Goal: Task Accomplishment & Management: Use online tool/utility

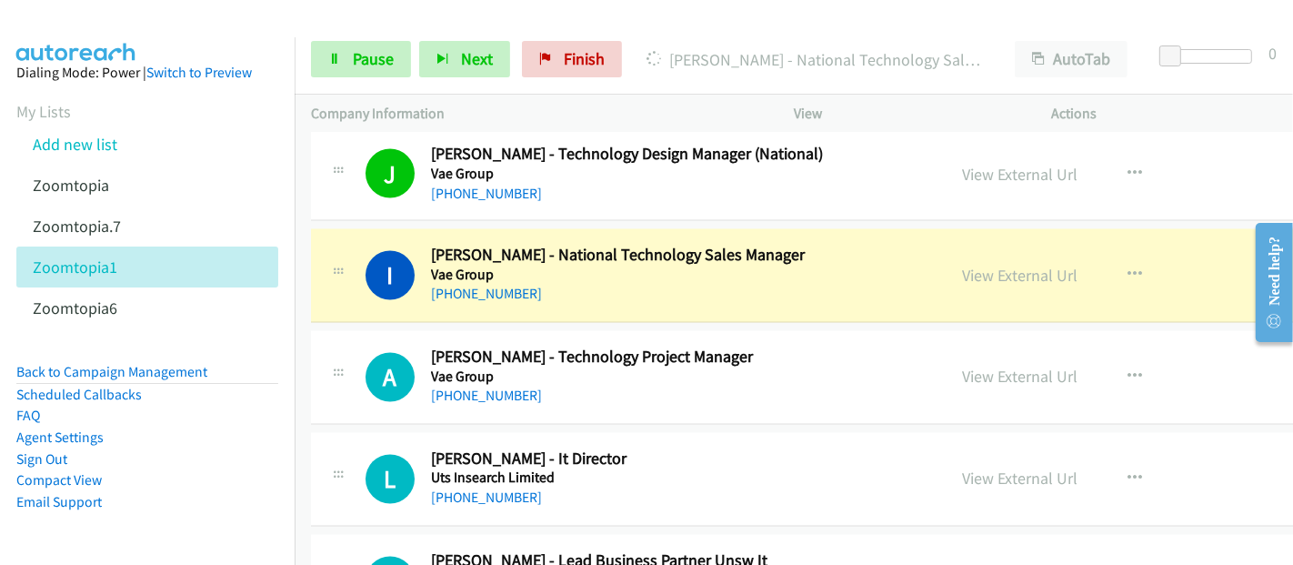
scroll to position [2828, 0]
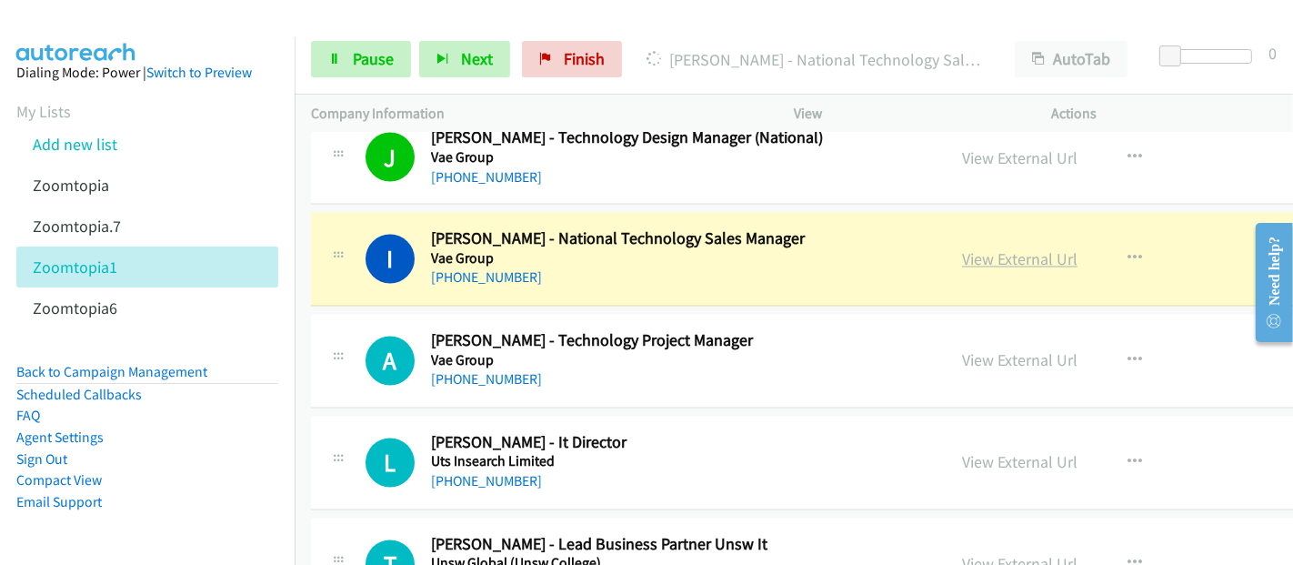
click at [1005, 252] on link "View External Url" at bounding box center [1019, 259] width 115 height 21
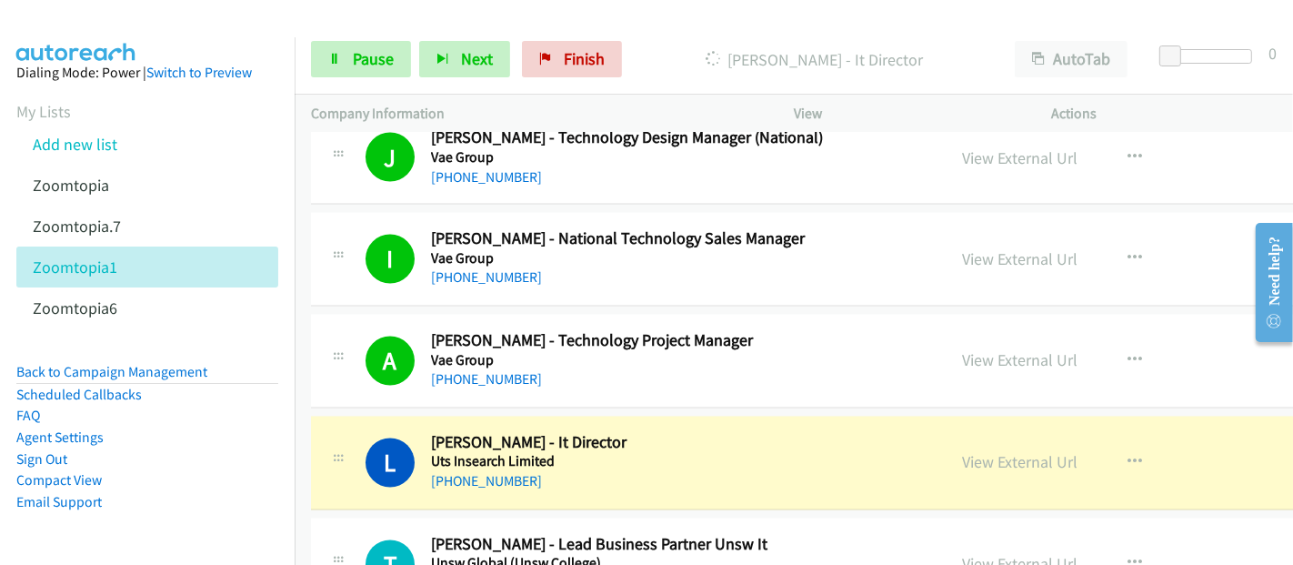
click at [710, 453] on h5 "Uts Insearch Limited" at bounding box center [680, 462] width 498 height 18
click at [999, 455] on link "View External Url" at bounding box center [1019, 462] width 115 height 21
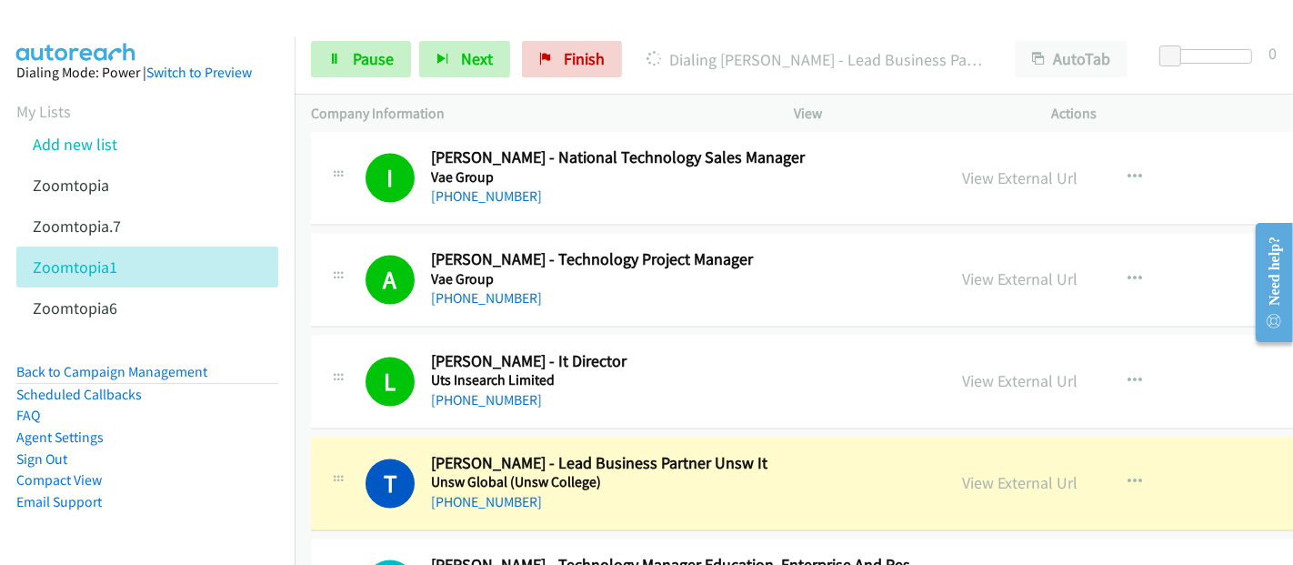
scroll to position [3131, 0]
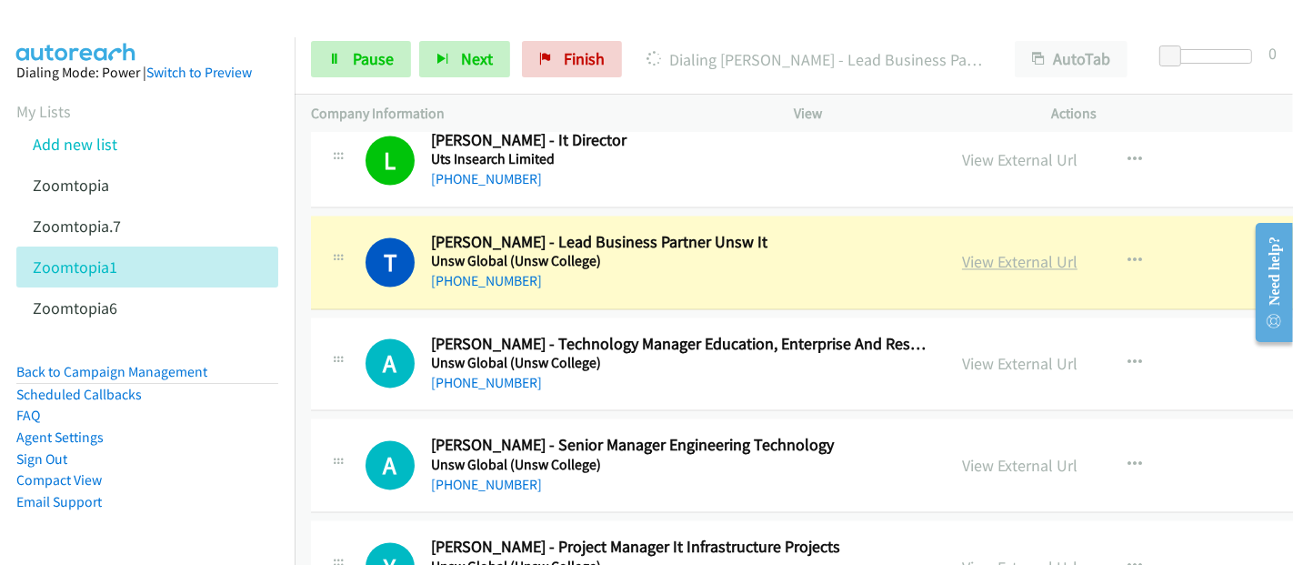
click at [1018, 255] on link "View External Url" at bounding box center [1019, 261] width 115 height 21
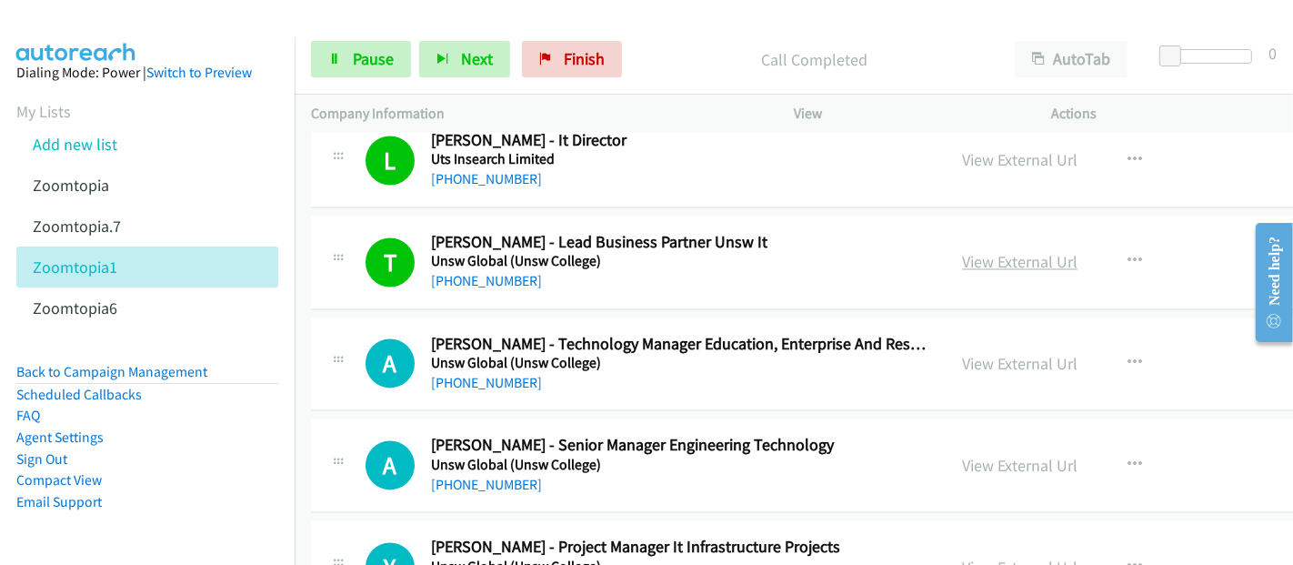
click at [995, 255] on link "View External Url" at bounding box center [1019, 261] width 115 height 21
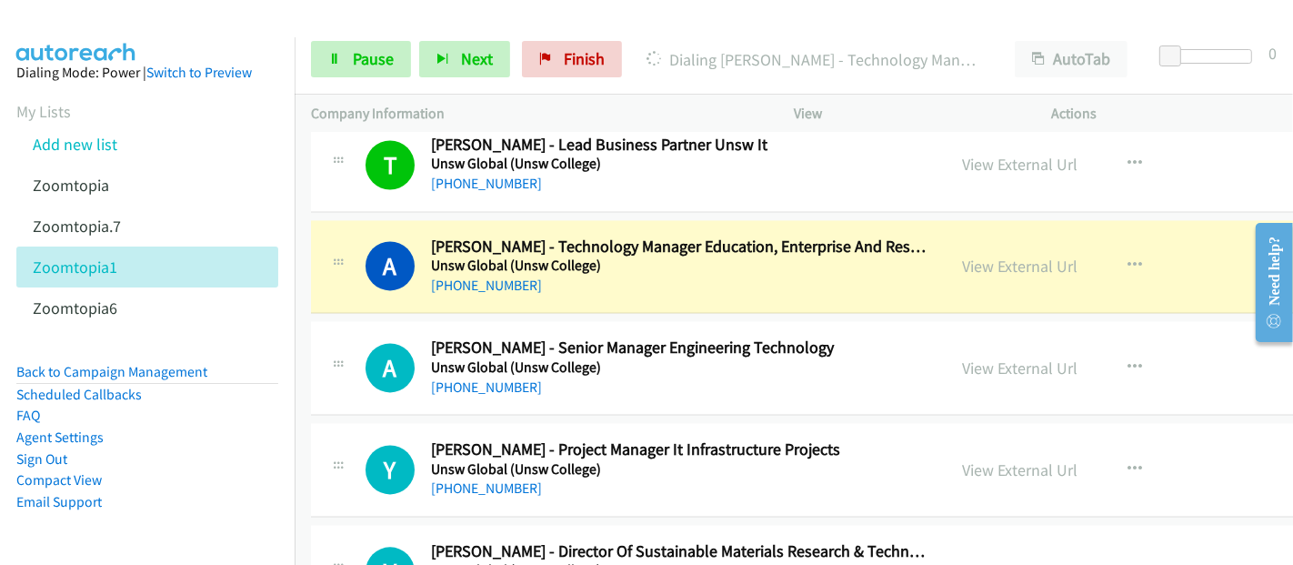
scroll to position [3232, 0]
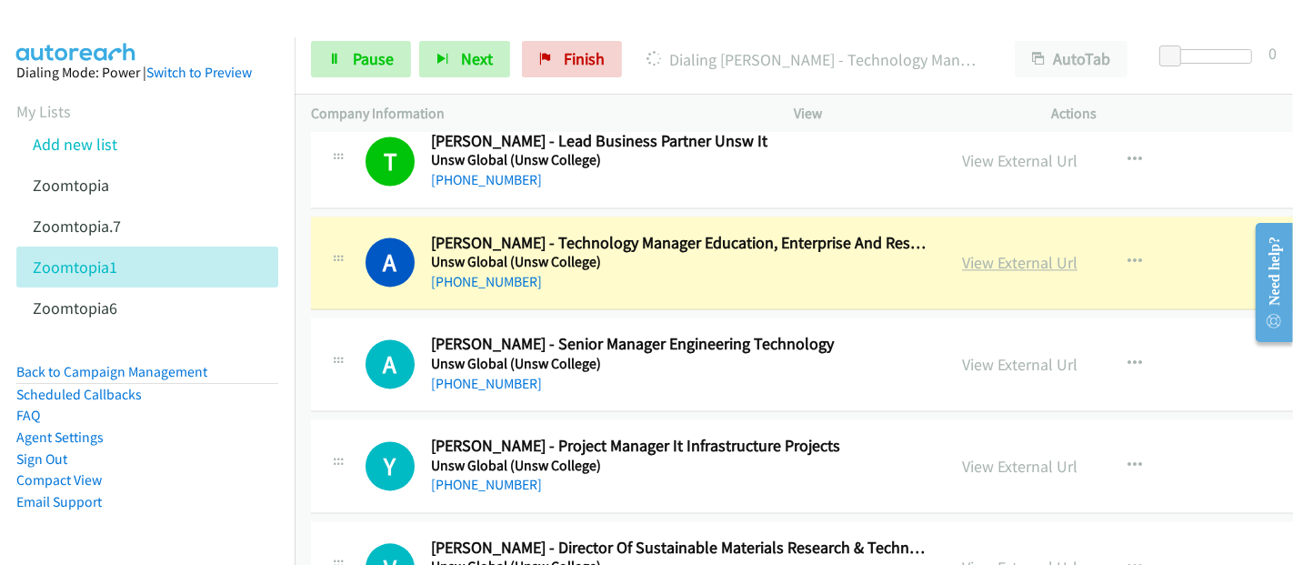
click at [1002, 252] on link "View External Url" at bounding box center [1019, 262] width 115 height 21
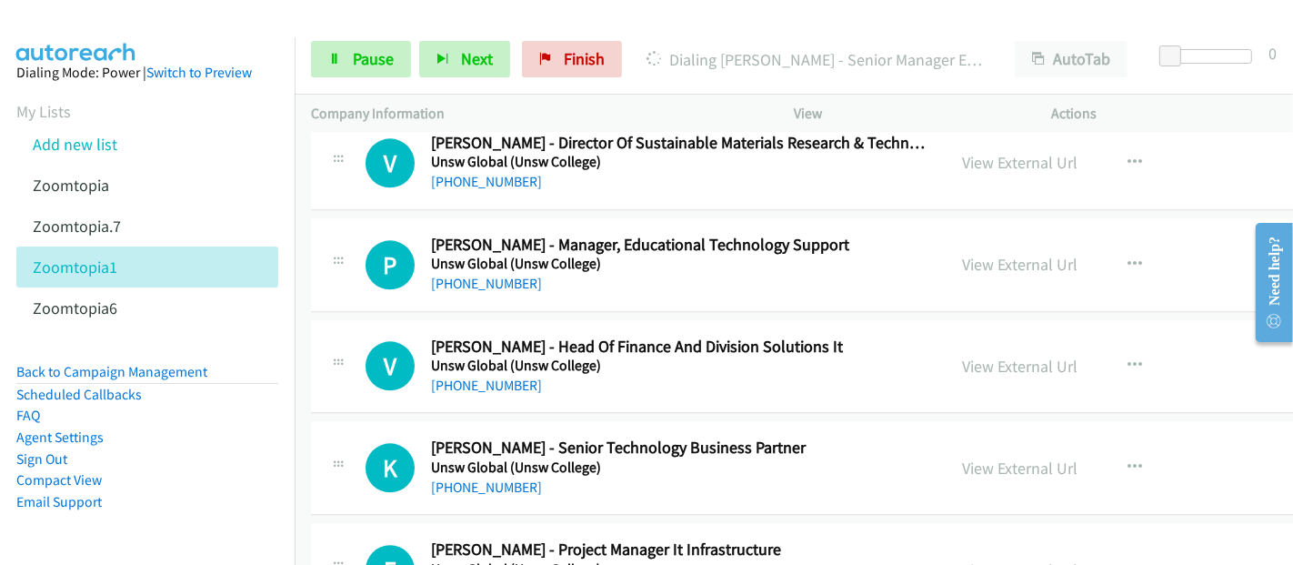
scroll to position [3434, 0]
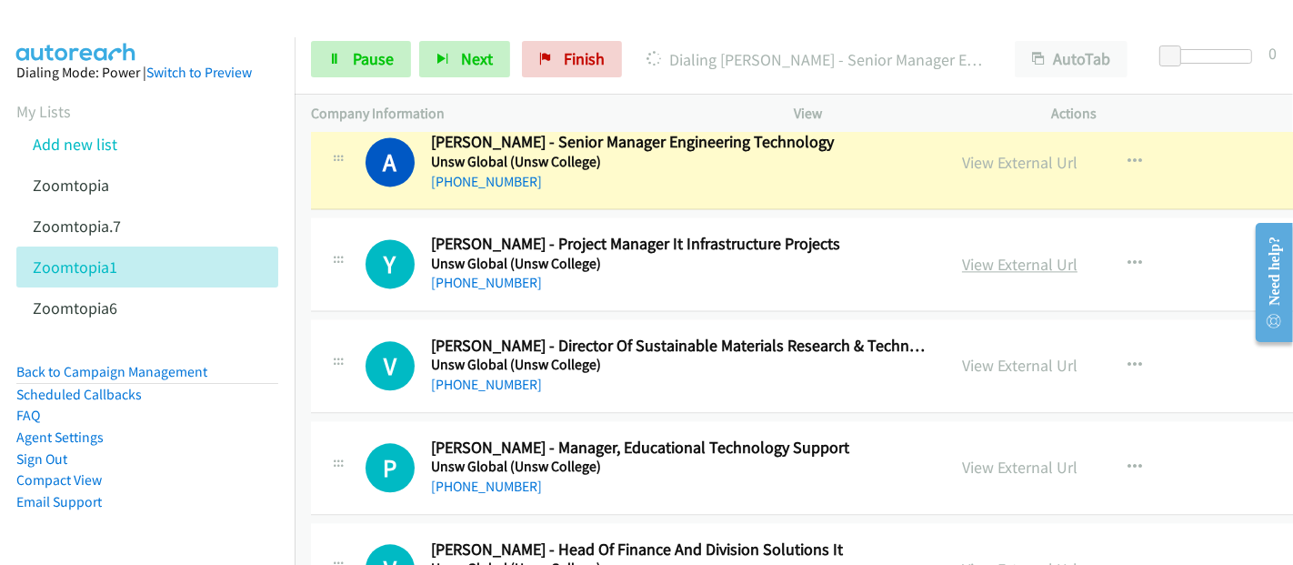
click at [990, 254] on link "View External Url" at bounding box center [1019, 264] width 115 height 21
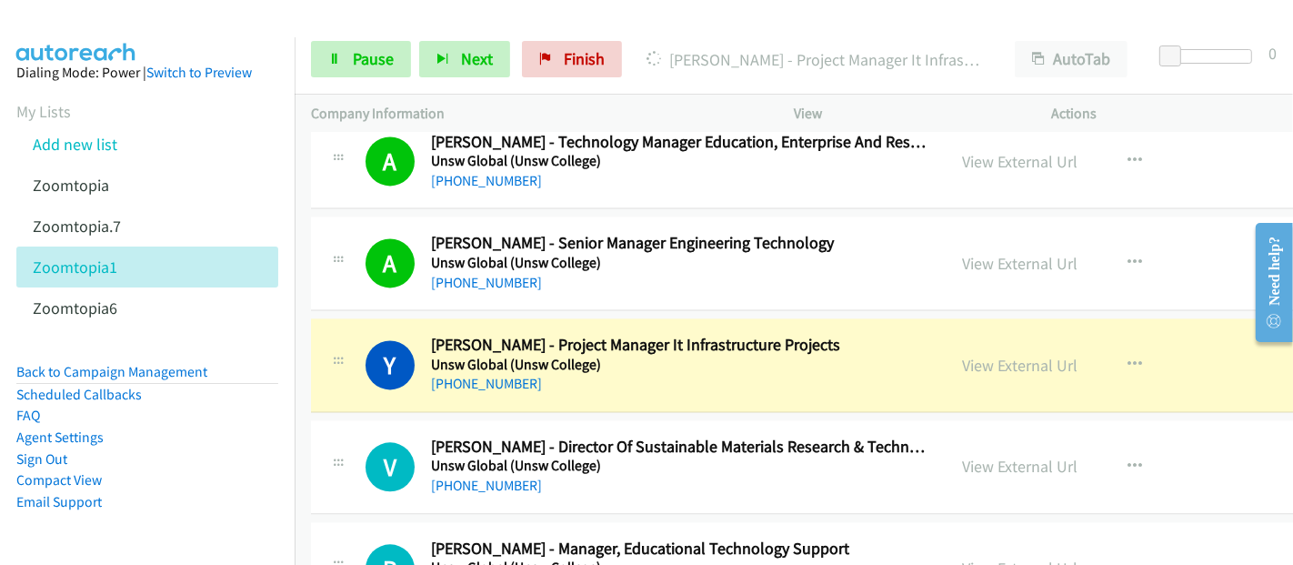
scroll to position [3737, 0]
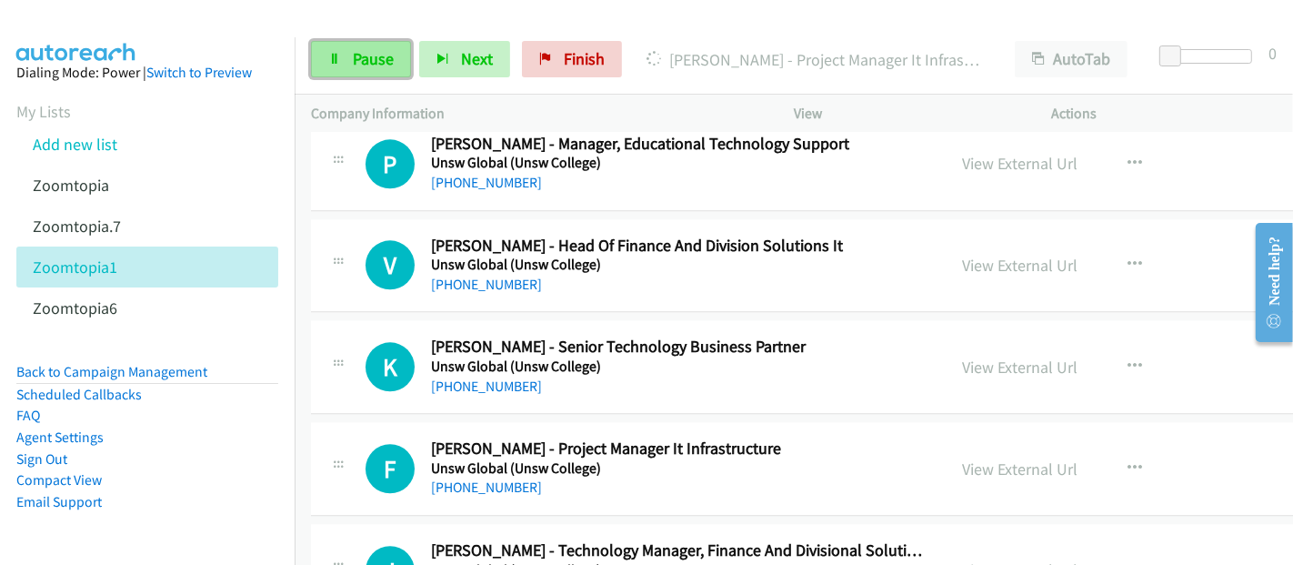
click at [363, 60] on span "Pause" at bounding box center [373, 58] width 41 height 21
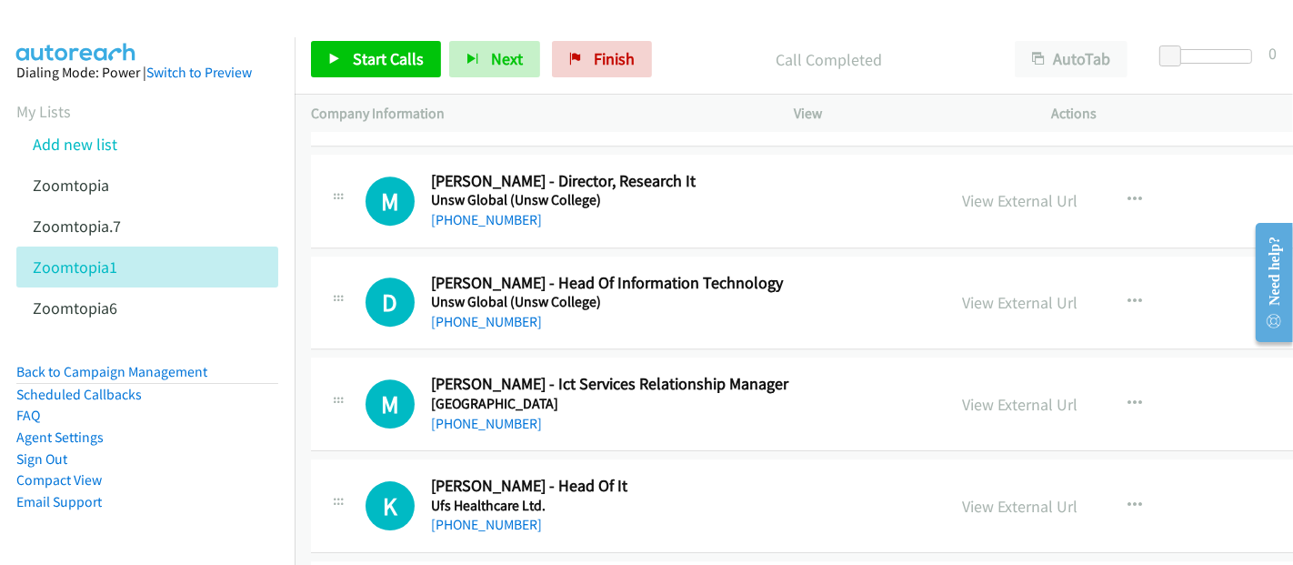
scroll to position [4848, 0]
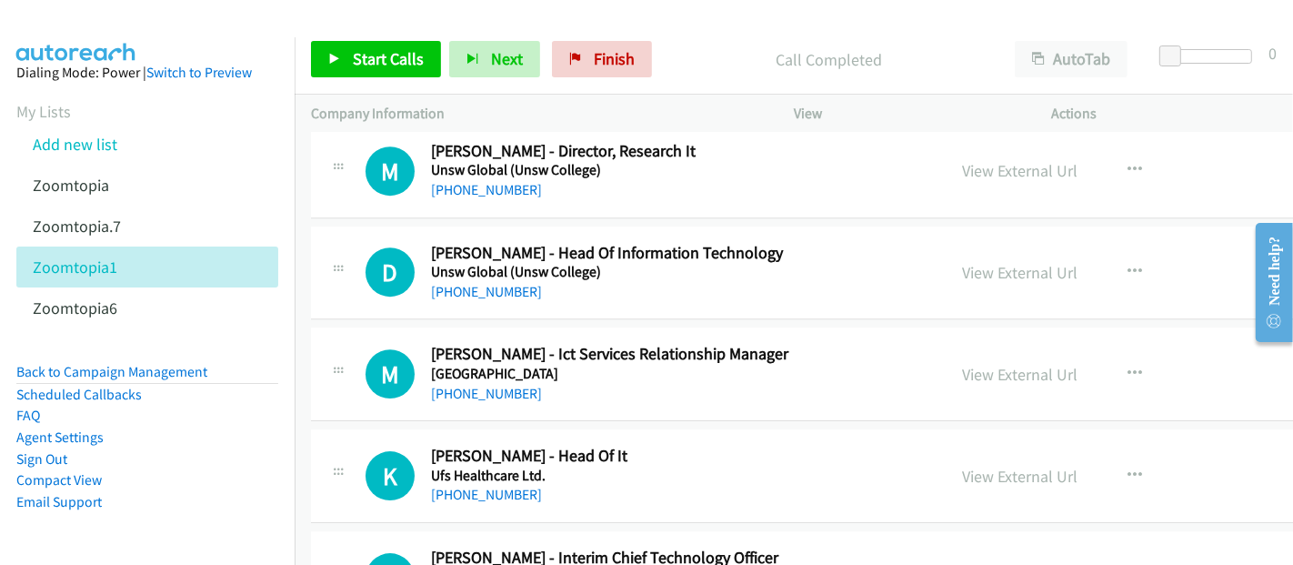
click at [758, 365] on h5 "[GEOGRAPHIC_DATA]" at bounding box center [680, 374] width 498 height 18
click at [1127, 366] on icon "button" at bounding box center [1134, 373] width 15 height 15
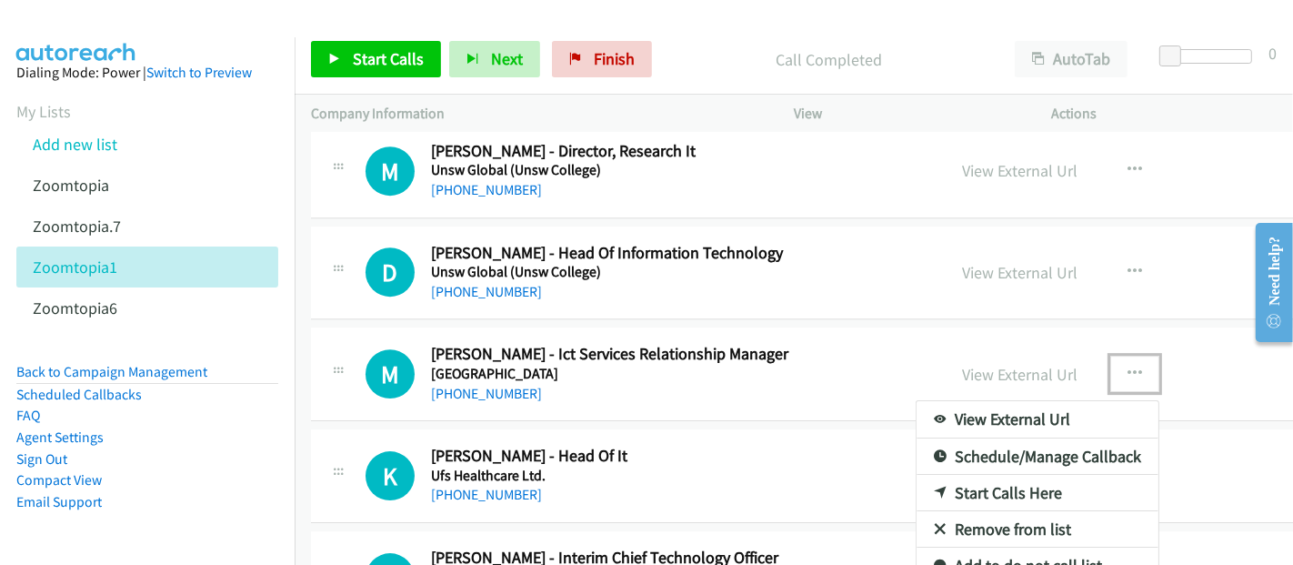
click at [955, 475] on link "Start Calls Here" at bounding box center [1037, 493] width 242 height 36
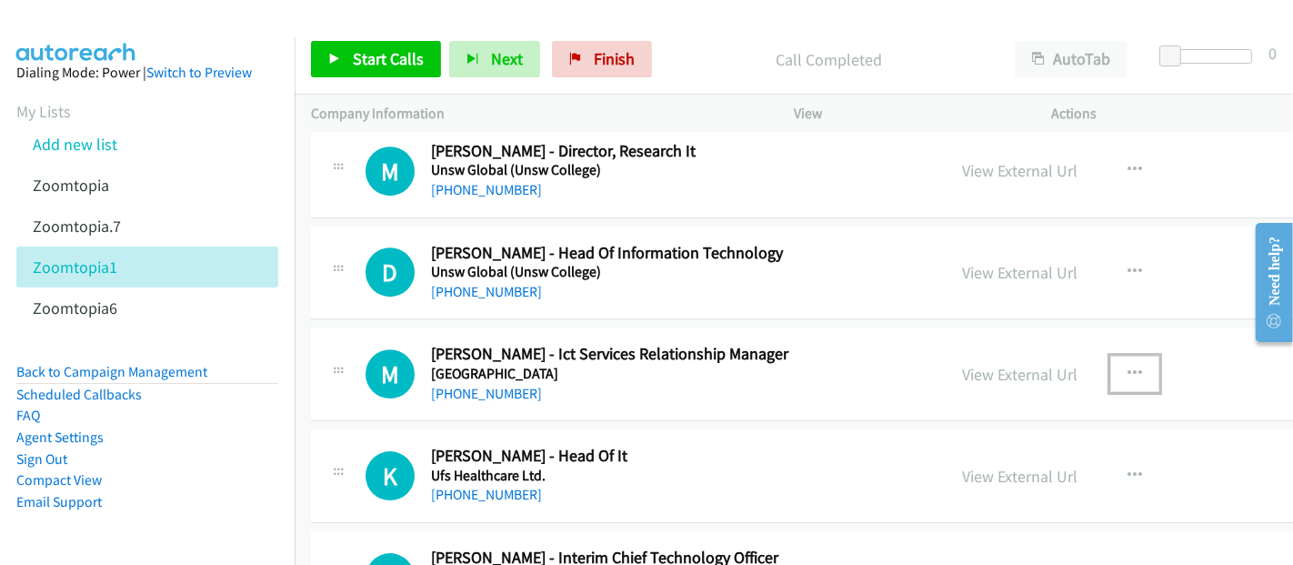
click at [1110, 358] on button "button" at bounding box center [1134, 373] width 49 height 36
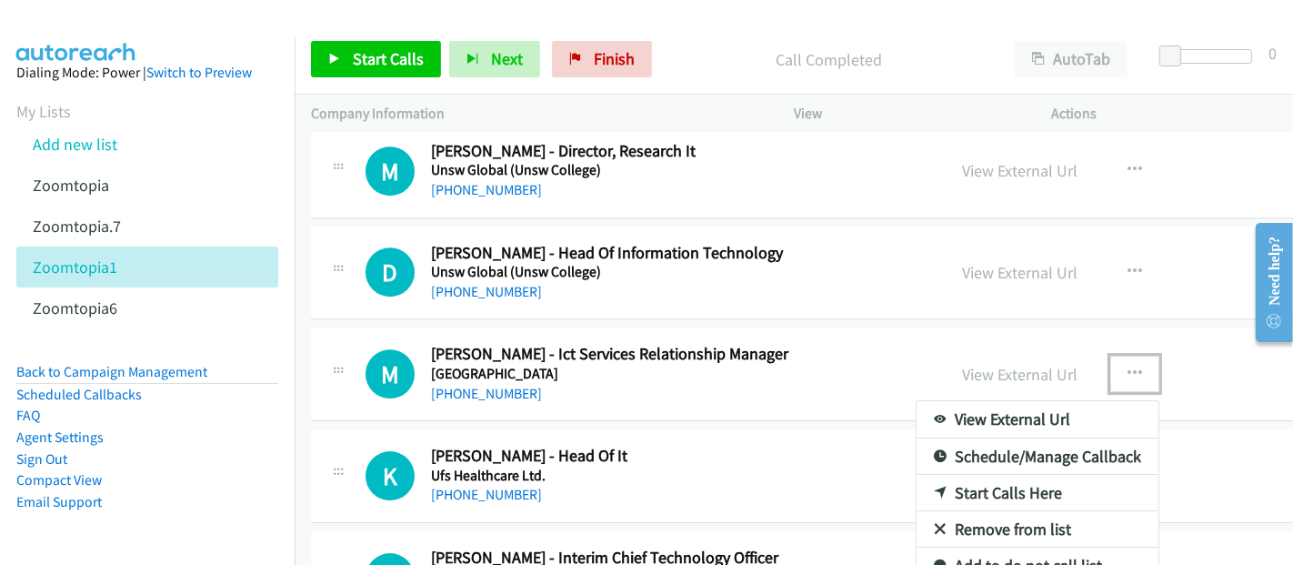
click at [957, 475] on link "Start Calls Here" at bounding box center [1037, 493] width 242 height 36
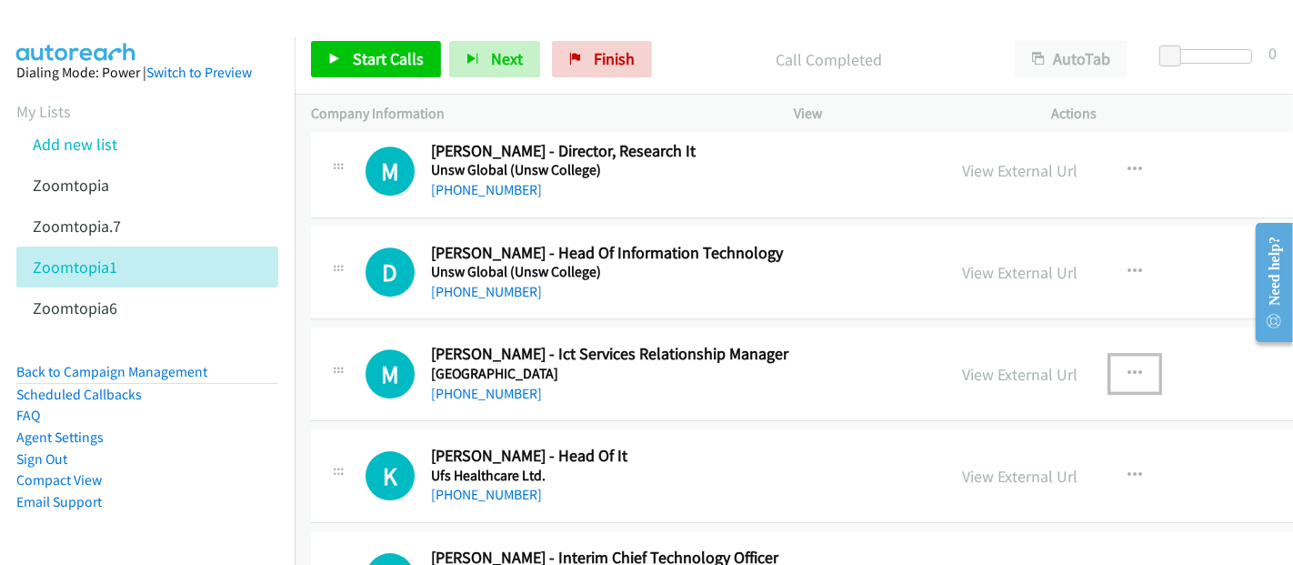
click at [1127, 366] on icon "button" at bounding box center [1134, 373] width 15 height 15
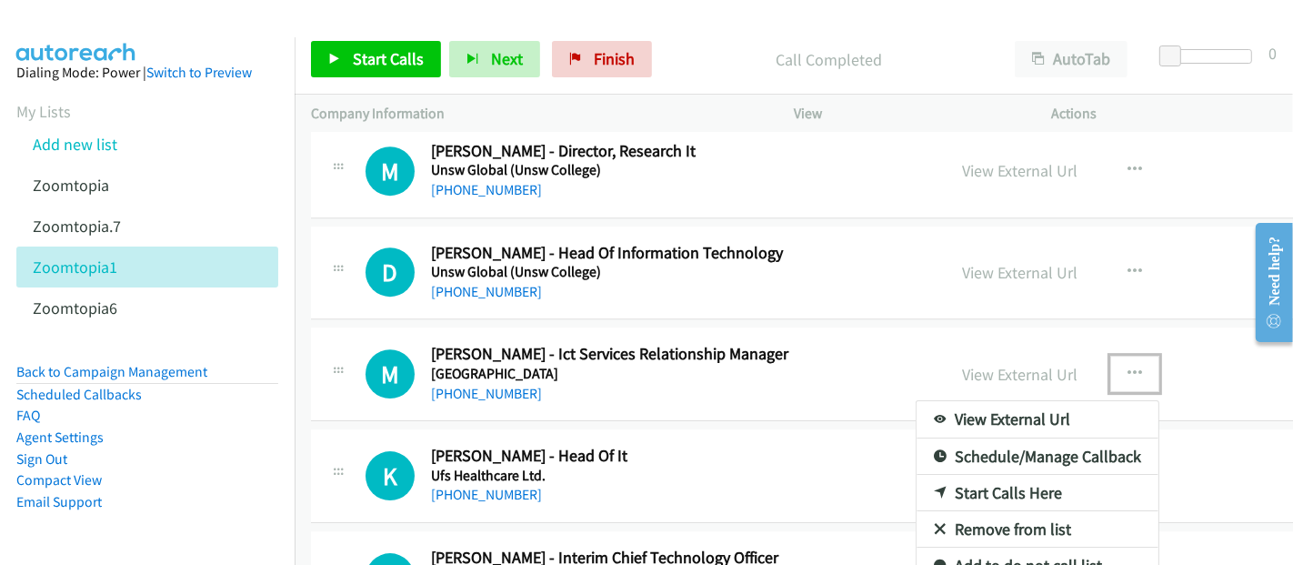
click at [969, 475] on link "Start Calls Here" at bounding box center [1037, 493] width 242 height 36
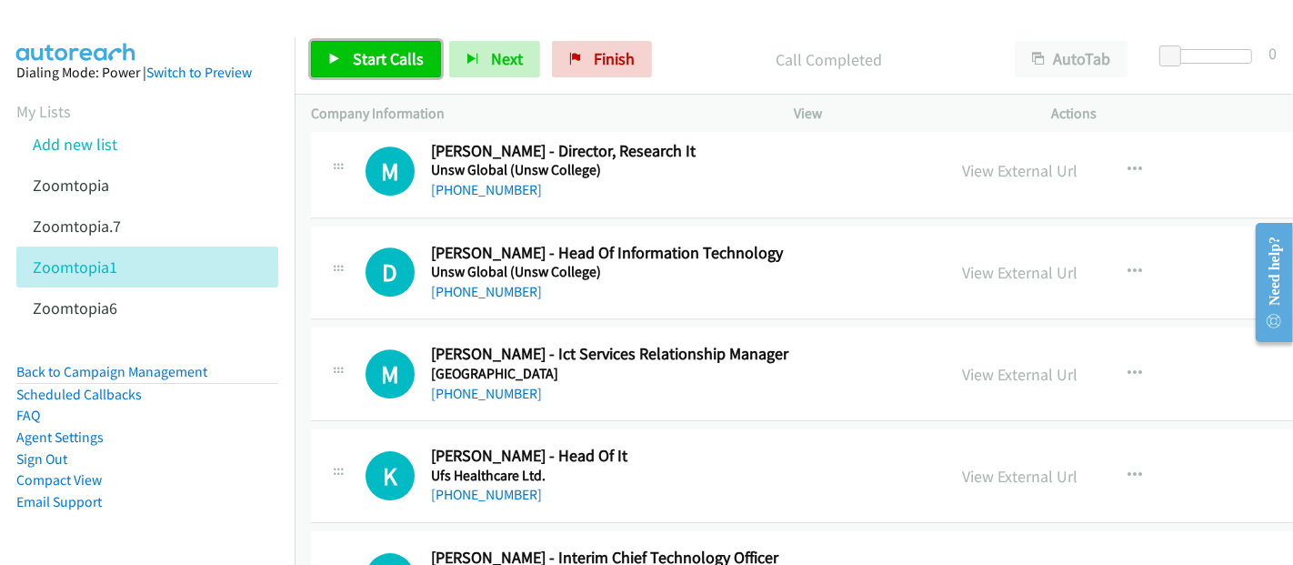
click at [360, 68] on span "Start Calls" at bounding box center [388, 58] width 71 height 21
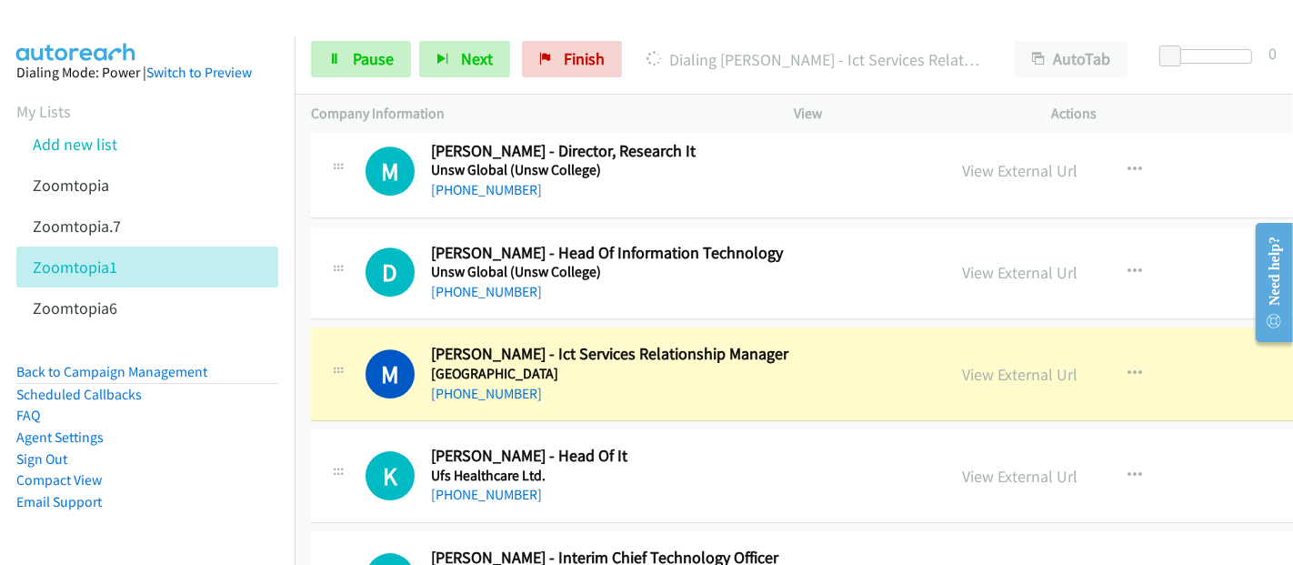
scroll to position [4949, 0]
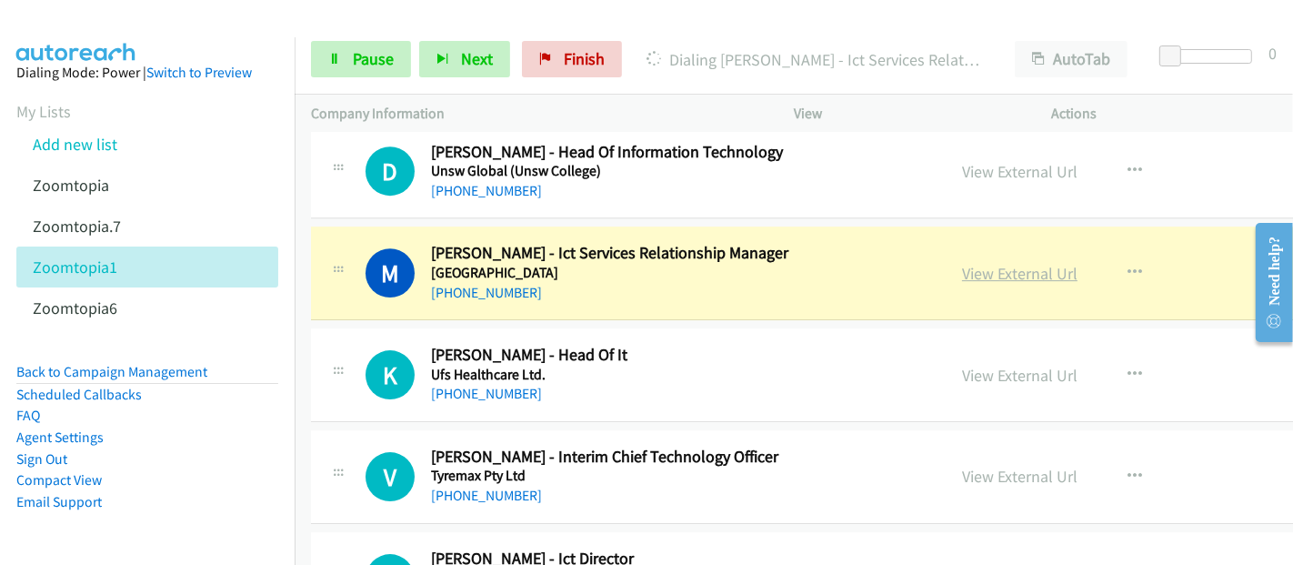
click at [988, 263] on link "View External Url" at bounding box center [1019, 273] width 115 height 21
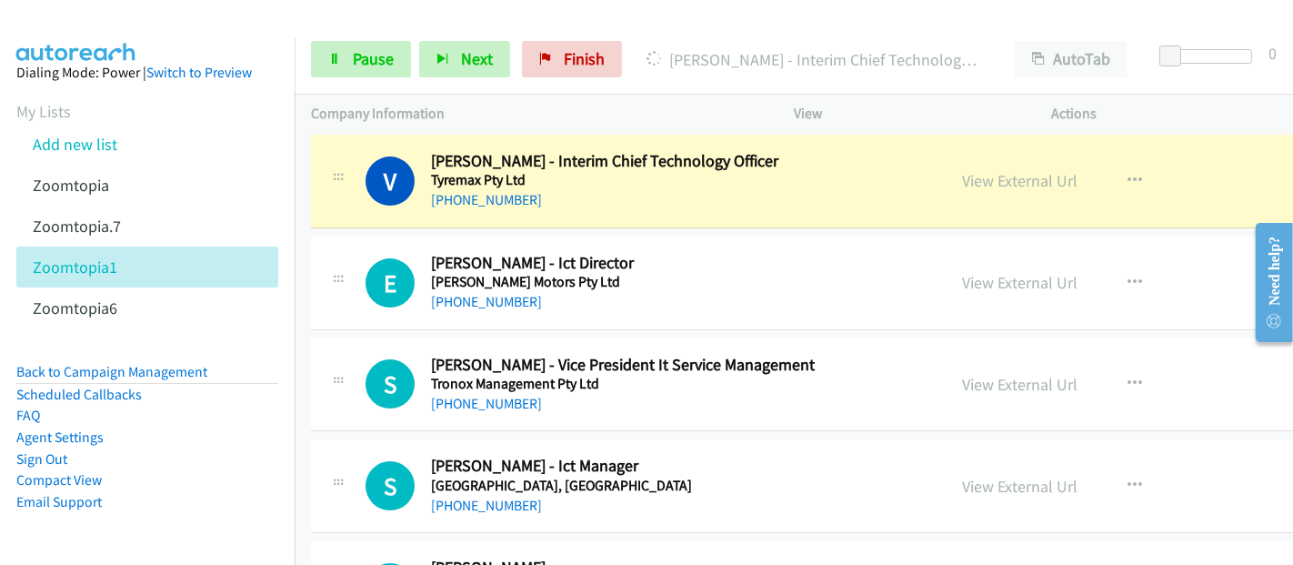
scroll to position [5252, 0]
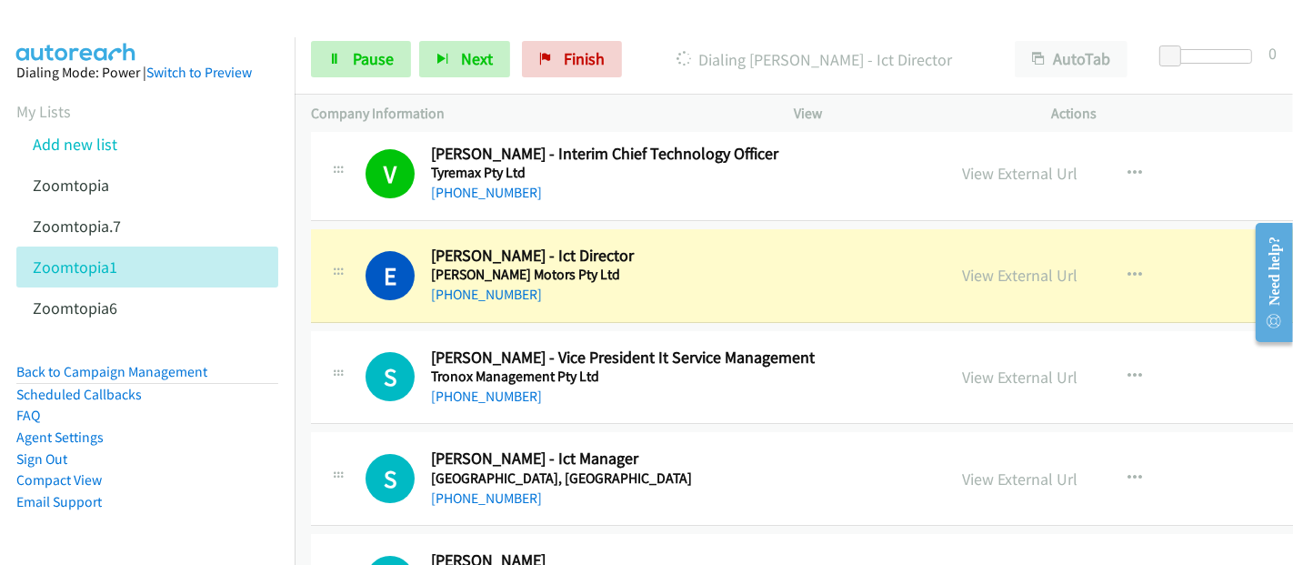
click at [350, 229] on div "E Callback Scheduled [PERSON_NAME] - Ict Director [PERSON_NAME] Motors Pty Ltd …" at bounding box center [913, 276] width 1204 height 94
click at [1002, 265] on link "View External Url" at bounding box center [1019, 275] width 115 height 21
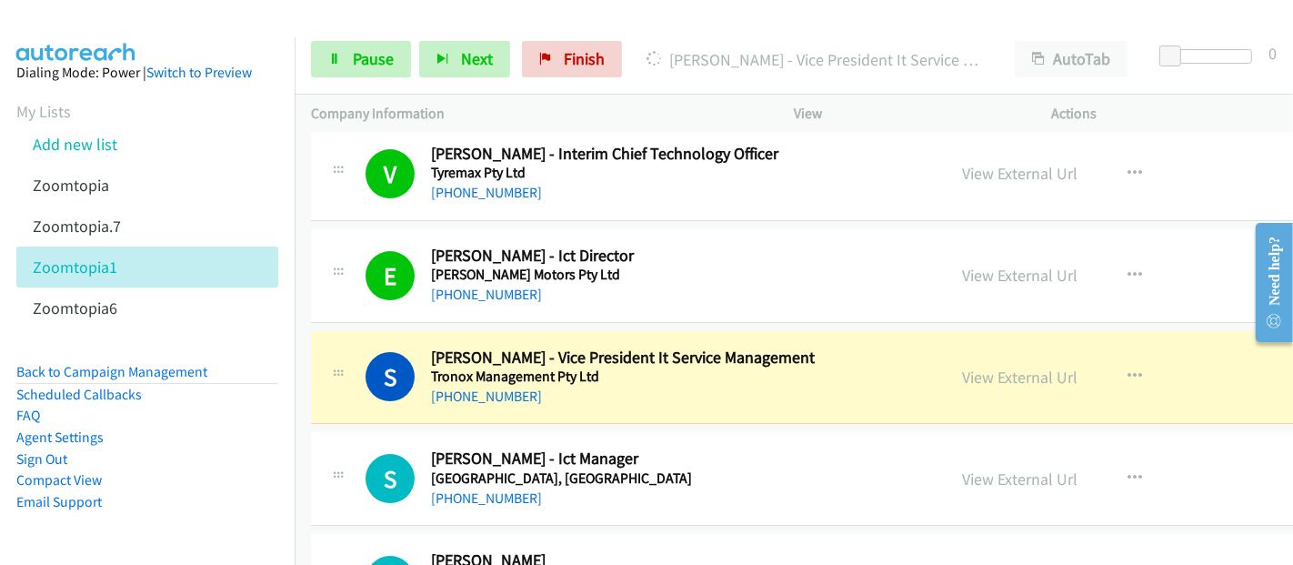
scroll to position [5353, 0]
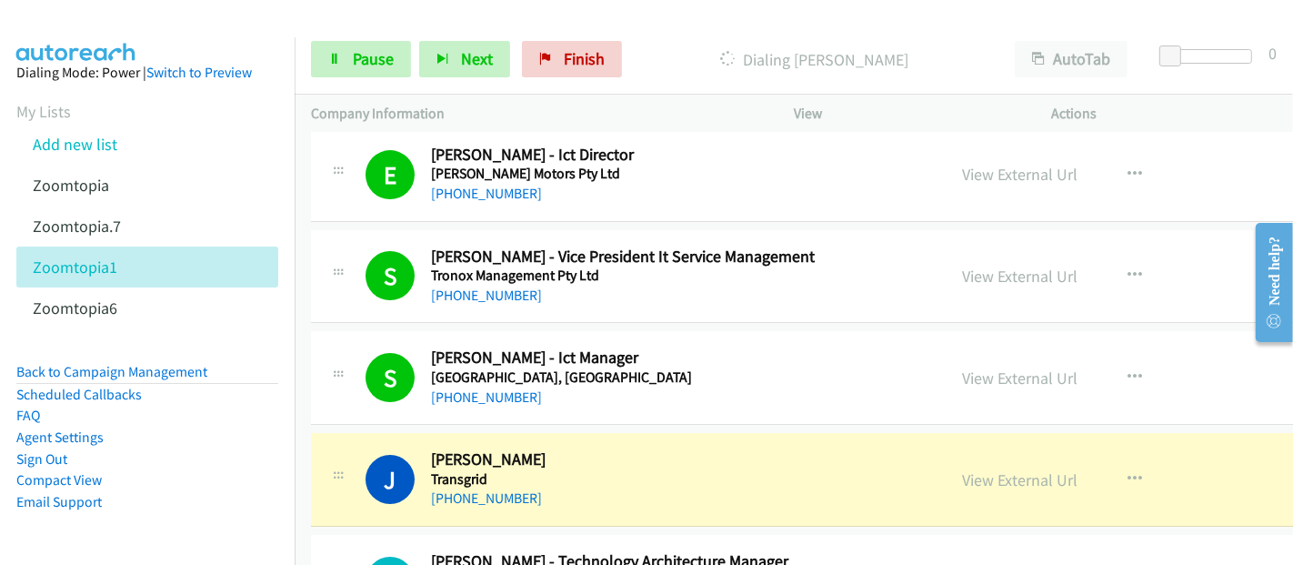
click at [554, 487] on div "[PHONE_NUMBER]" at bounding box center [680, 498] width 498 height 22
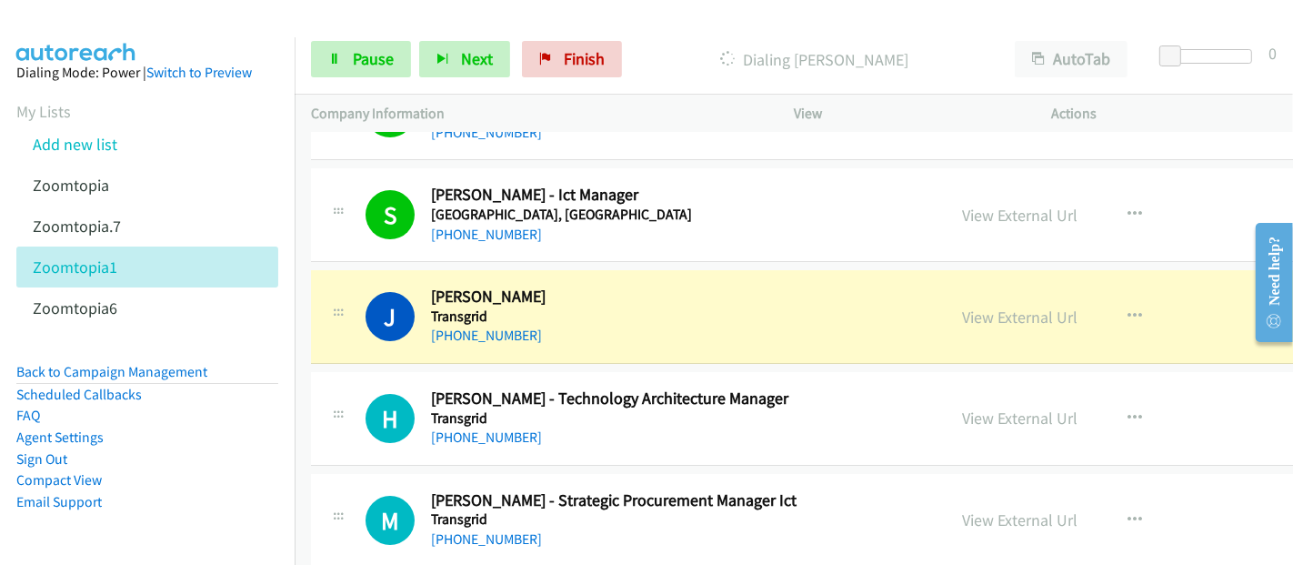
scroll to position [5656, 0]
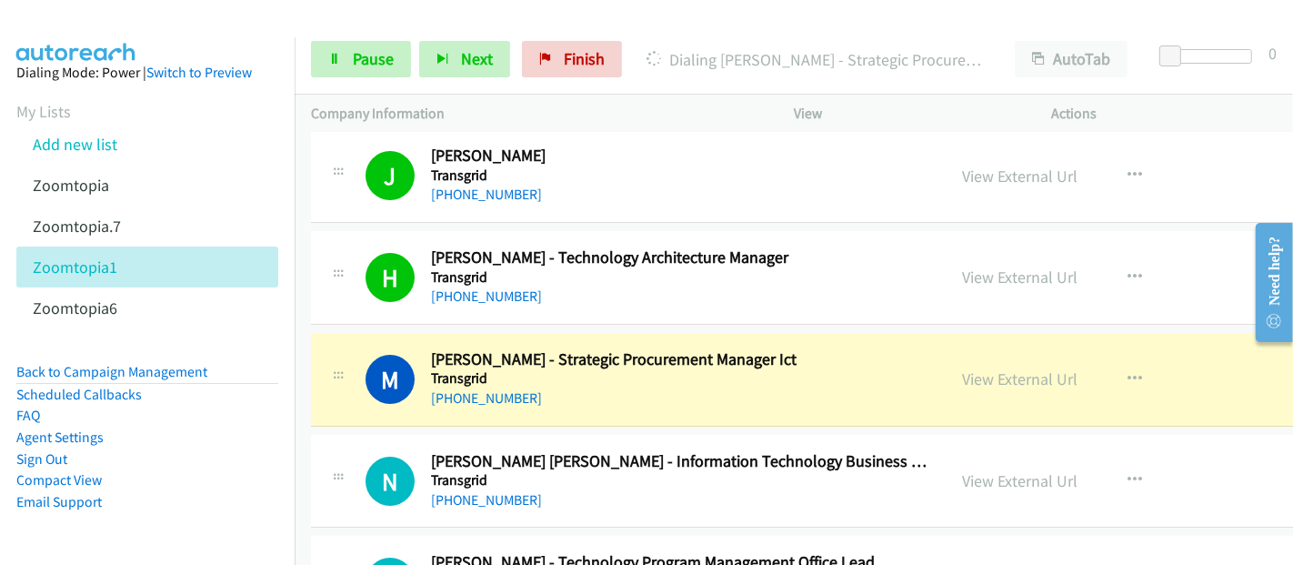
click at [547, 387] on div "[PHONE_NUMBER]" at bounding box center [680, 398] width 498 height 22
click at [1000, 368] on link "View External Url" at bounding box center [1019, 378] width 115 height 21
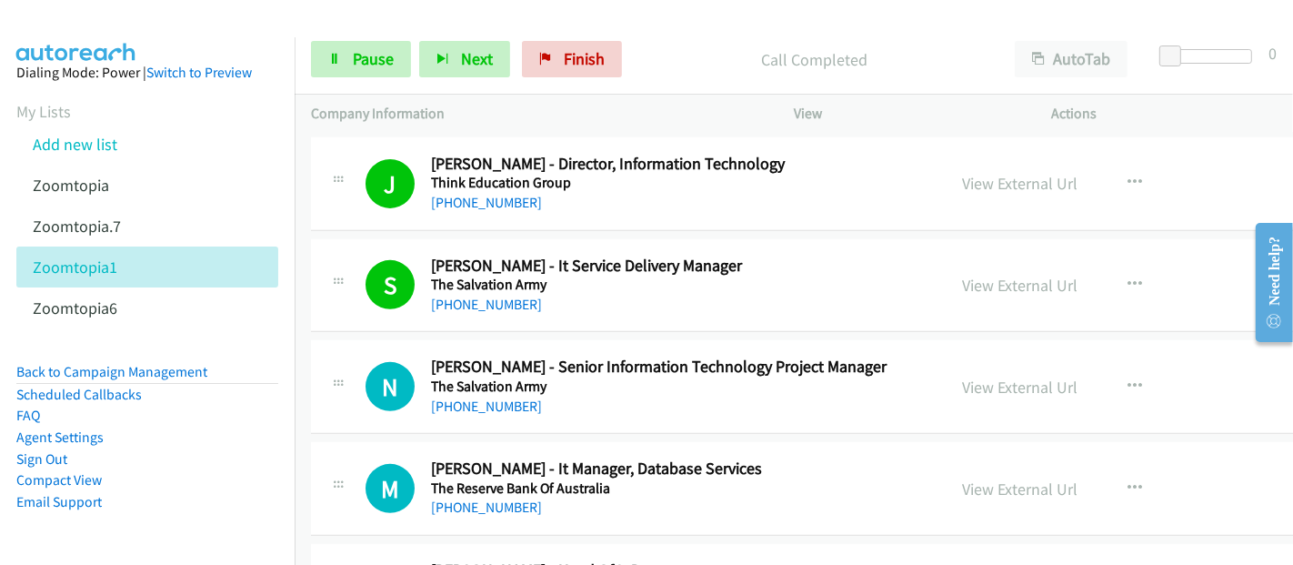
scroll to position [6565, 0]
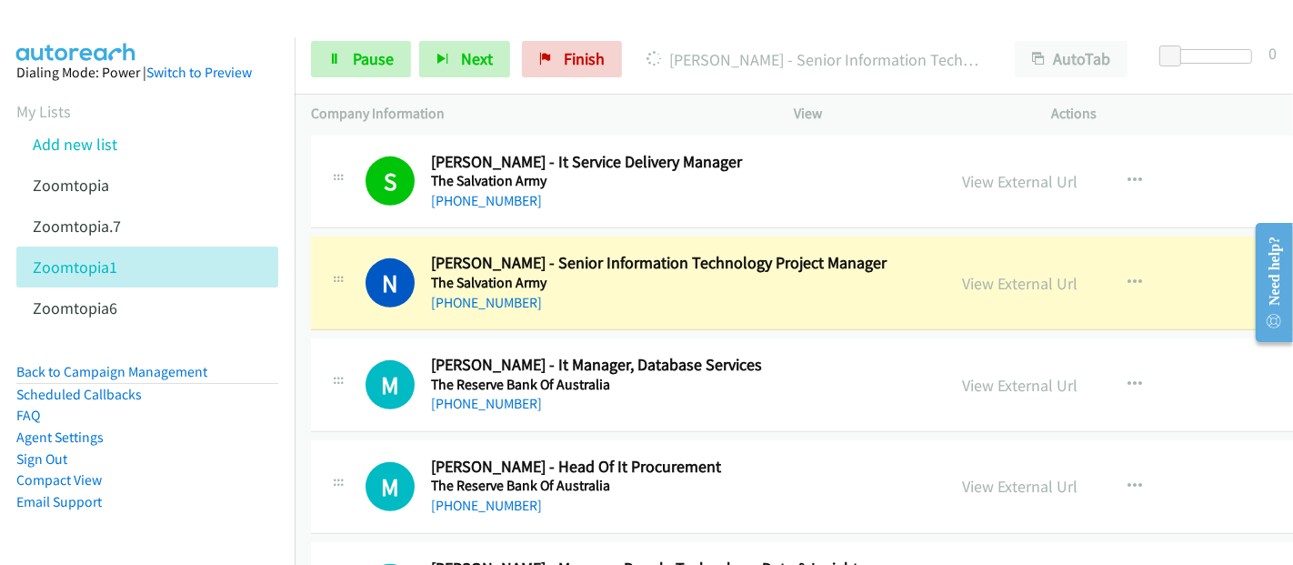
drag, startPoint x: 339, startPoint y: 234, endPoint x: 529, endPoint y: 222, distance: 190.4
click at [339, 236] on div "N Callback Scheduled [PERSON_NAME] - Senior Information Technology Project Mana…" at bounding box center [913, 283] width 1204 height 94
click at [983, 273] on link "View External Url" at bounding box center [1019, 283] width 115 height 21
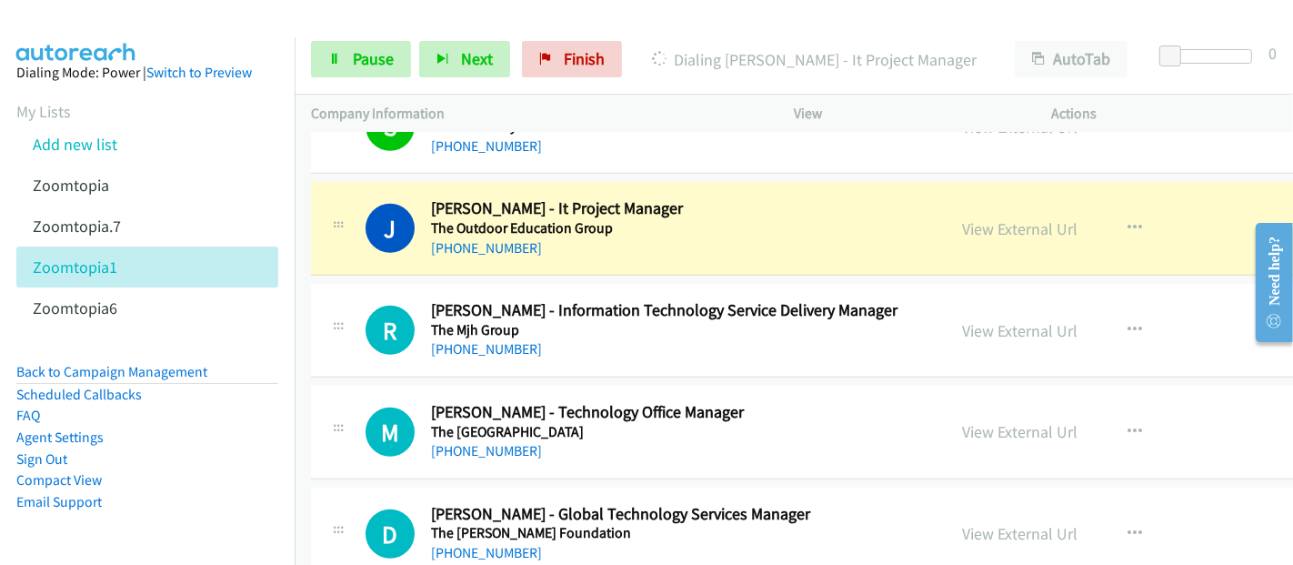
scroll to position [7171, 0]
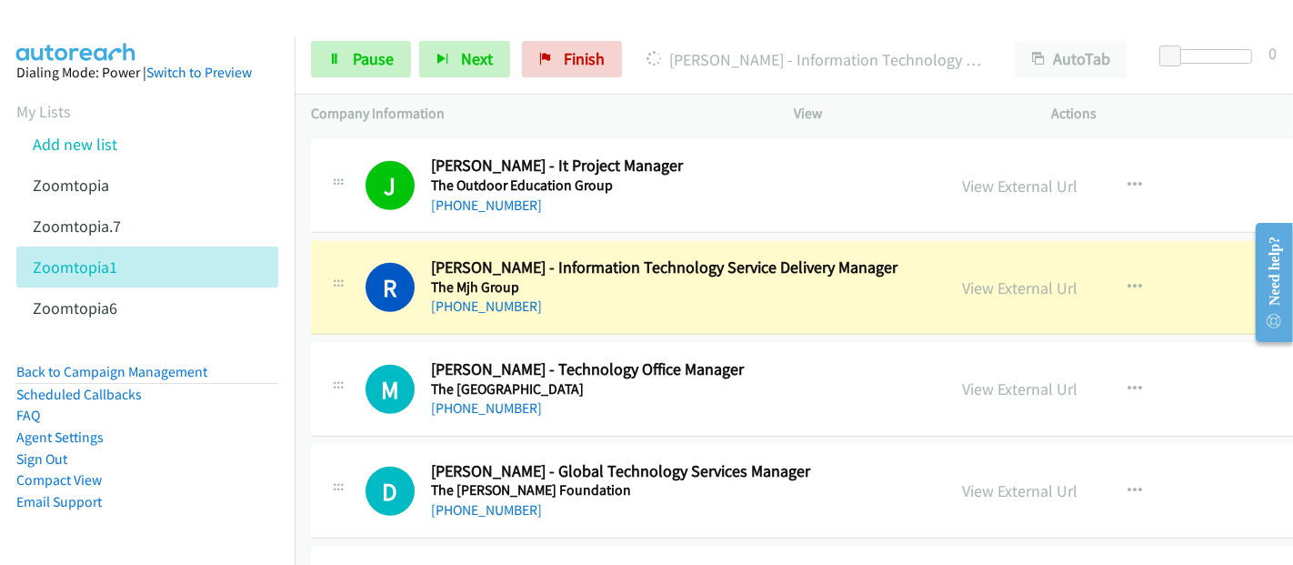
drag, startPoint x: 545, startPoint y: 302, endPoint x: 585, endPoint y: 302, distance: 40.0
click at [545, 302] on div "R Callback Scheduled [PERSON_NAME] - Information Technology Service Delivery Ma…" at bounding box center [913, 288] width 1204 height 94
click at [986, 277] on link "View External Url" at bounding box center [1019, 287] width 115 height 21
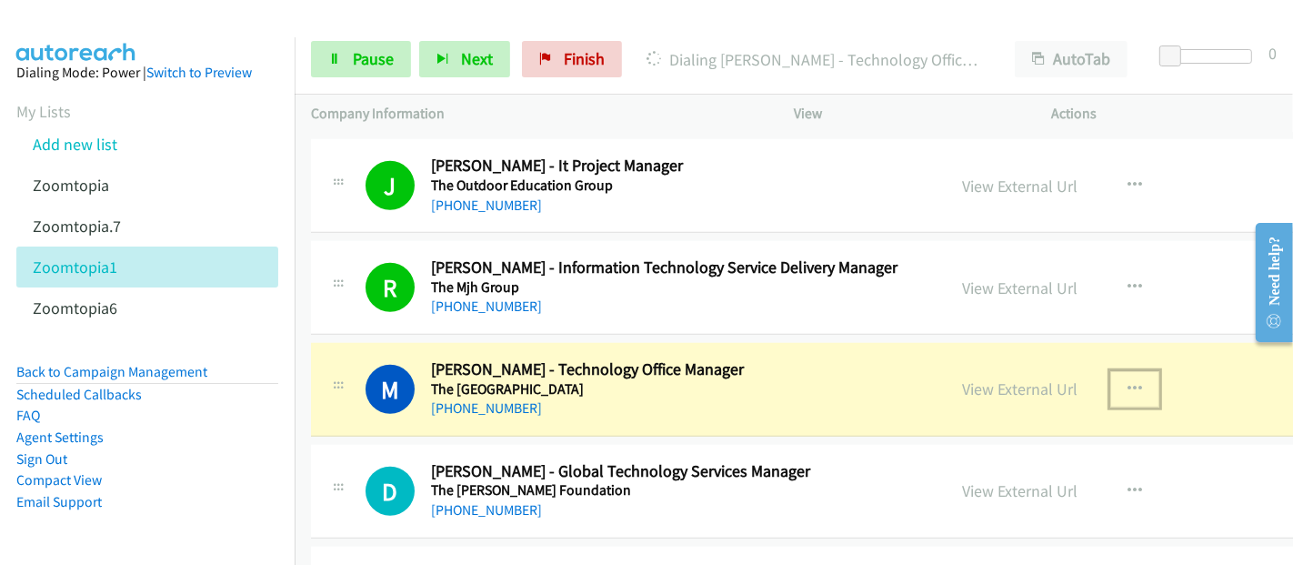
click at [1127, 382] on icon "button" at bounding box center [1134, 389] width 15 height 15
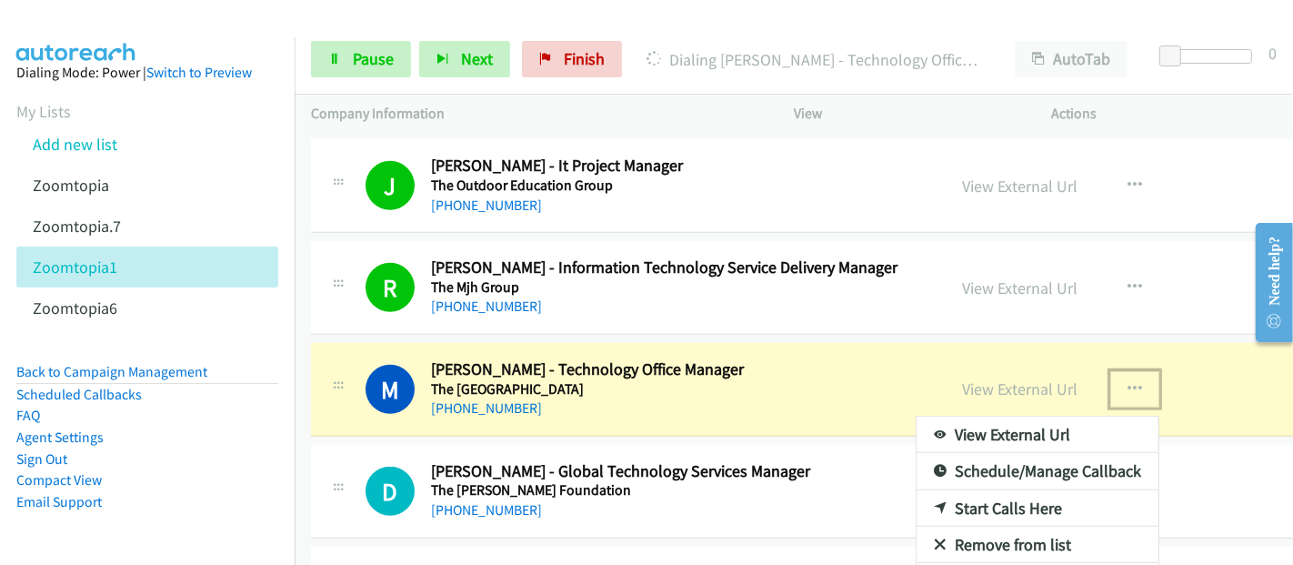
click at [852, 355] on div at bounding box center [646, 282] width 1293 height 565
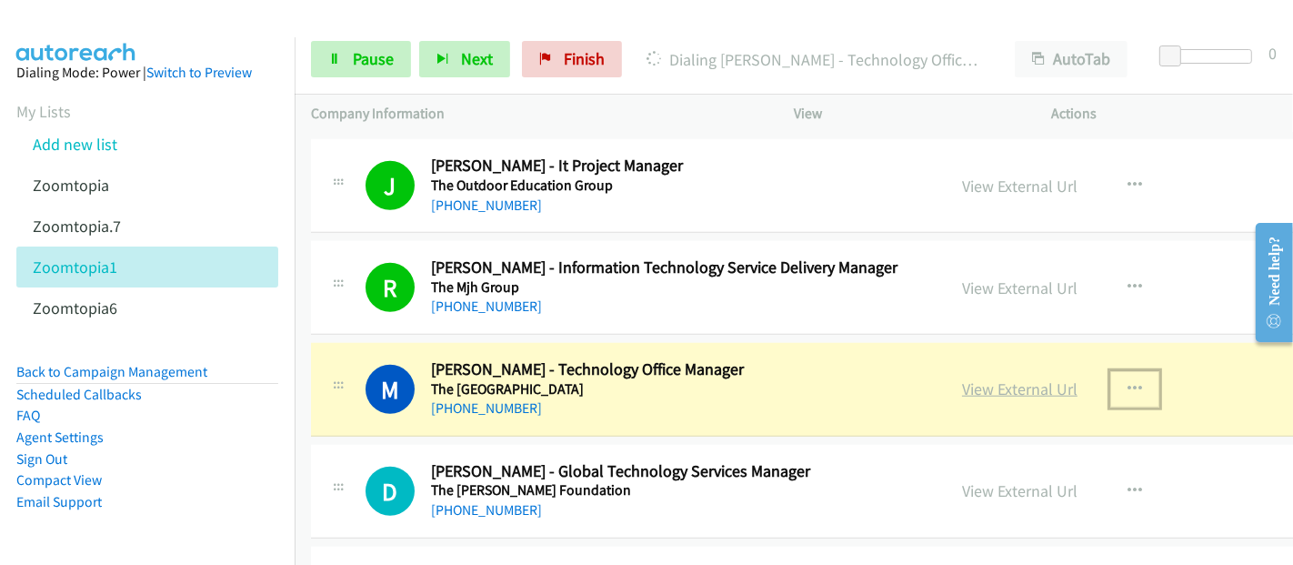
click at [970, 378] on link "View External Url" at bounding box center [1019, 388] width 115 height 21
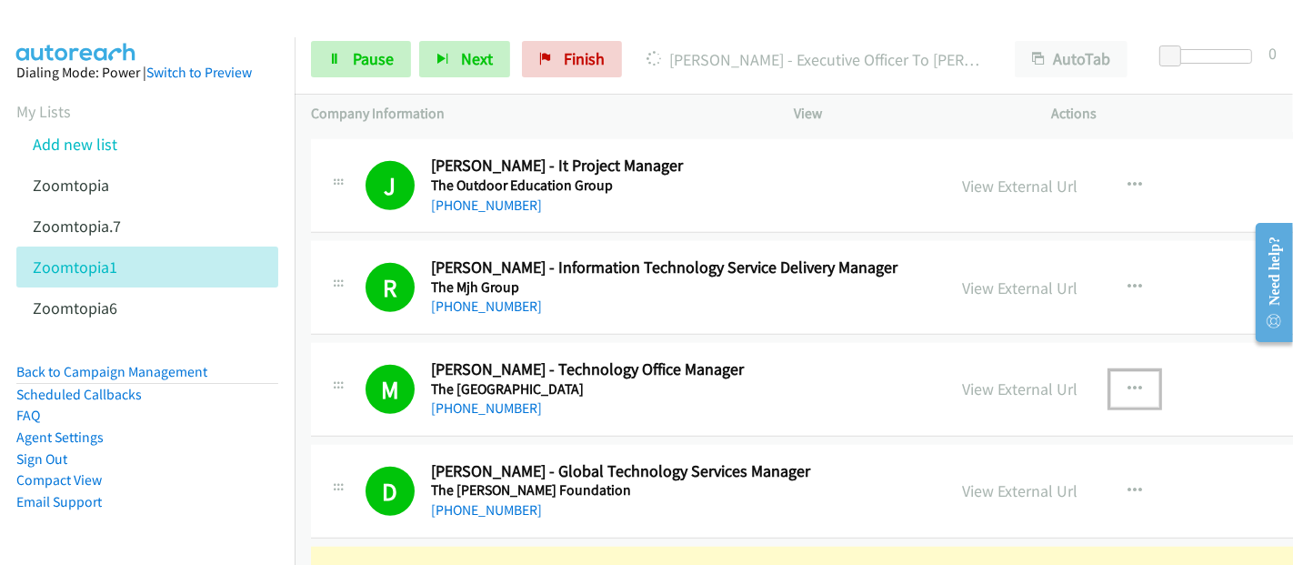
scroll to position [7575, 0]
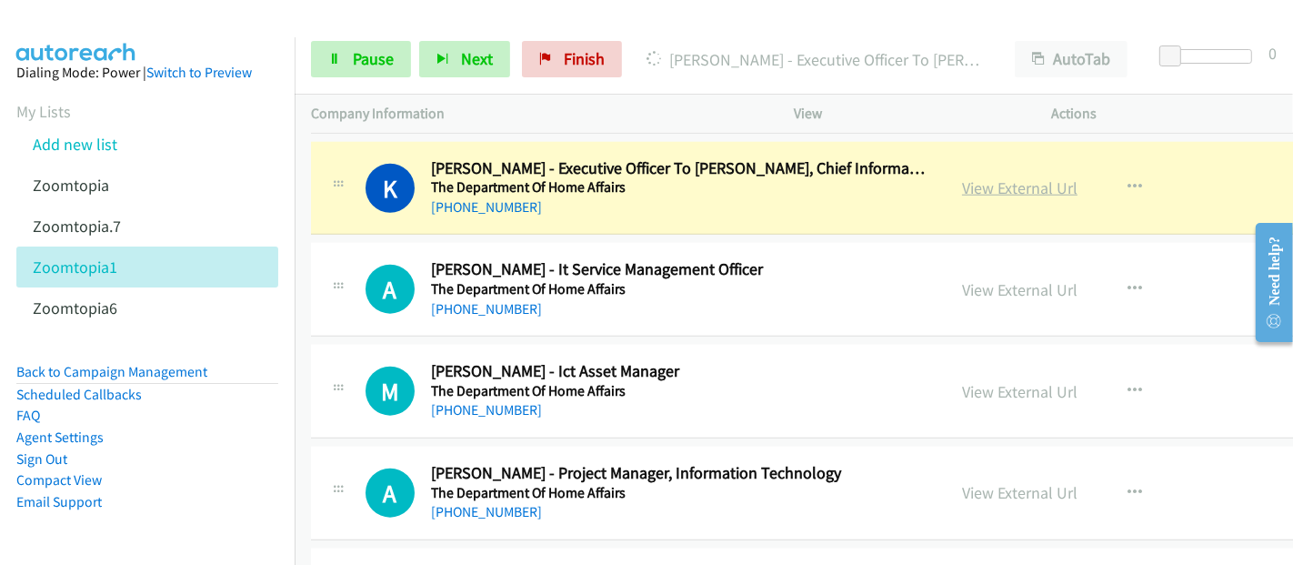
click at [992, 177] on link "View External Url" at bounding box center [1019, 187] width 115 height 21
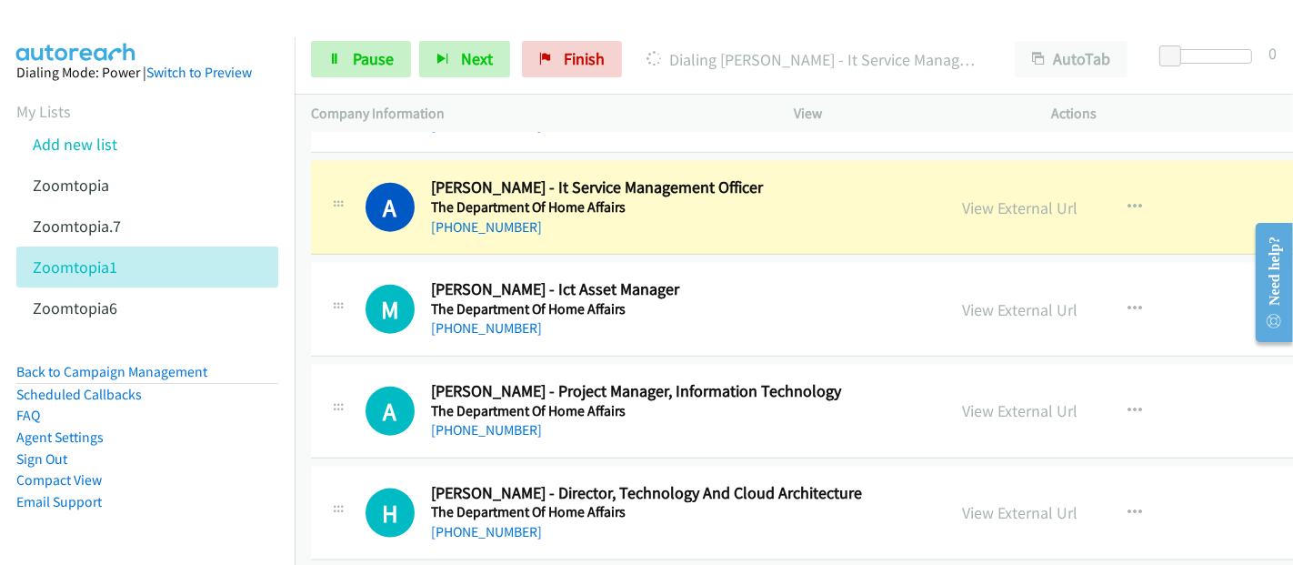
scroll to position [7676, 0]
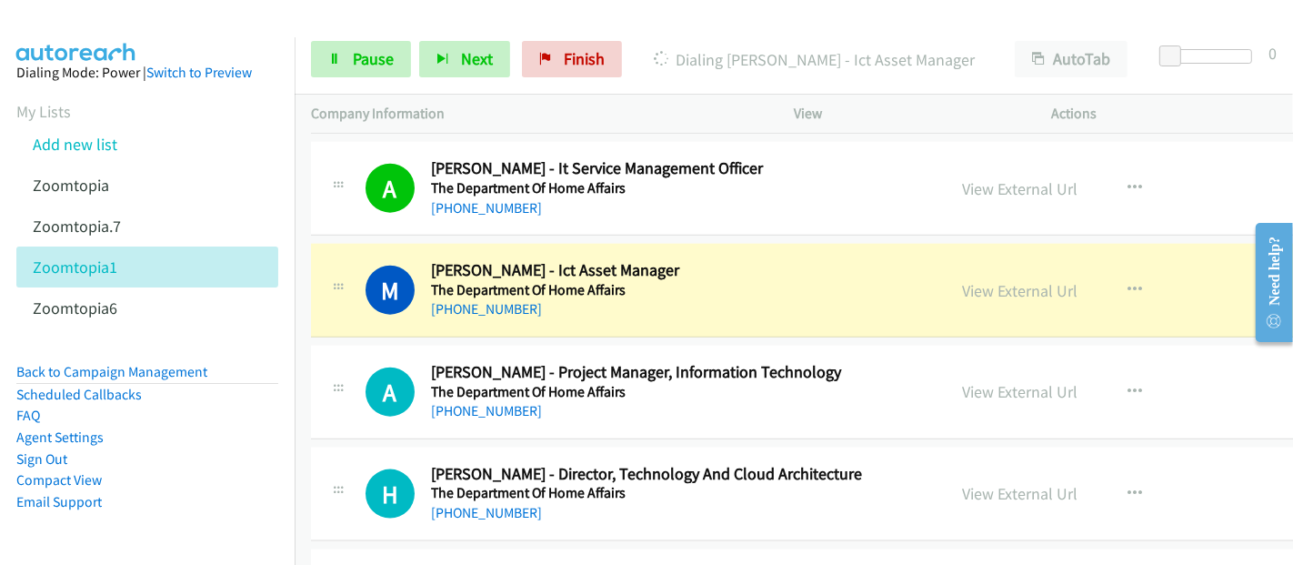
drag, startPoint x: 359, startPoint y: 236, endPoint x: 806, endPoint y: 256, distance: 447.7
click at [359, 244] on div "M Callback Scheduled [PERSON_NAME] - Ict Asset Manager The Department Of Home A…" at bounding box center [913, 291] width 1204 height 94
click at [977, 279] on div "View External Url" at bounding box center [1019, 290] width 115 height 25
click at [973, 280] on link "View External Url" at bounding box center [1019, 290] width 115 height 21
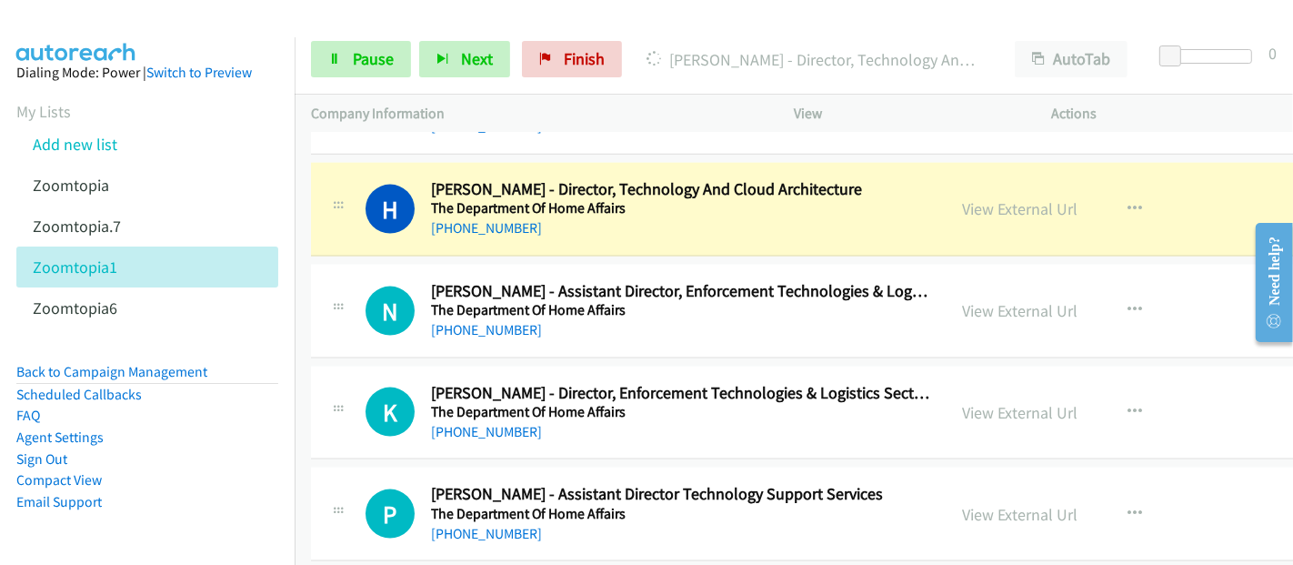
scroll to position [7979, 0]
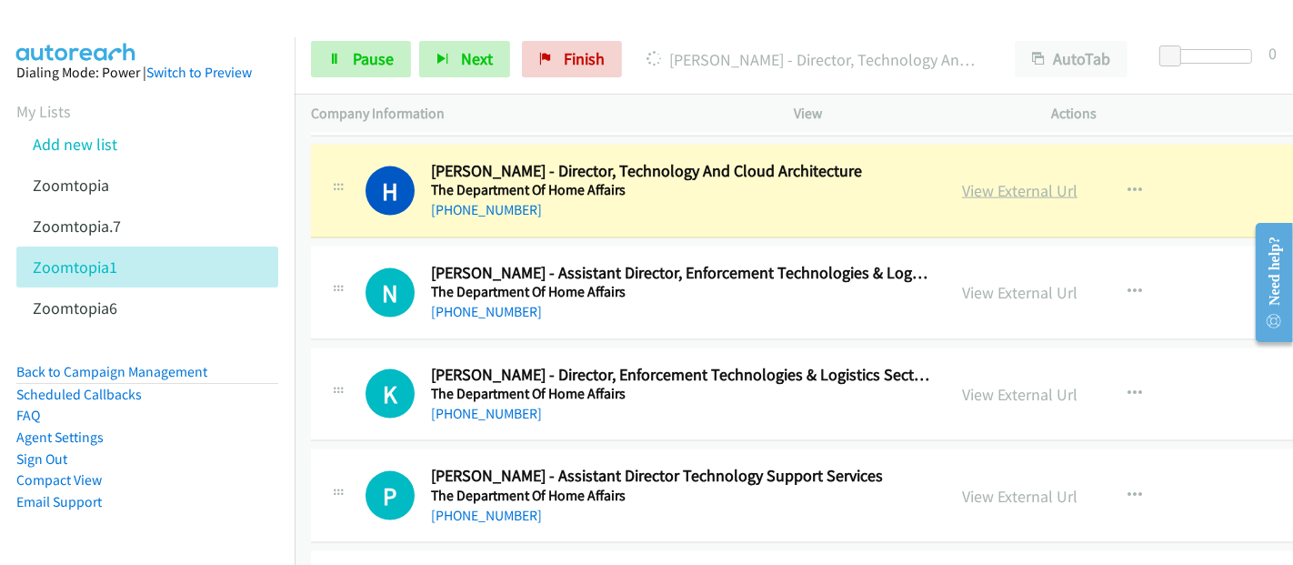
click at [995, 180] on link "View External Url" at bounding box center [1019, 190] width 115 height 21
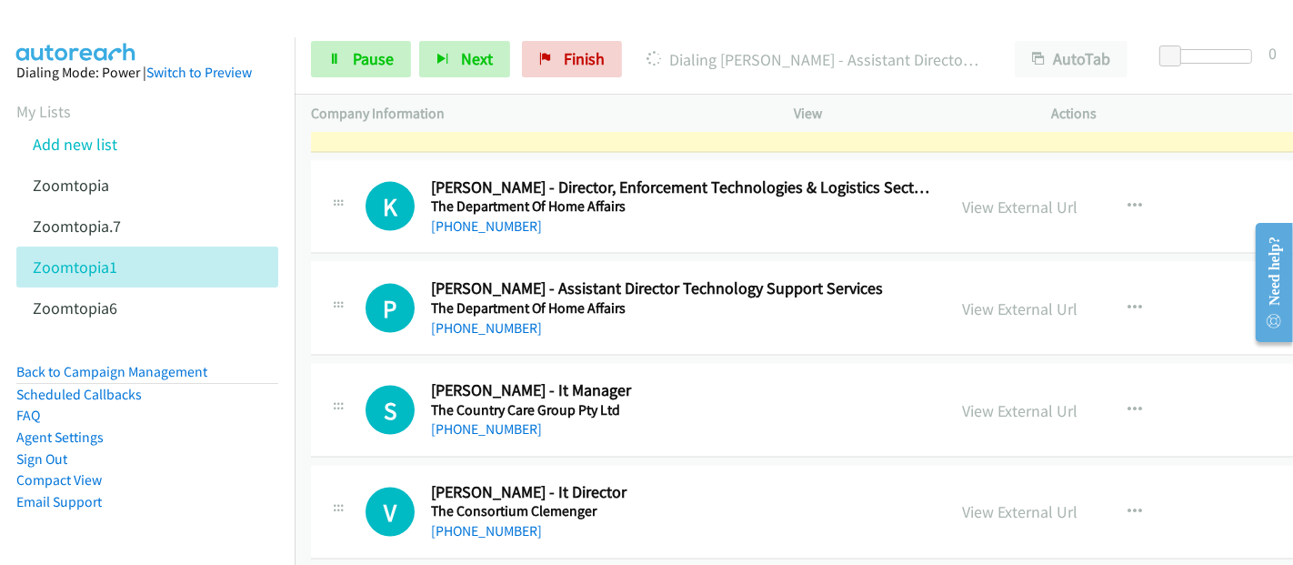
scroll to position [8182, 0]
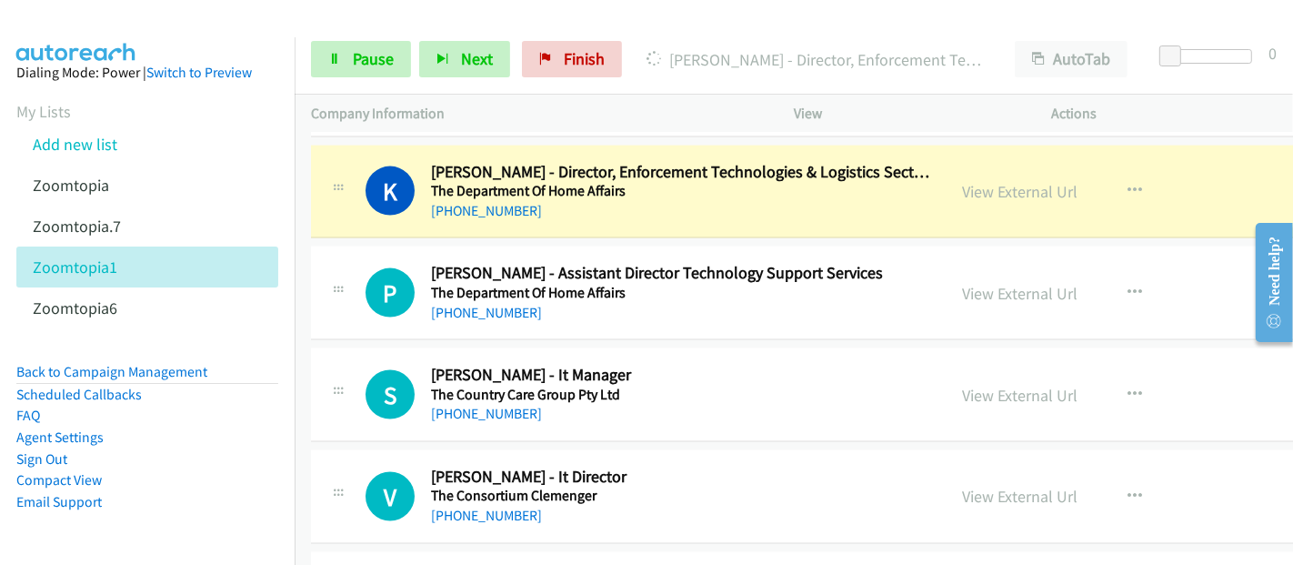
drag, startPoint x: 316, startPoint y: 18, endPoint x: 543, endPoint y: 144, distance: 258.8
click at [316, 18] on div at bounding box center [638, 35] width 1276 height 70
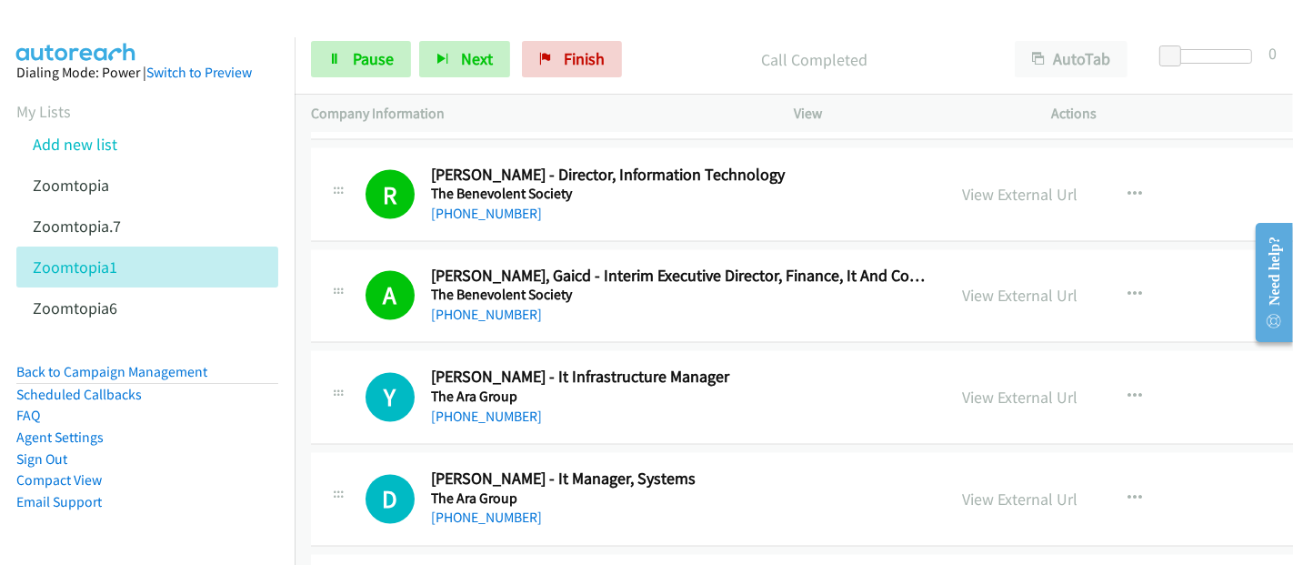
scroll to position [8686, 0]
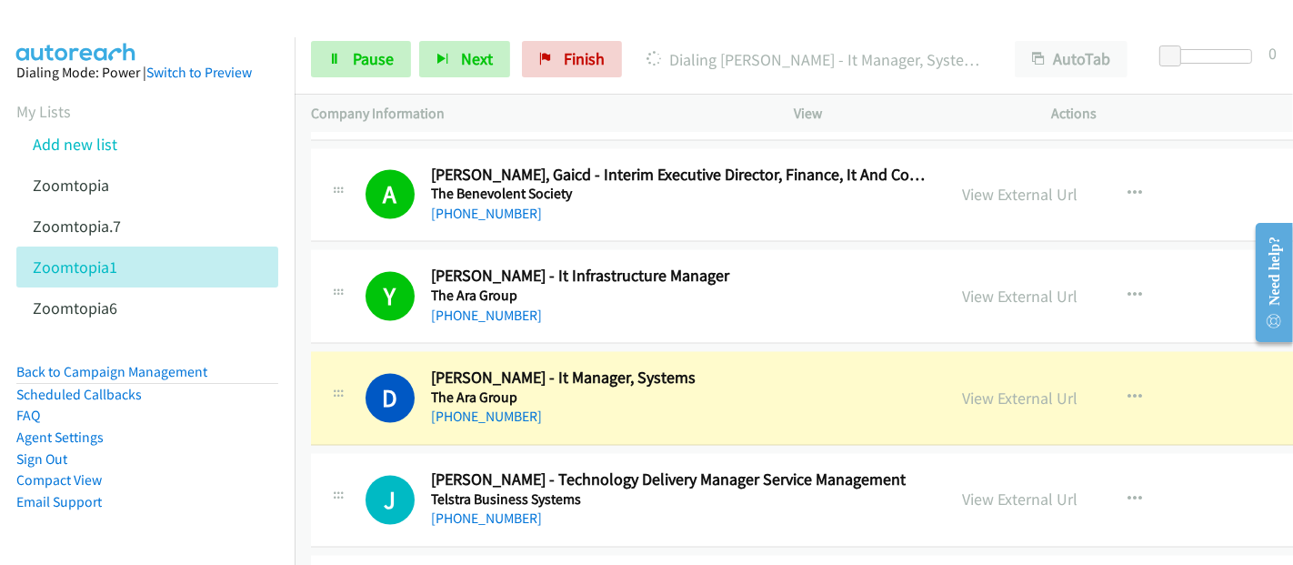
drag, startPoint x: 535, startPoint y: 386, endPoint x: 723, endPoint y: 365, distance: 189.3
click at [535, 406] on div "[PHONE_NUMBER]" at bounding box center [680, 417] width 498 height 22
click at [974, 388] on link "View External Url" at bounding box center [1019, 398] width 115 height 21
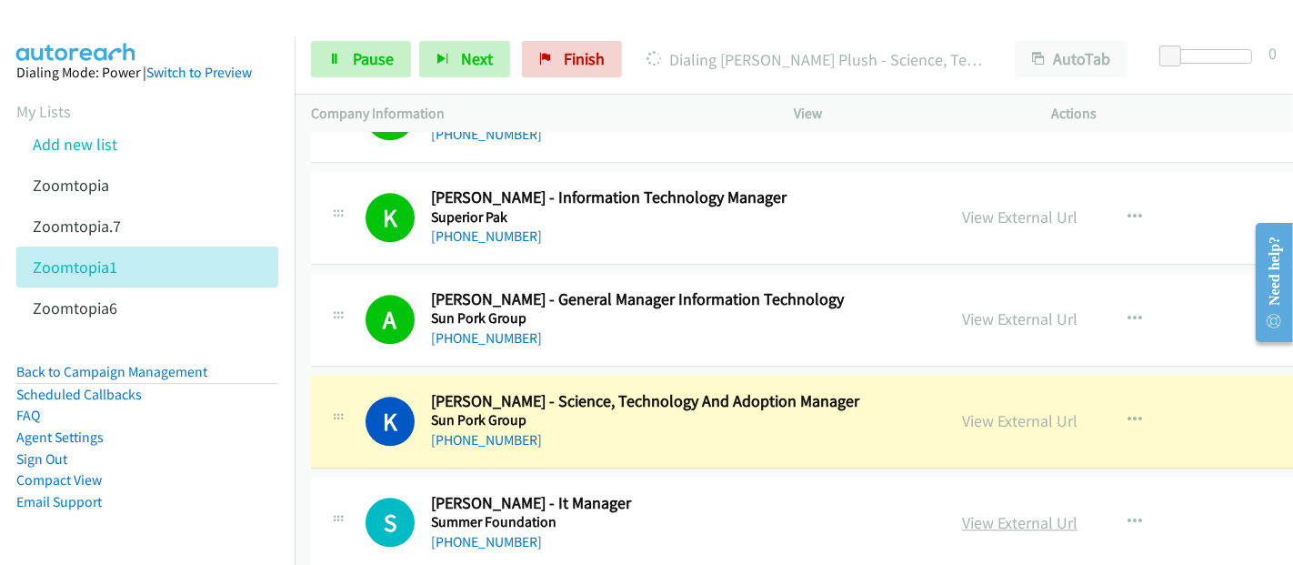
scroll to position [9494, 0]
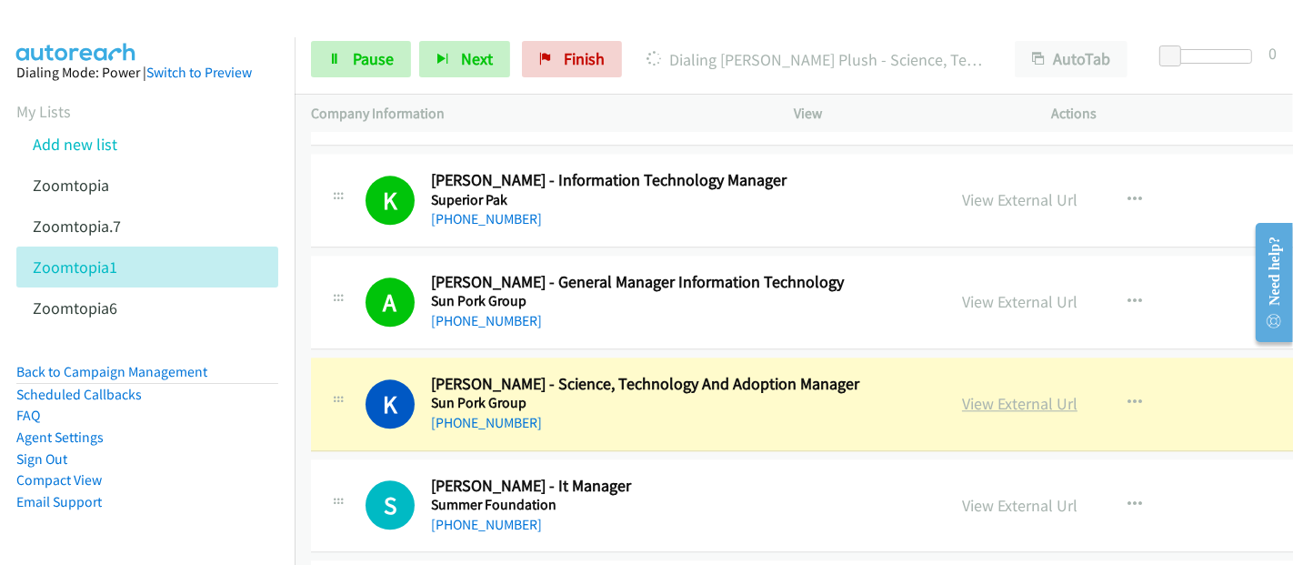
click at [1005, 393] on link "View External Url" at bounding box center [1019, 403] width 115 height 21
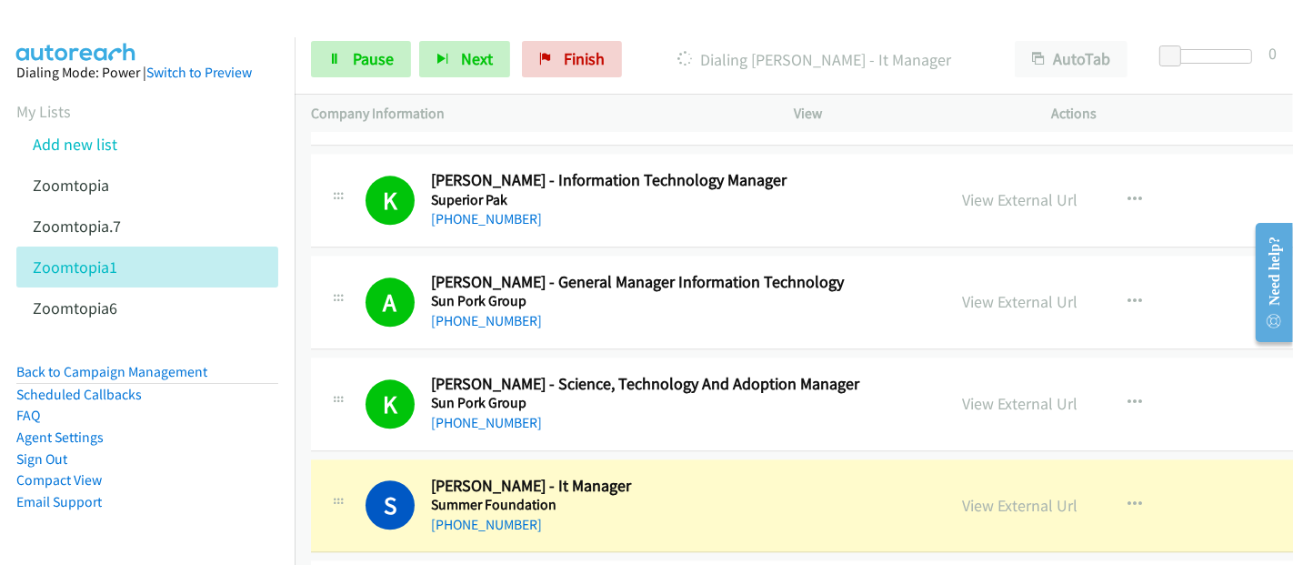
scroll to position [9696, 0]
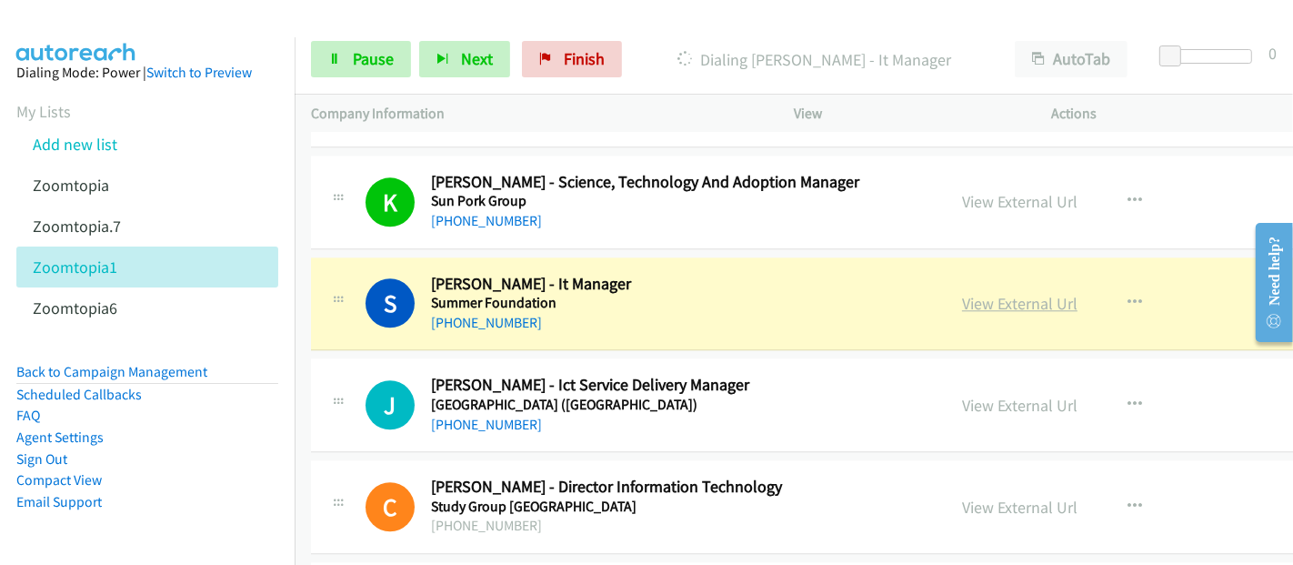
click at [1004, 293] on link "View External Url" at bounding box center [1019, 303] width 115 height 21
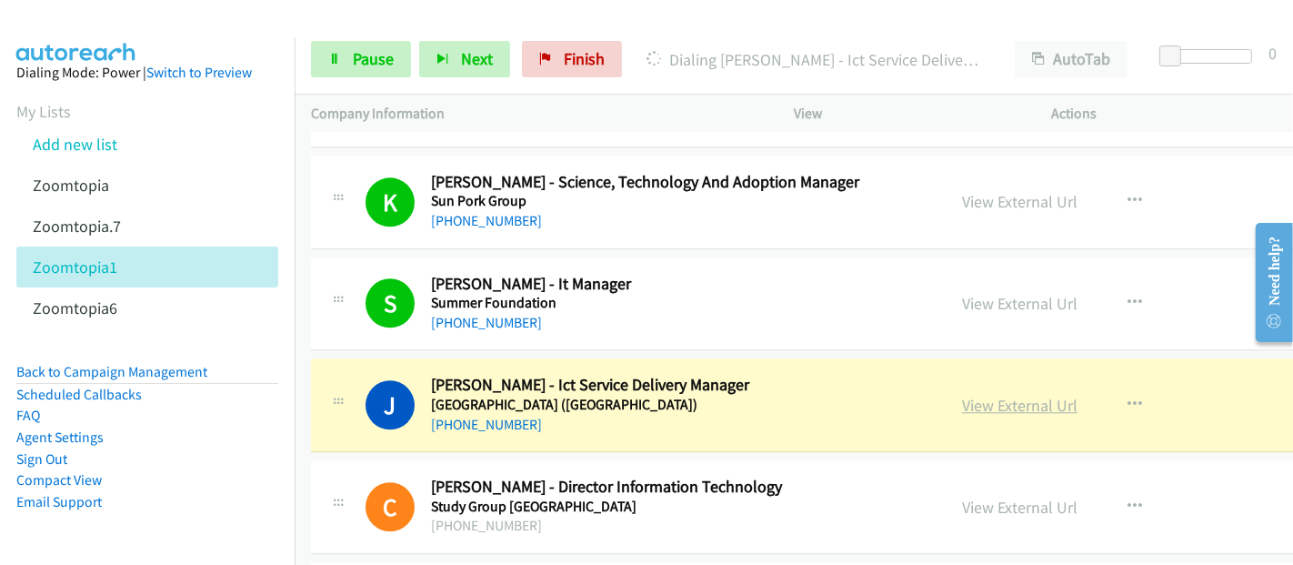
click at [1024, 395] on link "View External Url" at bounding box center [1019, 405] width 115 height 21
click at [358, 58] on span "Pause" at bounding box center [373, 58] width 41 height 21
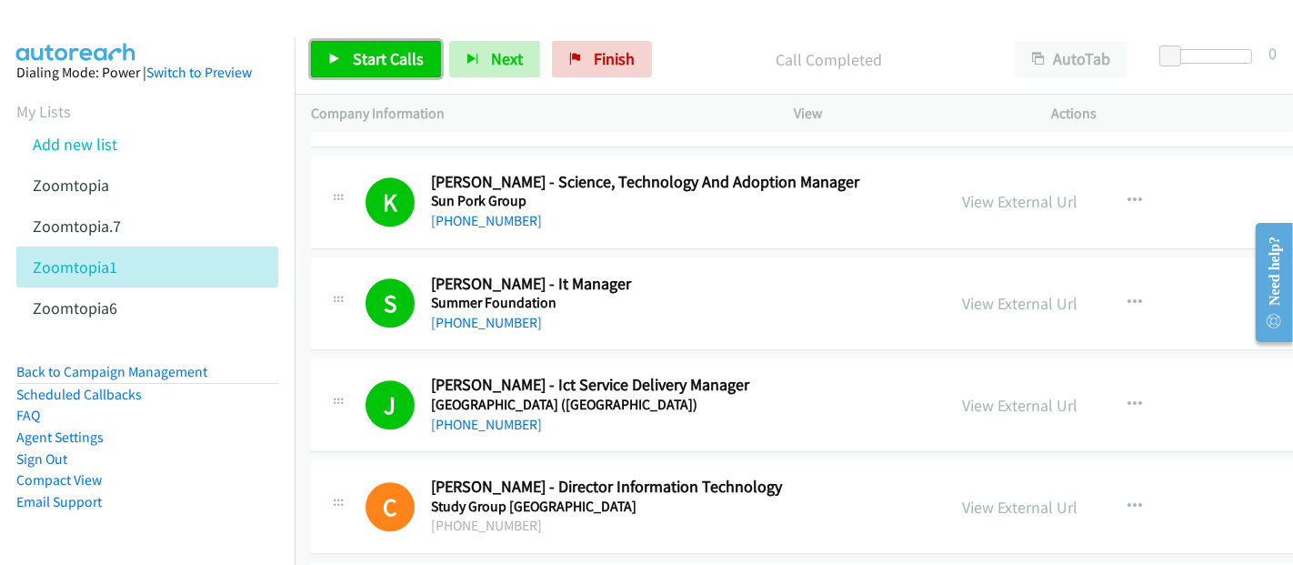
click at [389, 69] on link "Start Calls" at bounding box center [376, 59] width 130 height 36
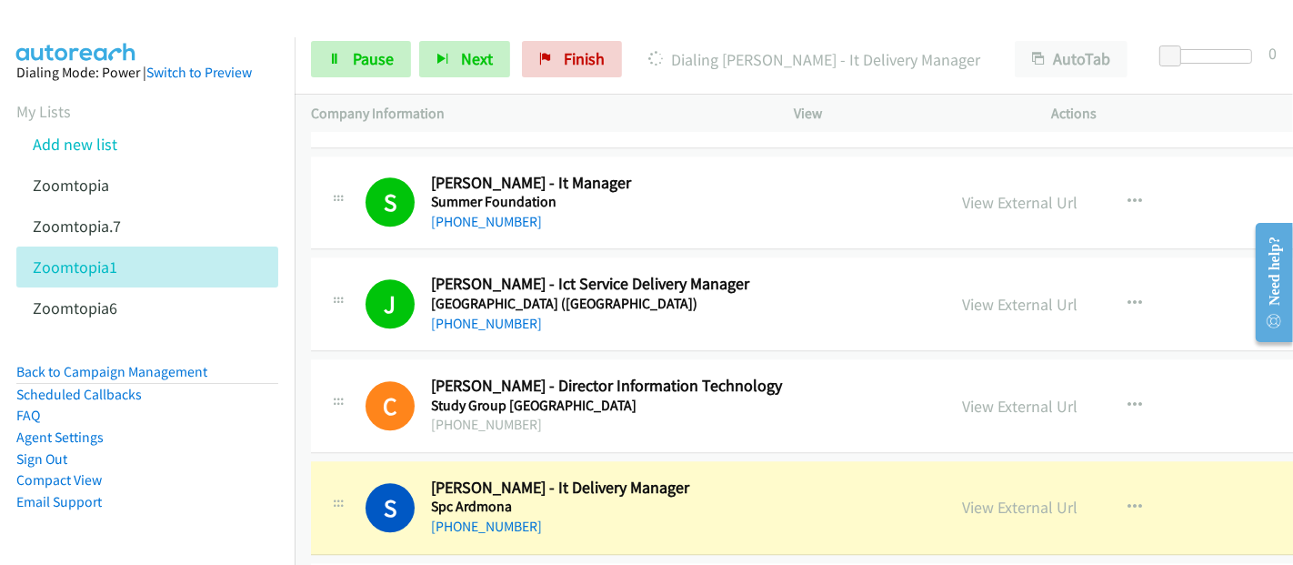
scroll to position [10000, 0]
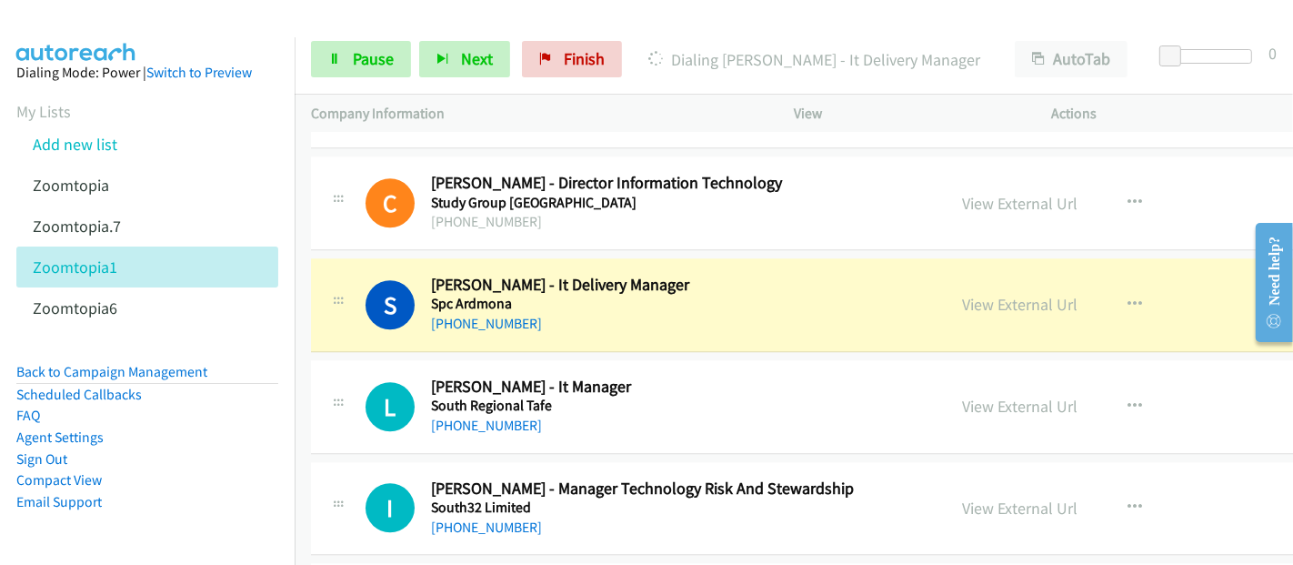
click at [543, 313] on div "[PHONE_NUMBER]" at bounding box center [680, 324] width 498 height 22
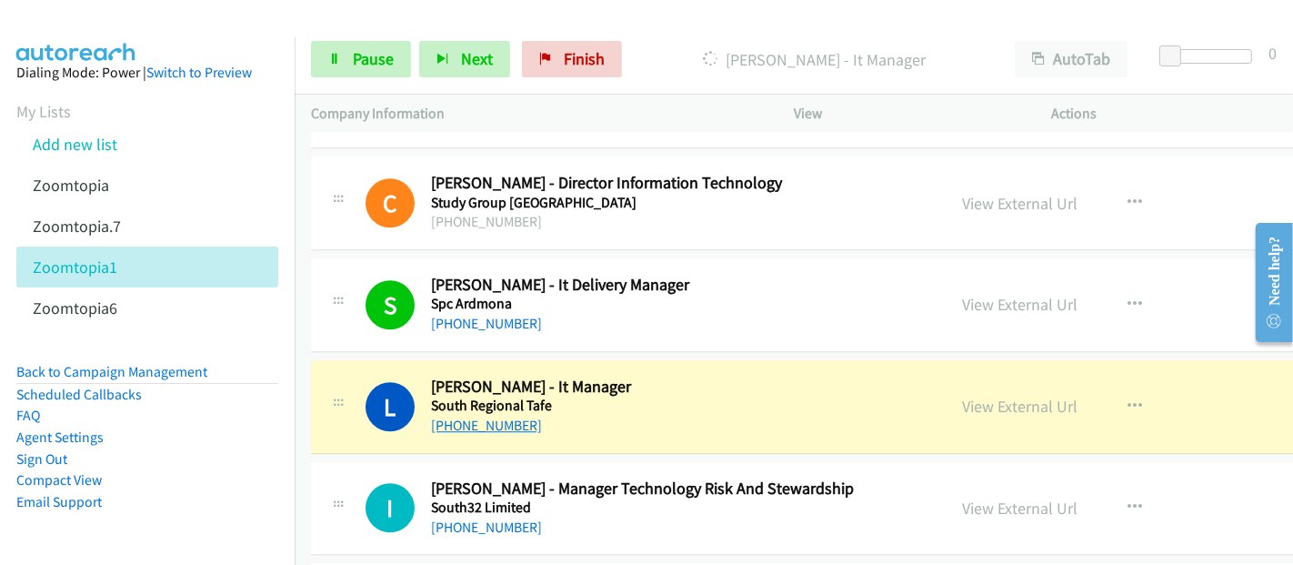
scroll to position [10101, 0]
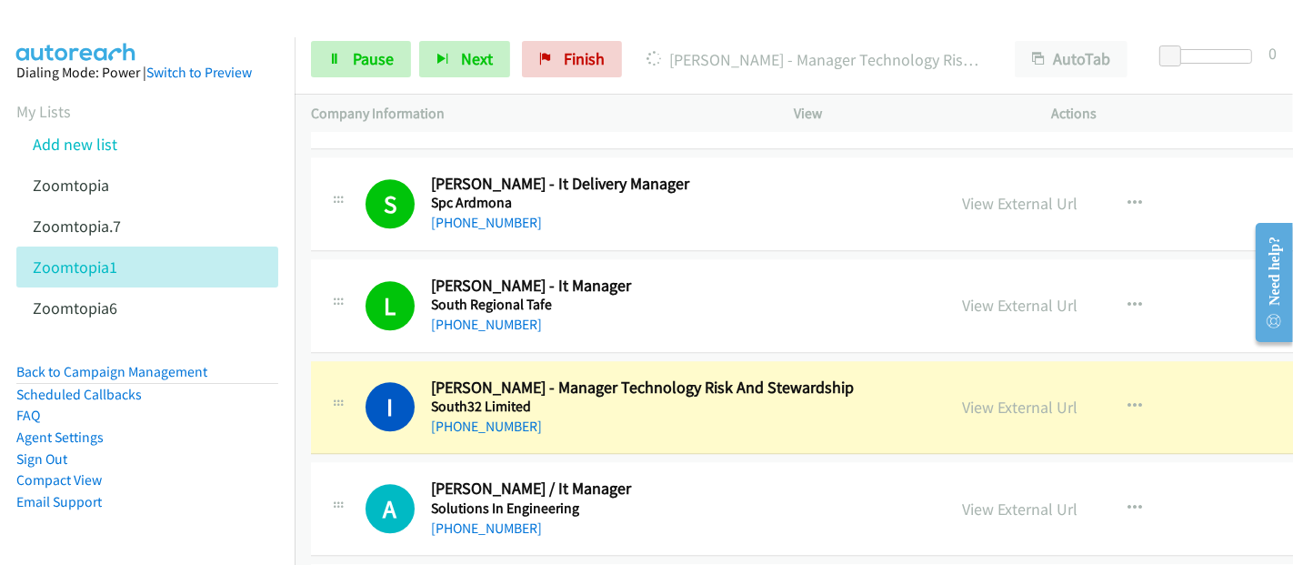
drag, startPoint x: 397, startPoint y: 340, endPoint x: 653, endPoint y: 361, distance: 256.3
click at [398, 361] on div "I Callback Scheduled [PERSON_NAME] - Manager Technology Risk And Stewardship So…" at bounding box center [913, 408] width 1204 height 94
click at [995, 396] on link "View External Url" at bounding box center [1019, 406] width 115 height 21
click at [361, 67] on span "Pause" at bounding box center [373, 58] width 41 height 21
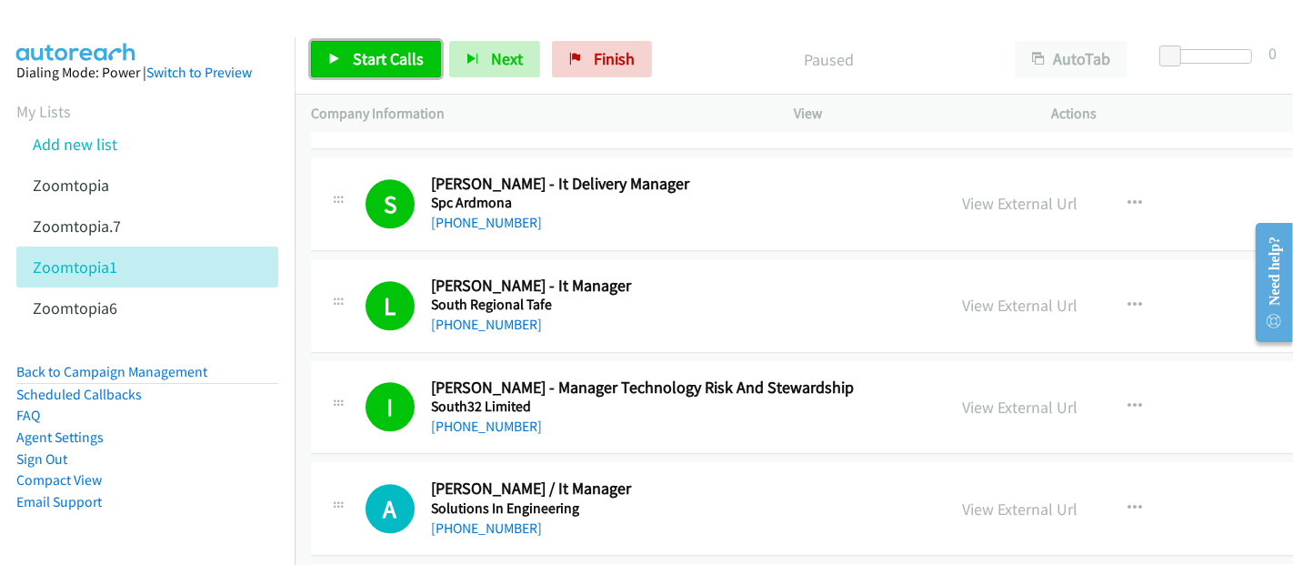
click at [387, 44] on link "Start Calls" at bounding box center [376, 59] width 130 height 36
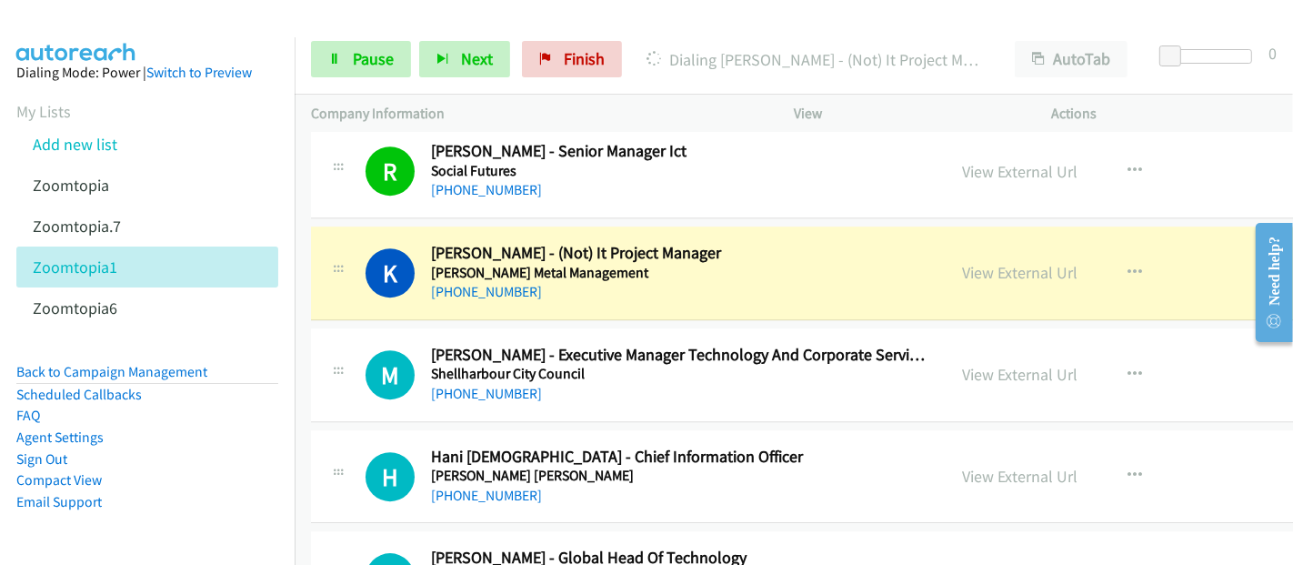
scroll to position [10504, 0]
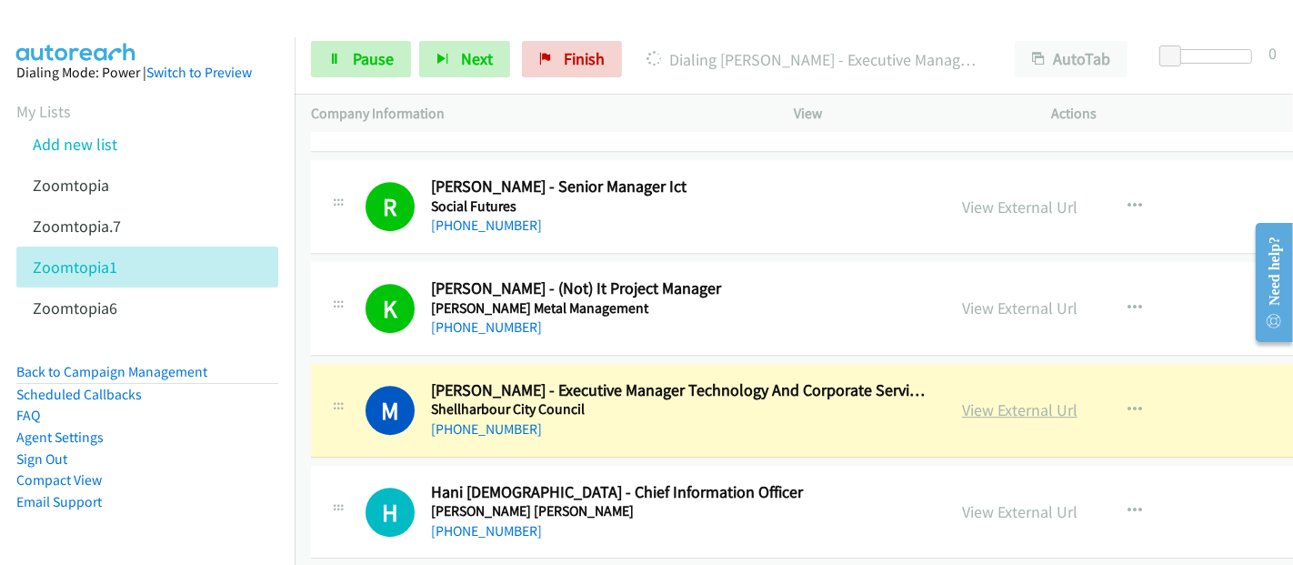
click at [1015, 399] on link "View External Url" at bounding box center [1019, 409] width 115 height 21
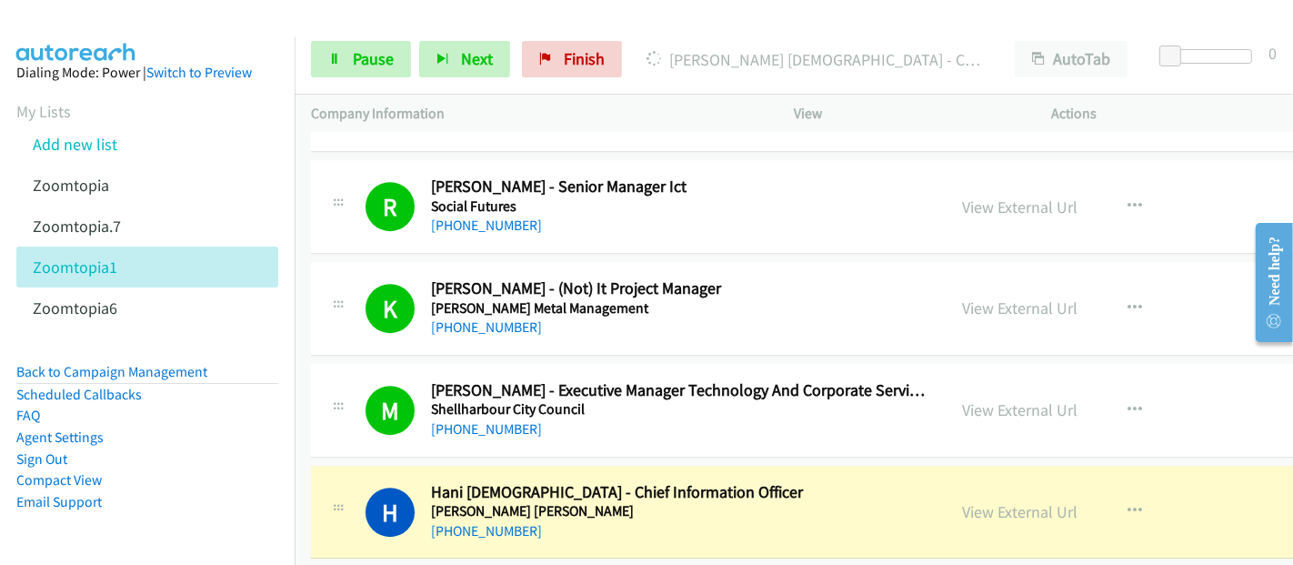
scroll to position [10706, 0]
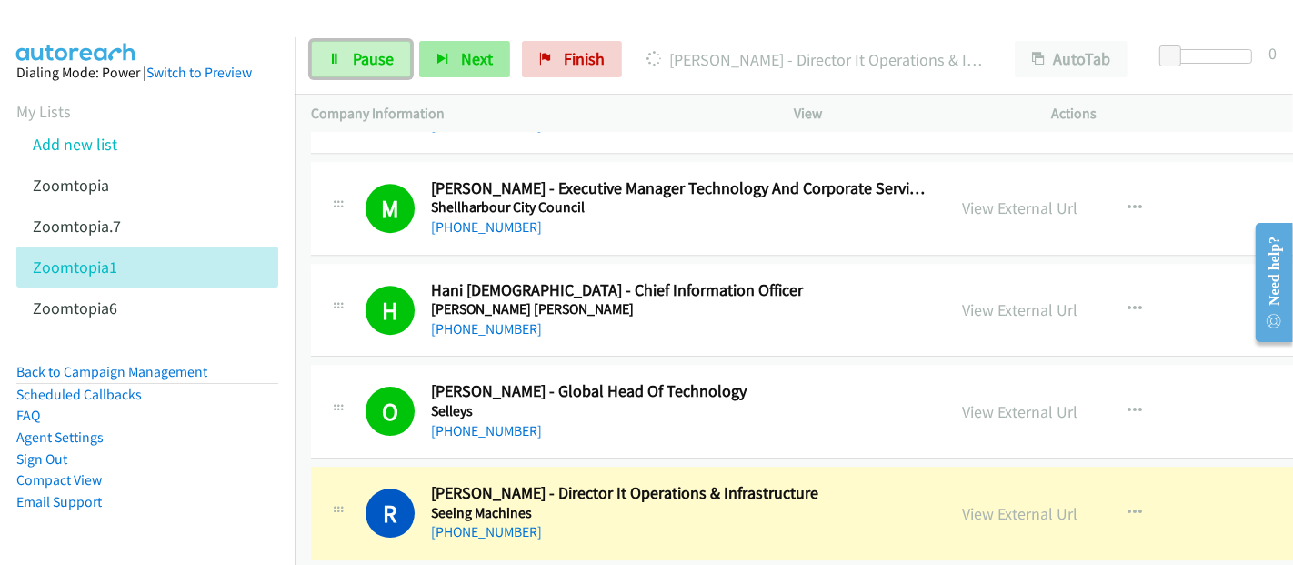
drag, startPoint x: 333, startPoint y: 55, endPoint x: 423, endPoint y: 56, distance: 90.0
click at [333, 55] on icon at bounding box center [334, 60] width 13 height 13
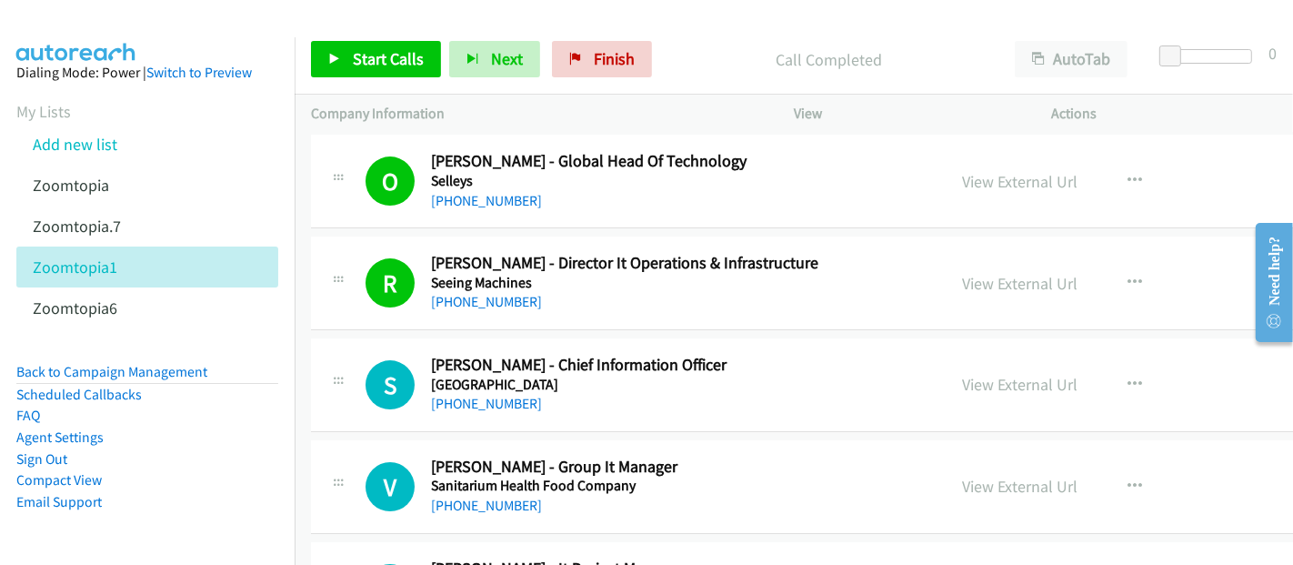
scroll to position [11010, 0]
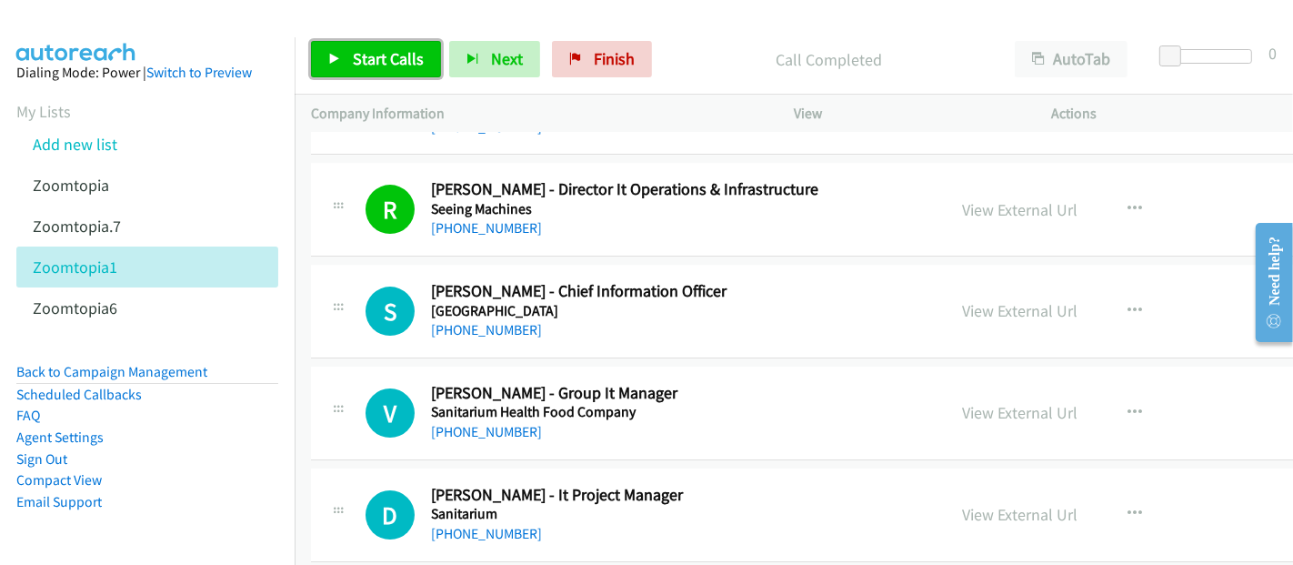
click at [405, 62] on span "Start Calls" at bounding box center [388, 58] width 71 height 21
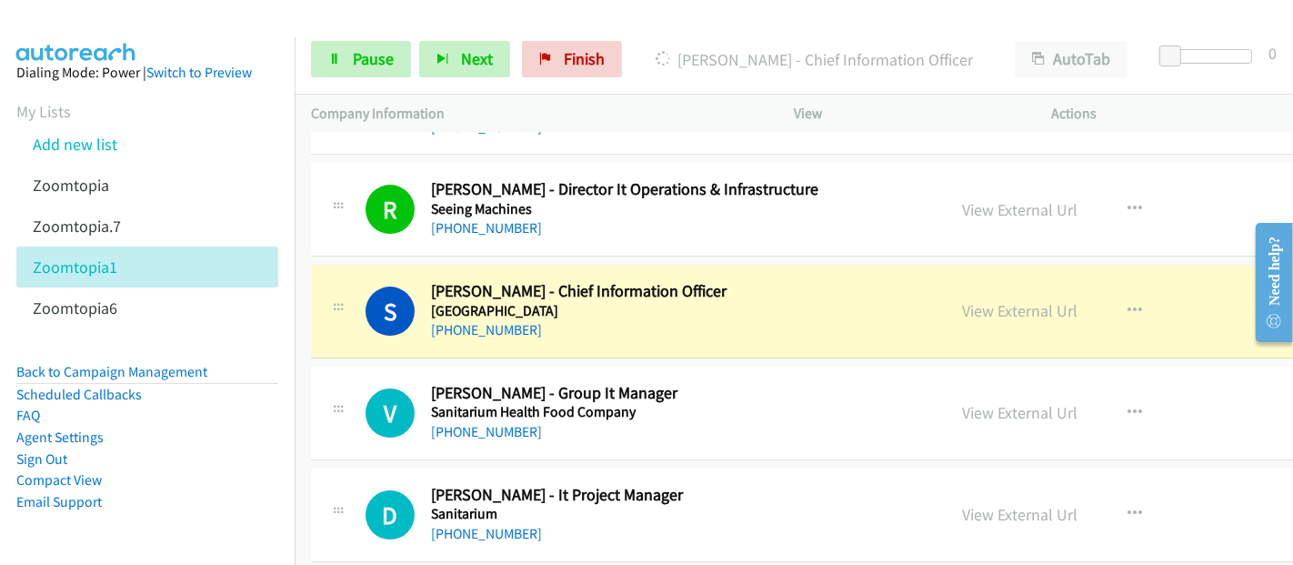
drag, startPoint x: 554, startPoint y: 297, endPoint x: 670, endPoint y: 292, distance: 116.5
click at [554, 319] on div "[PHONE_NUMBER]" at bounding box center [680, 330] width 498 height 22
click at [977, 300] on link "View External Url" at bounding box center [1019, 310] width 115 height 21
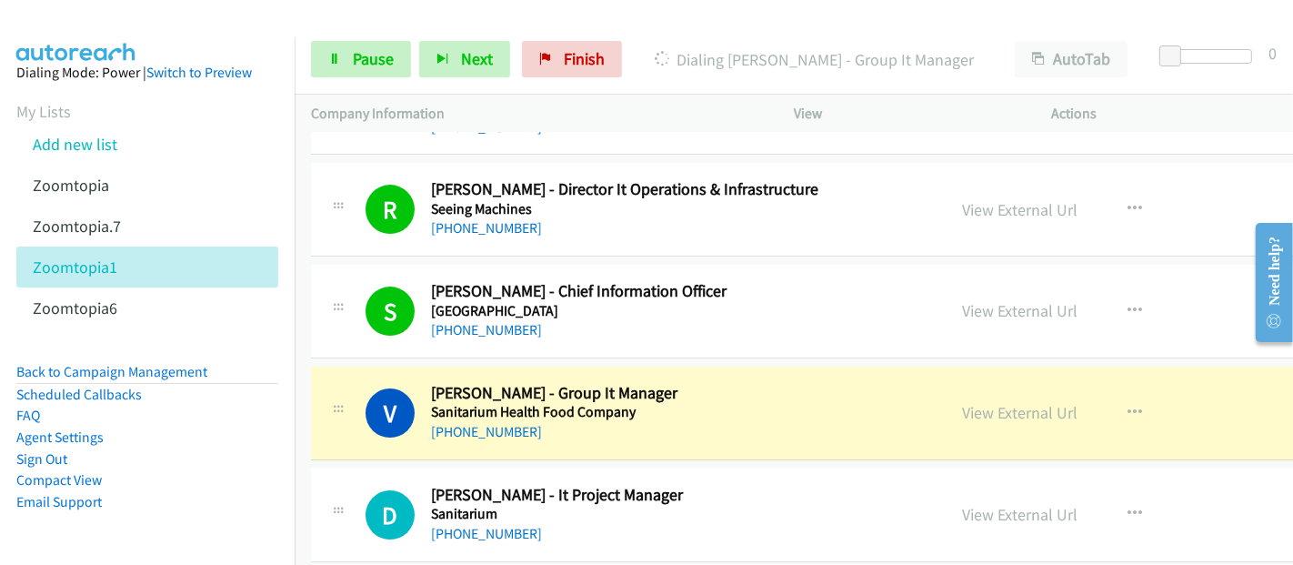
scroll to position [11110, 0]
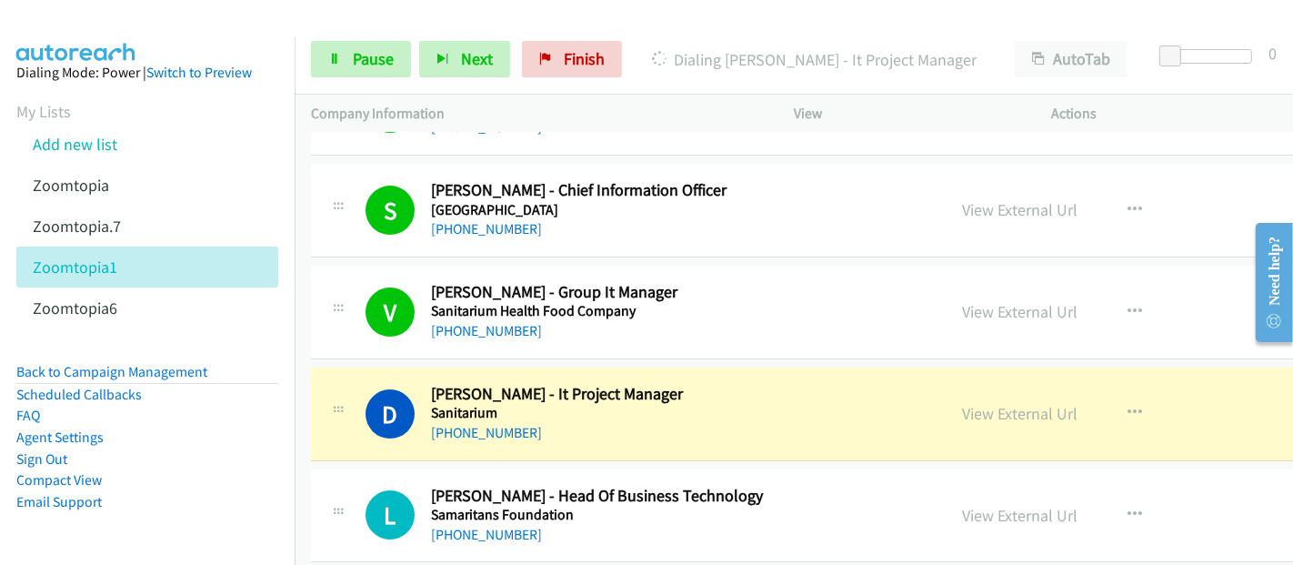
click at [539, 422] on div "[PHONE_NUMBER]" at bounding box center [680, 433] width 498 height 22
click at [1010, 403] on link "View External Url" at bounding box center [1019, 413] width 115 height 21
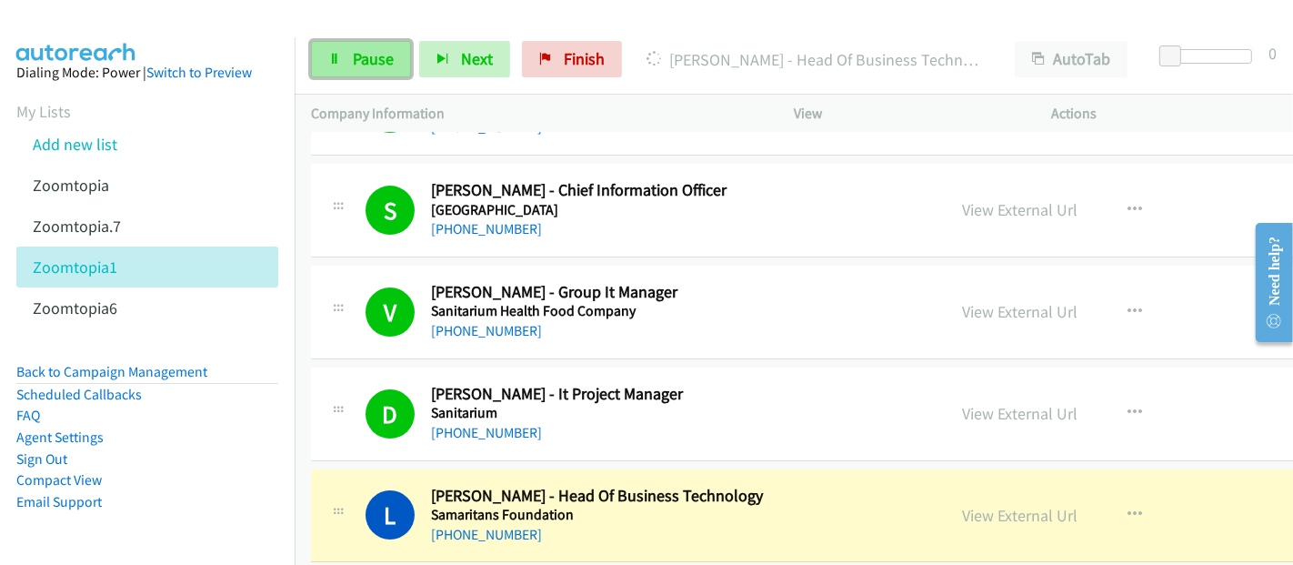
click at [365, 51] on span "Pause" at bounding box center [373, 58] width 41 height 21
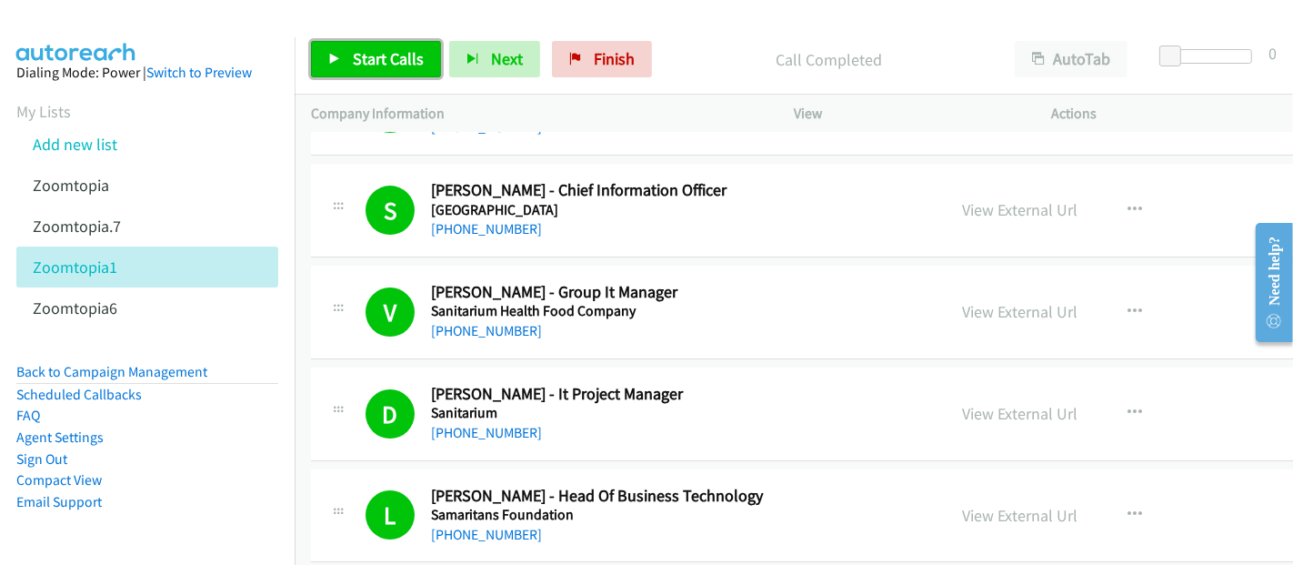
click at [379, 51] on span "Start Calls" at bounding box center [388, 58] width 71 height 21
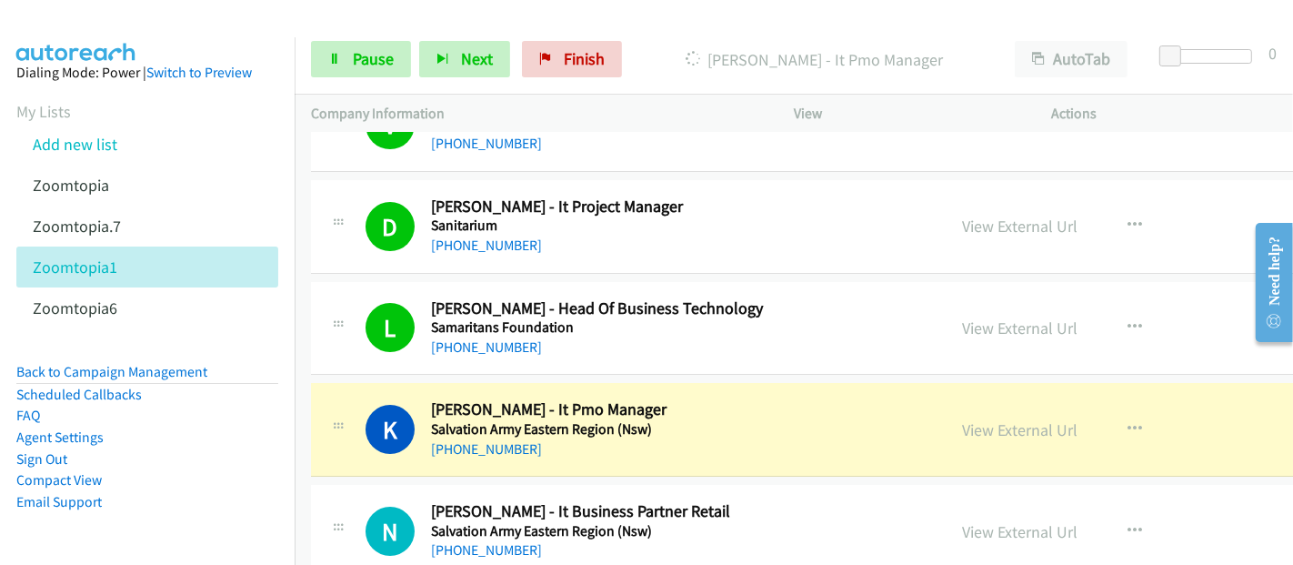
scroll to position [11413, 0]
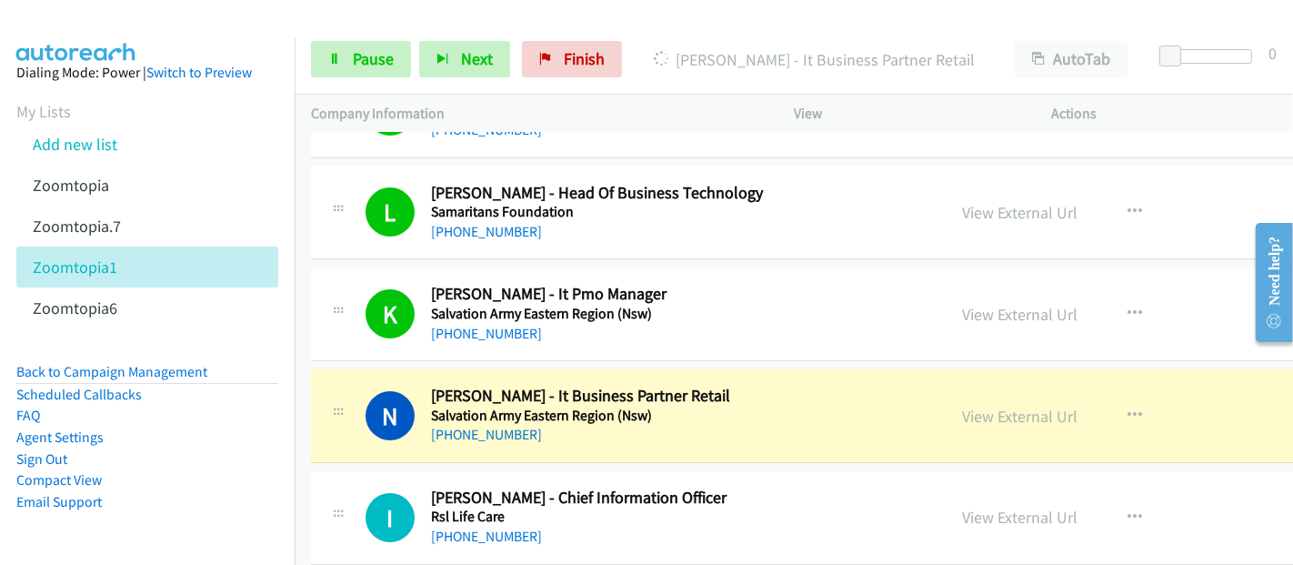
click at [332, 385] on div at bounding box center [338, 409] width 22 height 49
click at [1013, 405] on link "View External Url" at bounding box center [1019, 415] width 115 height 21
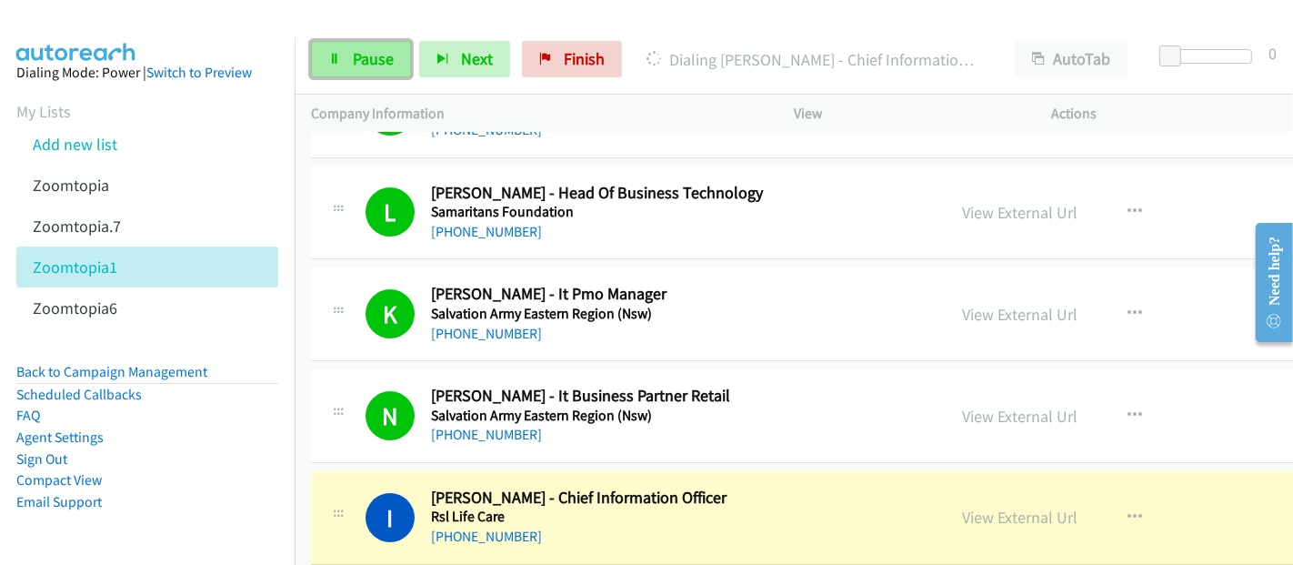
click at [384, 58] on span "Pause" at bounding box center [373, 58] width 41 height 21
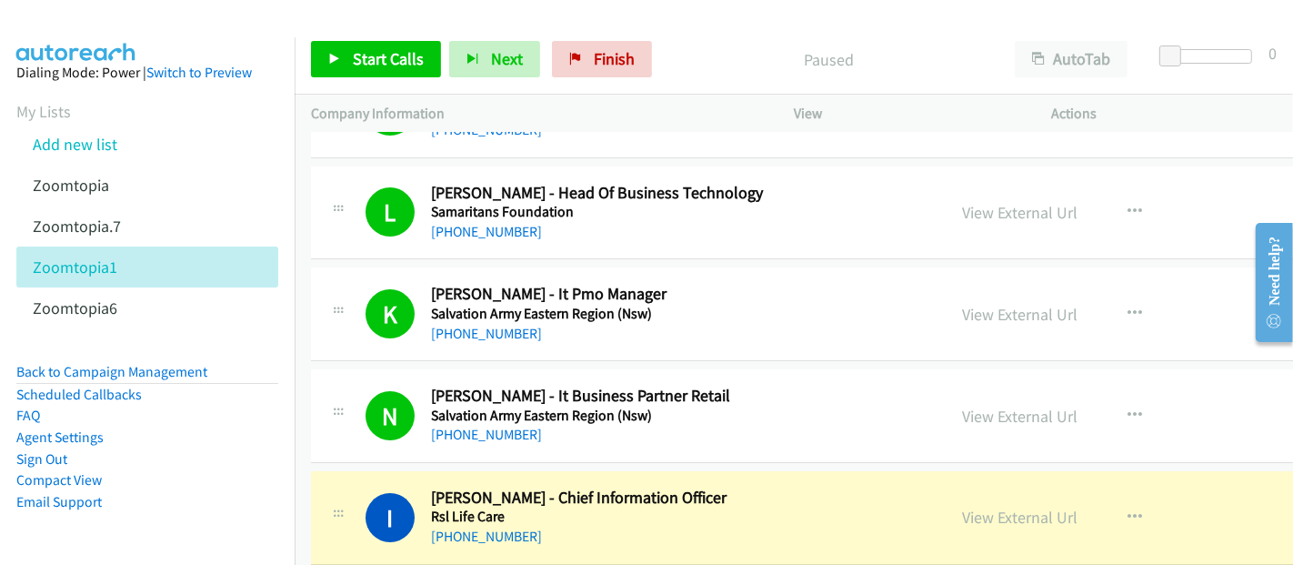
click at [782, 424] on div "[PHONE_NUMBER]" at bounding box center [680, 435] width 498 height 22
click at [1017, 405] on link "View External Url" at bounding box center [1019, 415] width 115 height 21
click at [1000, 506] on link "View External Url" at bounding box center [1019, 516] width 115 height 21
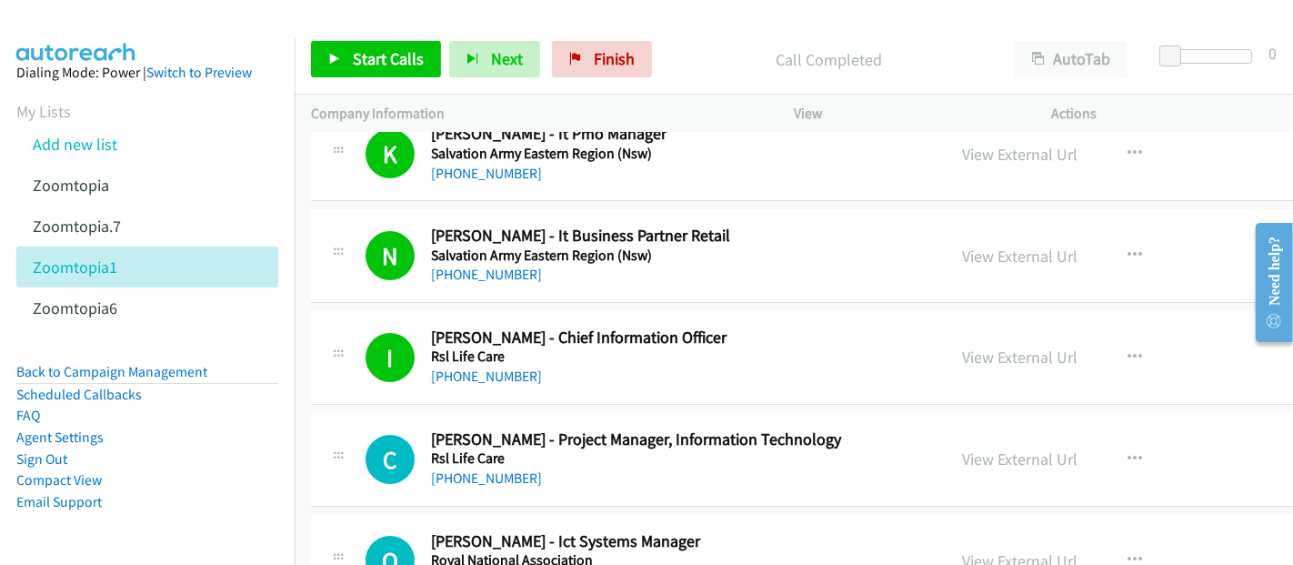
scroll to position [11615, 0]
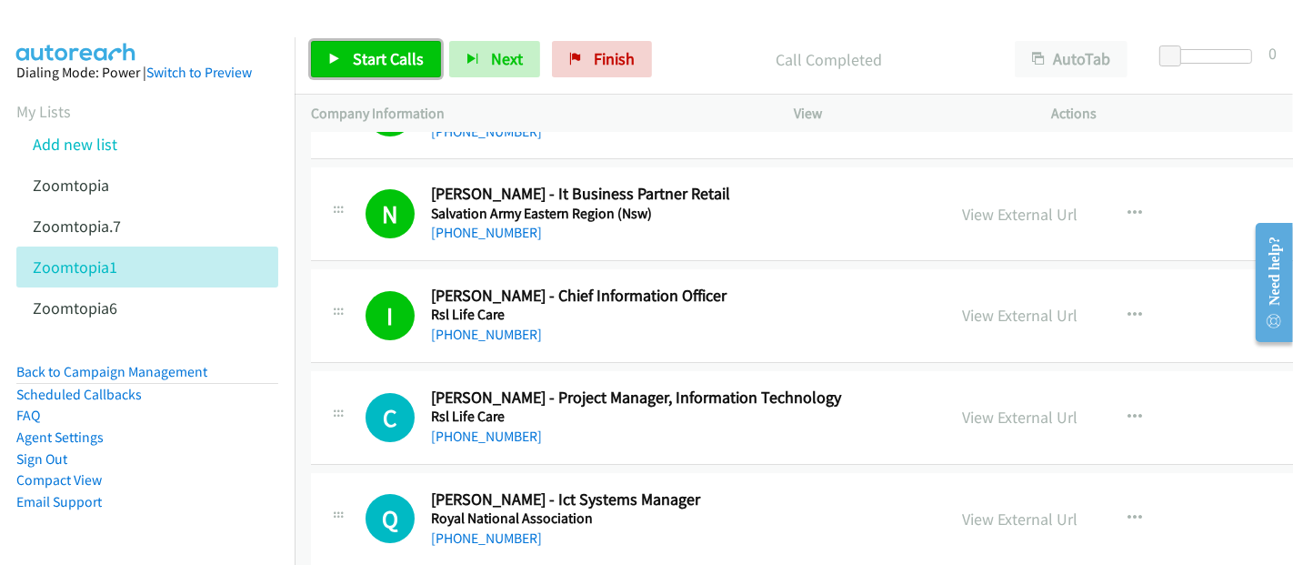
click at [392, 72] on link "Start Calls" at bounding box center [376, 59] width 130 height 36
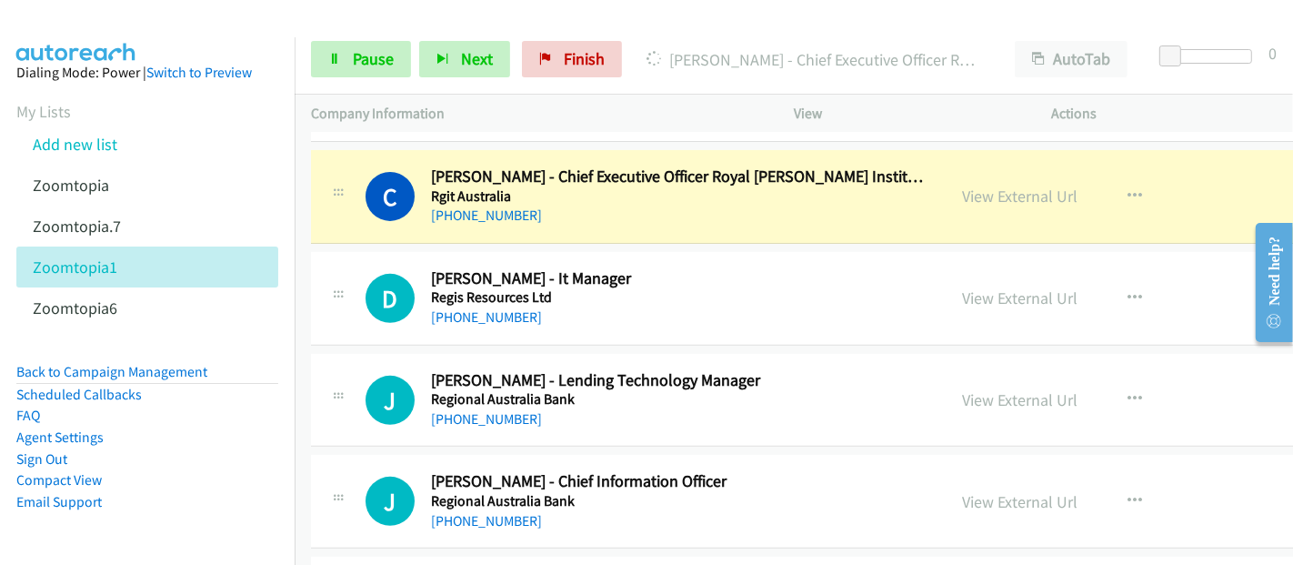
scroll to position [12120, 0]
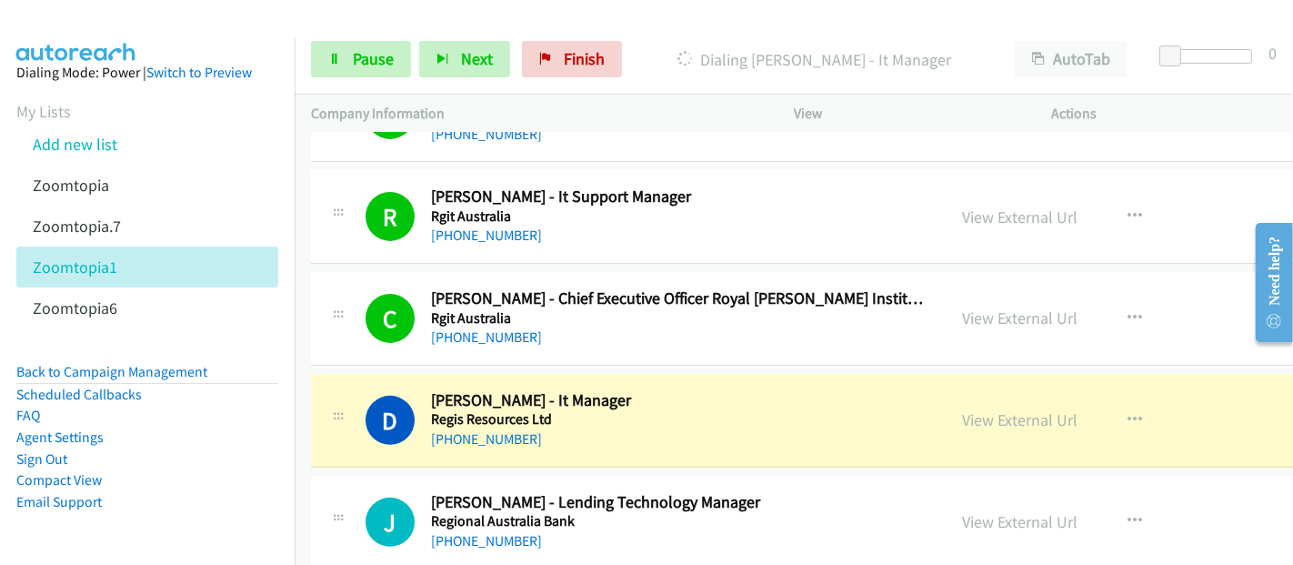
drag, startPoint x: 503, startPoint y: 346, endPoint x: 516, endPoint y: 345, distance: 13.7
click at [503, 374] on div "D Callback Scheduled [PERSON_NAME] - It Manager Regis Resources Ltd [GEOGRAPHIC…" at bounding box center [913, 421] width 1204 height 94
click at [992, 409] on link "View External Url" at bounding box center [1019, 419] width 115 height 21
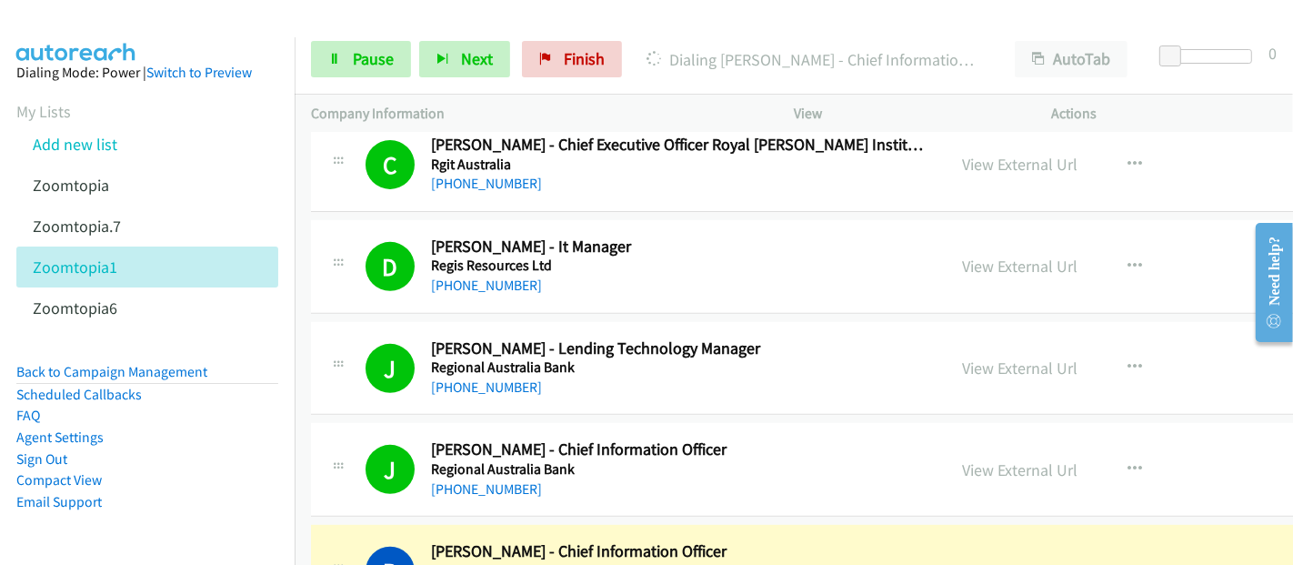
scroll to position [12524, 0]
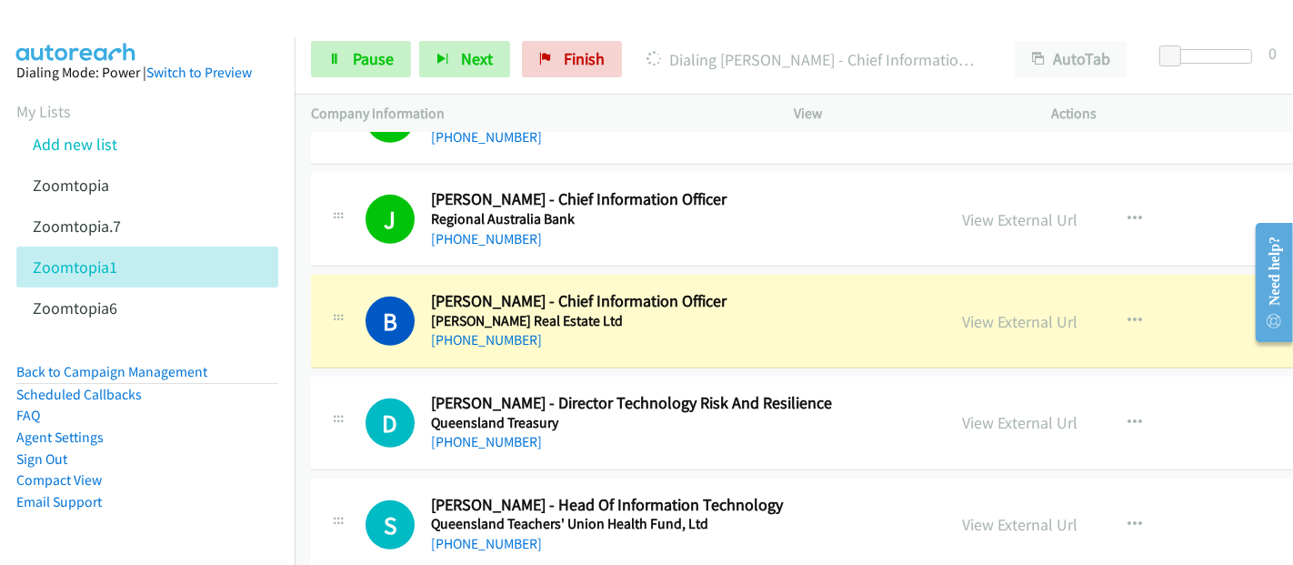
drag, startPoint x: 432, startPoint y: 250, endPoint x: 642, endPoint y: 265, distance: 210.5
click at [432, 275] on div "B Callback Scheduled [PERSON_NAME] - Chief Information Officer [PERSON_NAME] Re…" at bounding box center [913, 322] width 1204 height 94
click at [1005, 311] on link "View External Url" at bounding box center [1019, 321] width 115 height 21
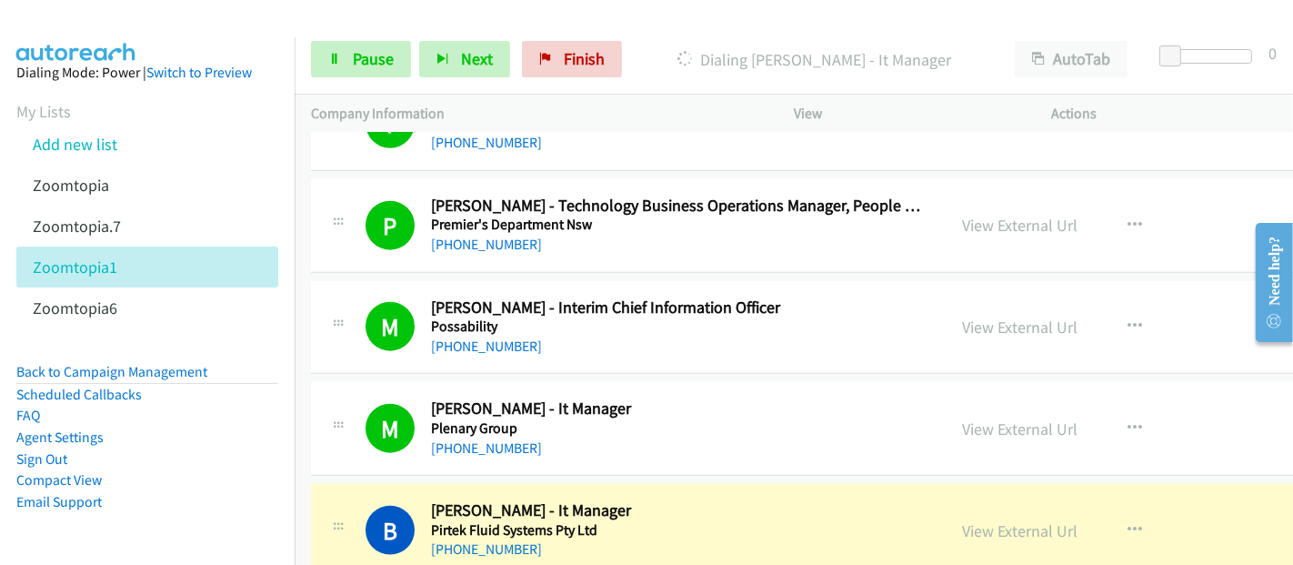
scroll to position [13636, 0]
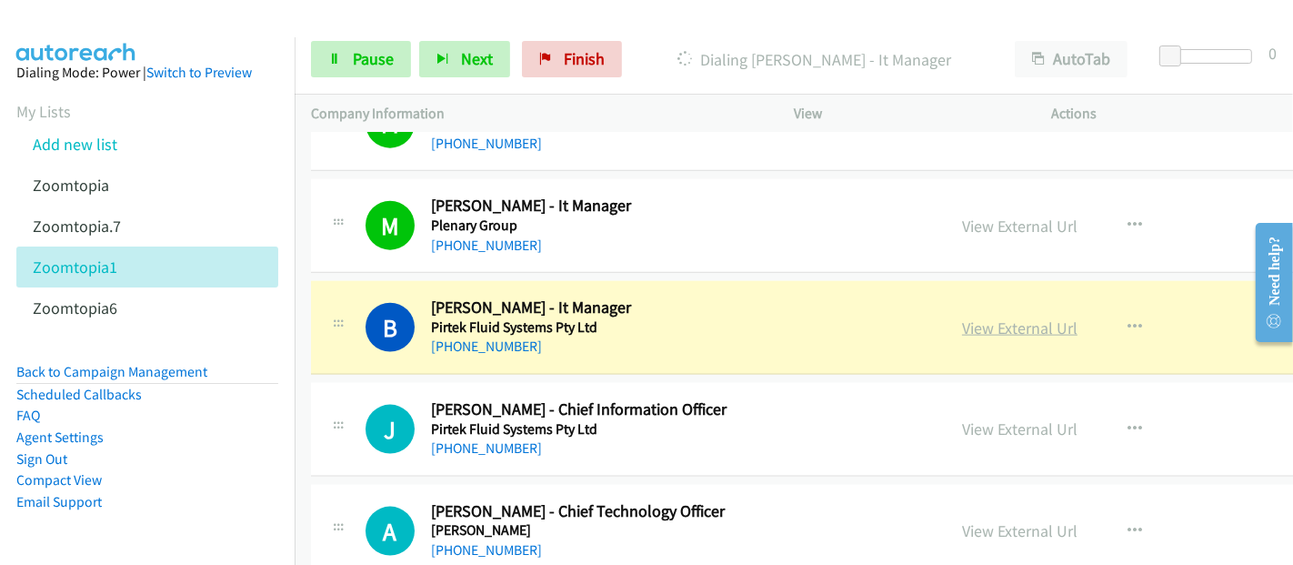
click at [1020, 317] on link "View External Url" at bounding box center [1019, 327] width 115 height 21
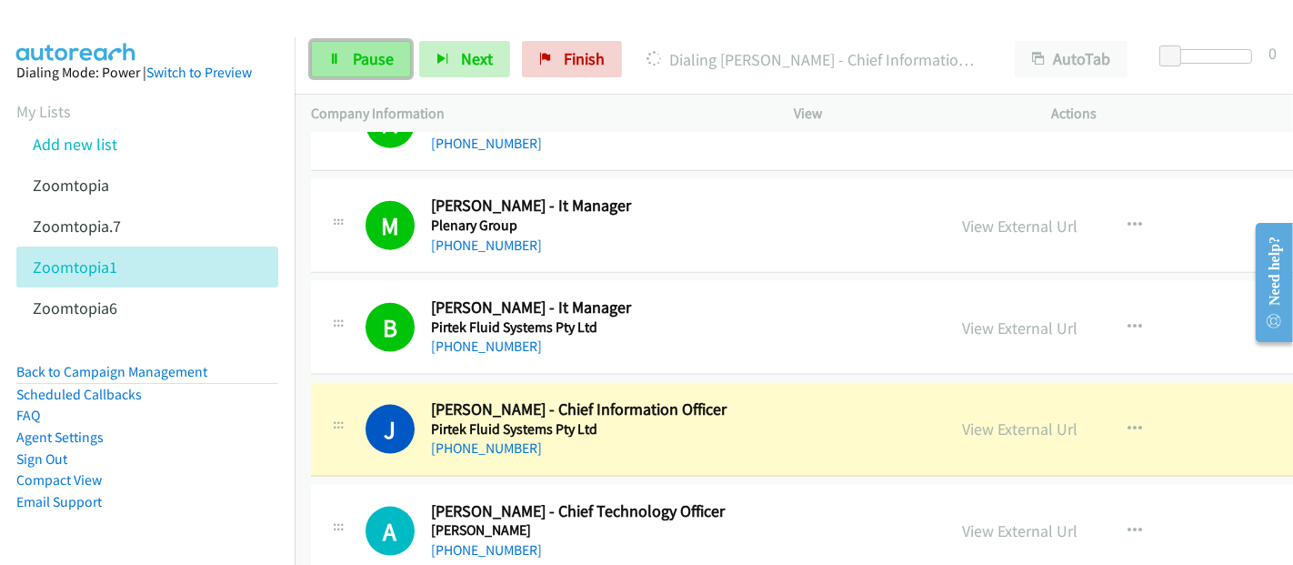
click at [380, 56] on span "Pause" at bounding box center [373, 58] width 41 height 21
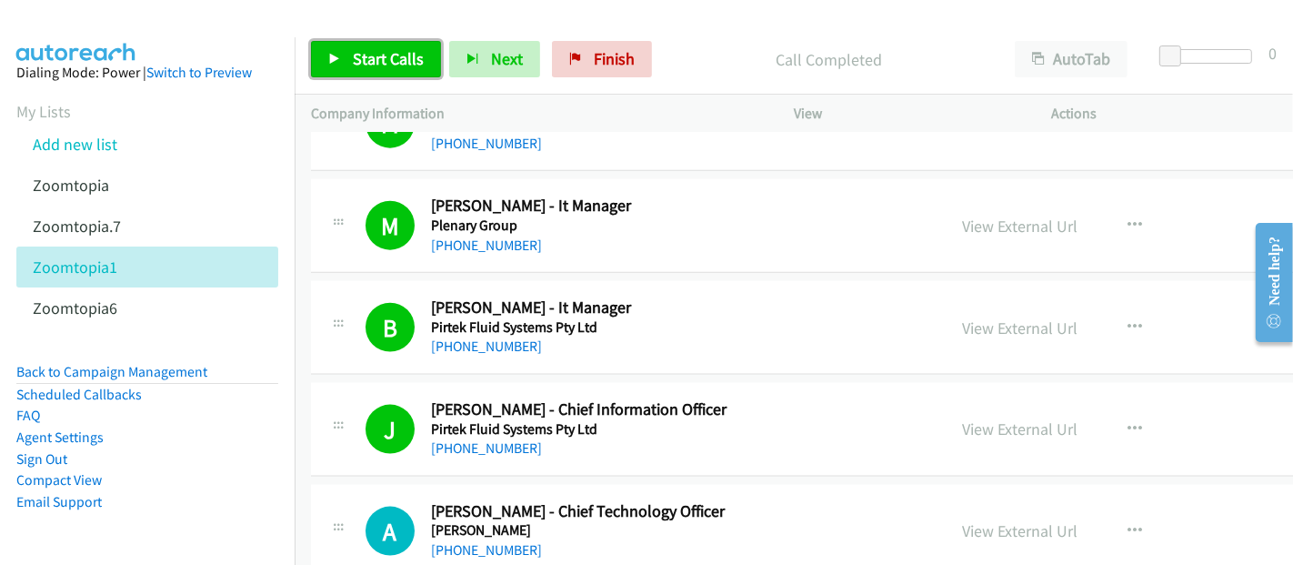
click at [395, 44] on link "Start Calls" at bounding box center [376, 59] width 130 height 36
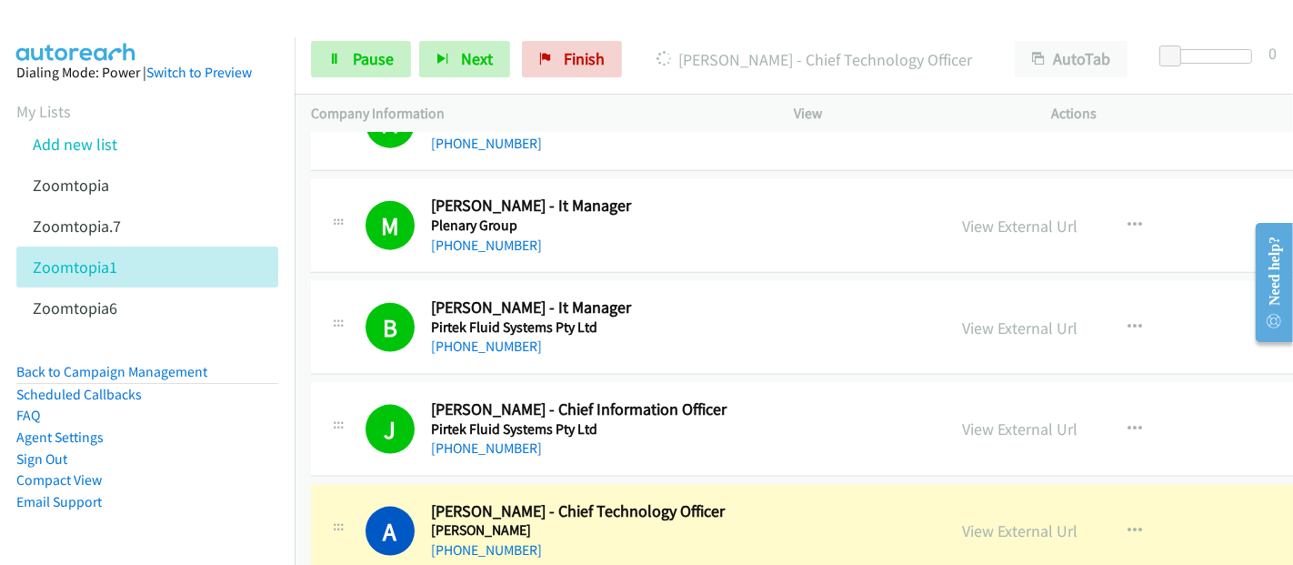
scroll to position [13939, 0]
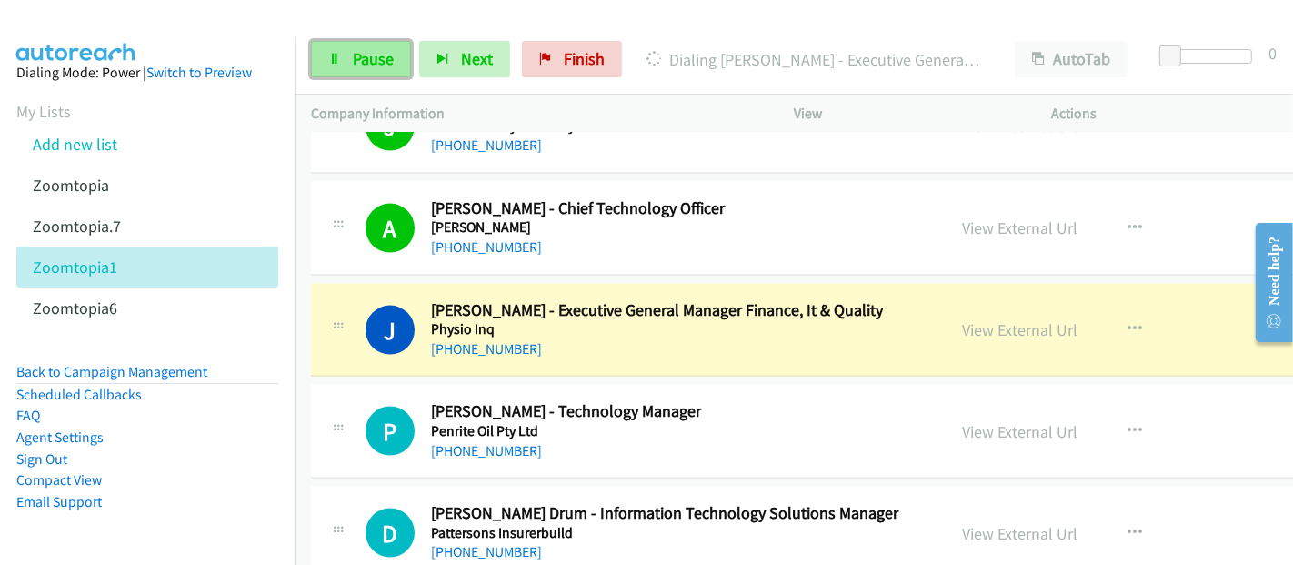
click at [361, 62] on span "Pause" at bounding box center [373, 58] width 41 height 21
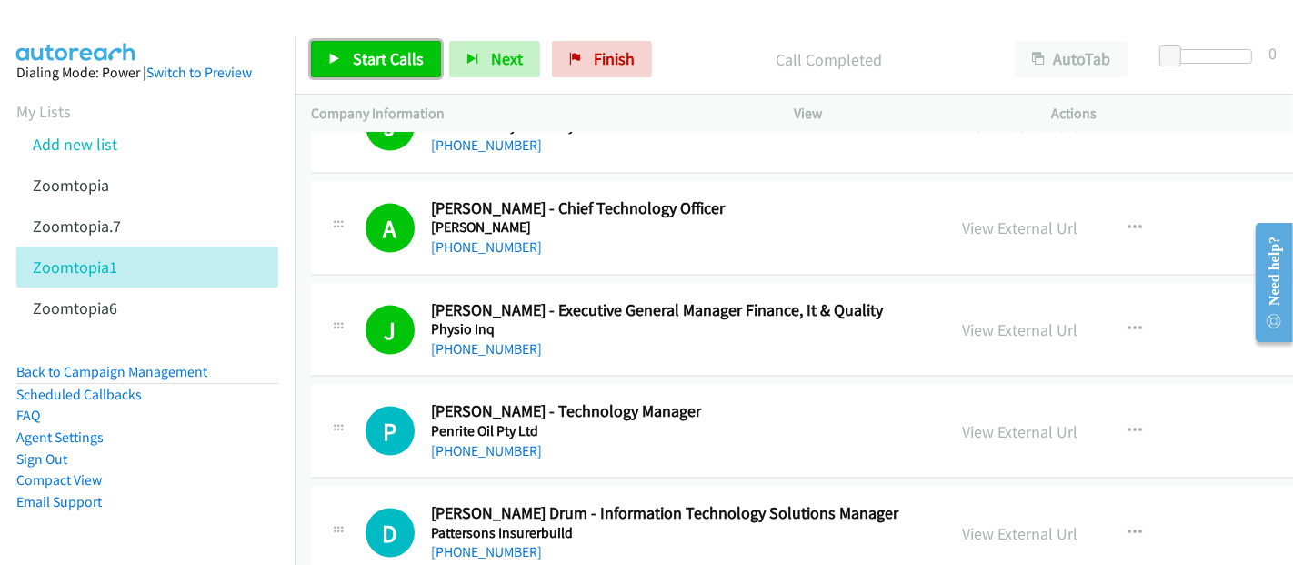
click at [353, 59] on span "Start Calls" at bounding box center [388, 58] width 71 height 21
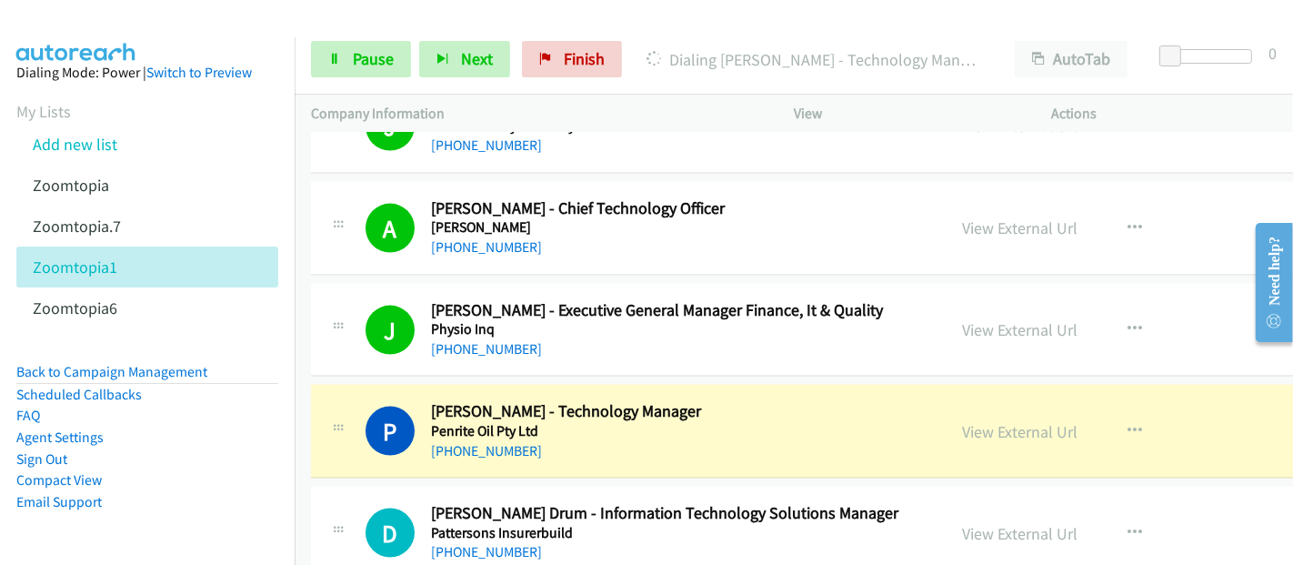
click at [341, 385] on div "P Callback Scheduled [PERSON_NAME] - Technology Manager Penrite Oil Pty Ltd [GE…" at bounding box center [913, 432] width 1204 height 94
click at [1000, 421] on link "View External Url" at bounding box center [1019, 431] width 115 height 21
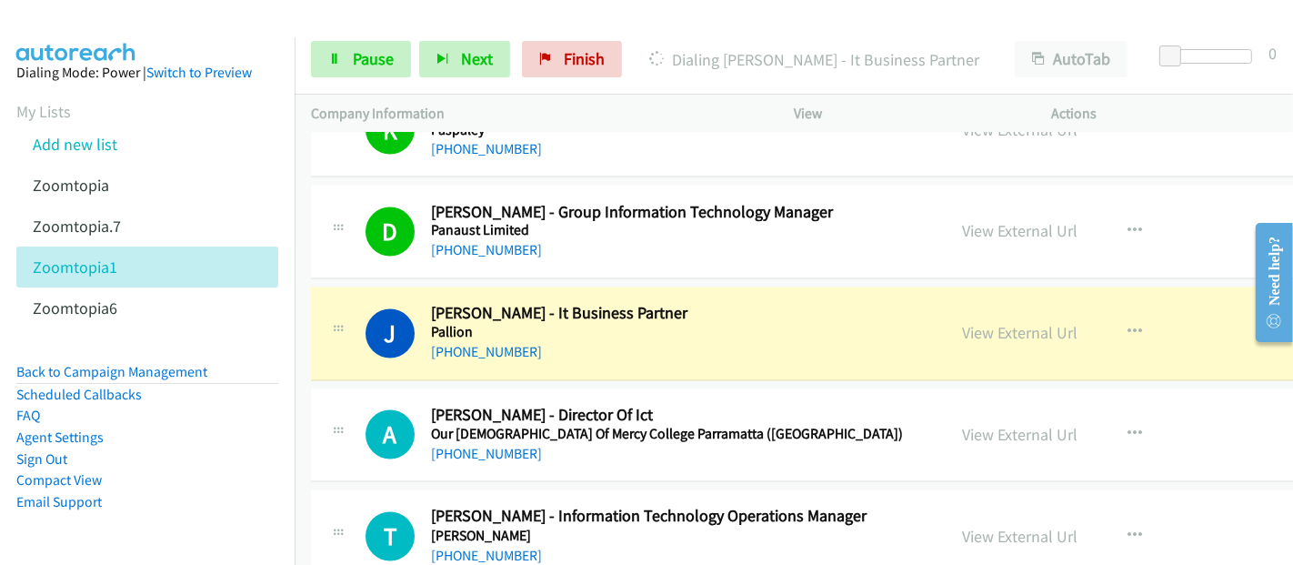
scroll to position [14545, 0]
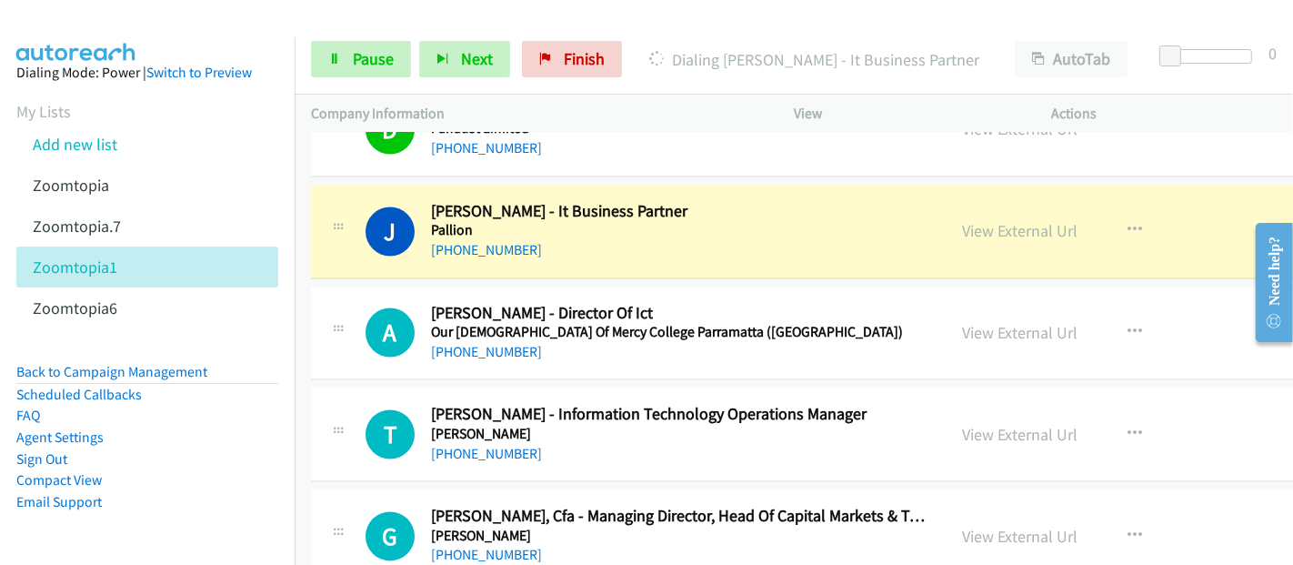
drag, startPoint x: 529, startPoint y: 193, endPoint x: 927, endPoint y: 141, distance: 401.5
click at [529, 222] on h5 "Pallion" at bounding box center [680, 231] width 498 height 18
click at [988, 221] on link "View External Url" at bounding box center [1019, 231] width 115 height 21
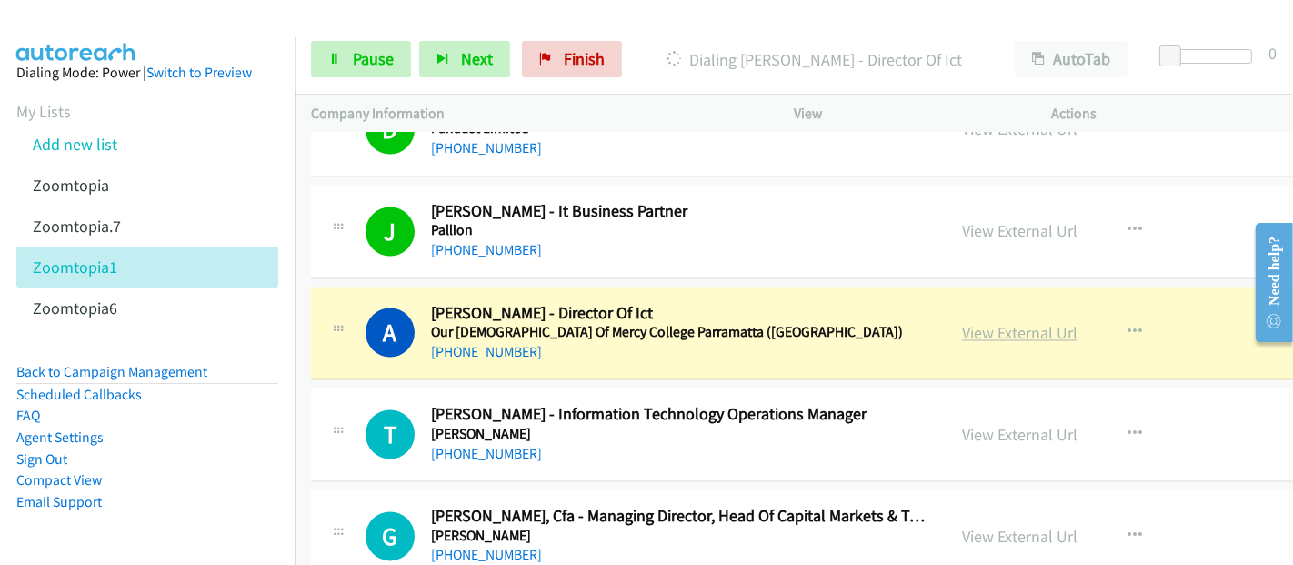
click at [992, 323] on link "View External Url" at bounding box center [1019, 333] width 115 height 21
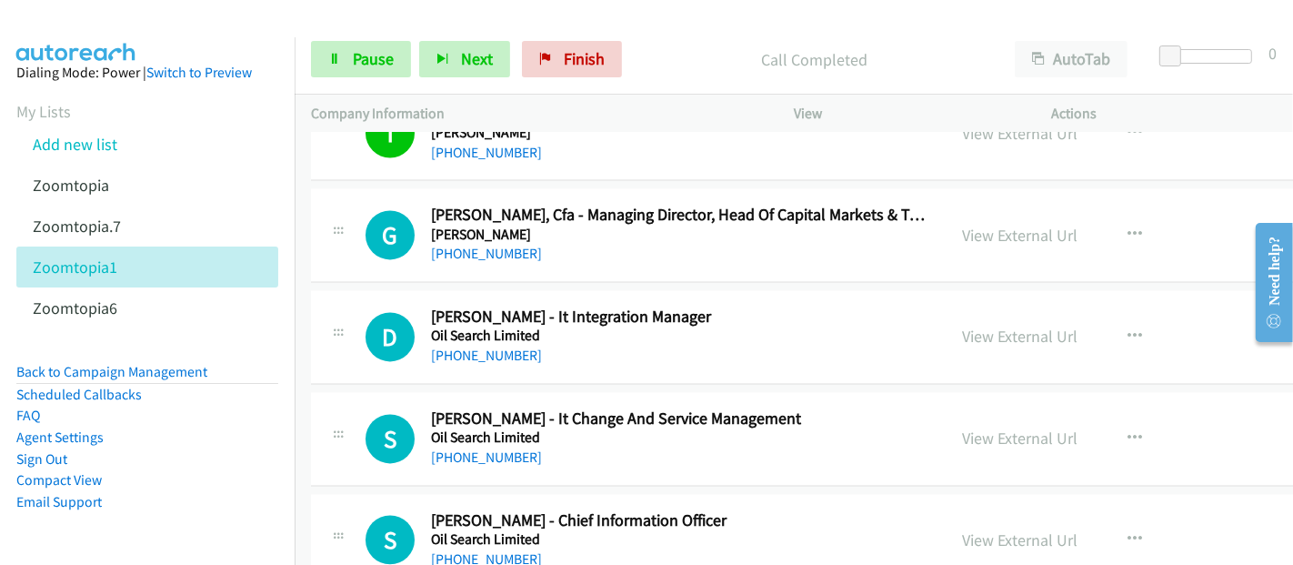
scroll to position [14848, 0]
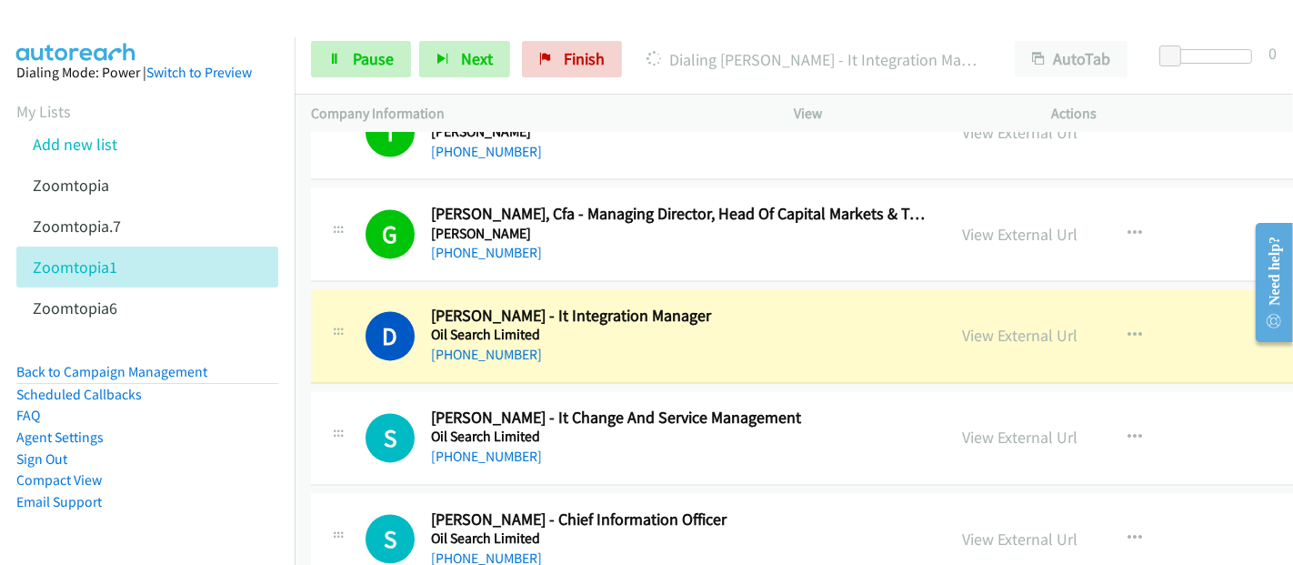
click at [537, 344] on div "[PHONE_NUMBER]" at bounding box center [680, 355] width 498 height 22
click at [964, 325] on link "View External Url" at bounding box center [1019, 335] width 115 height 21
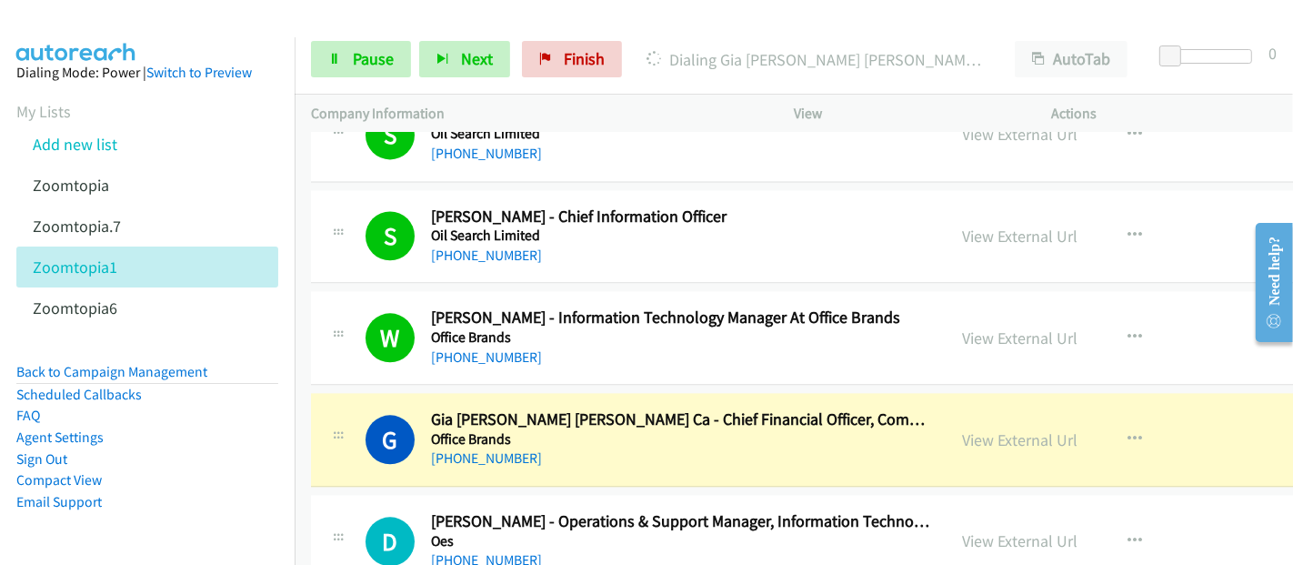
scroll to position [15251, 0]
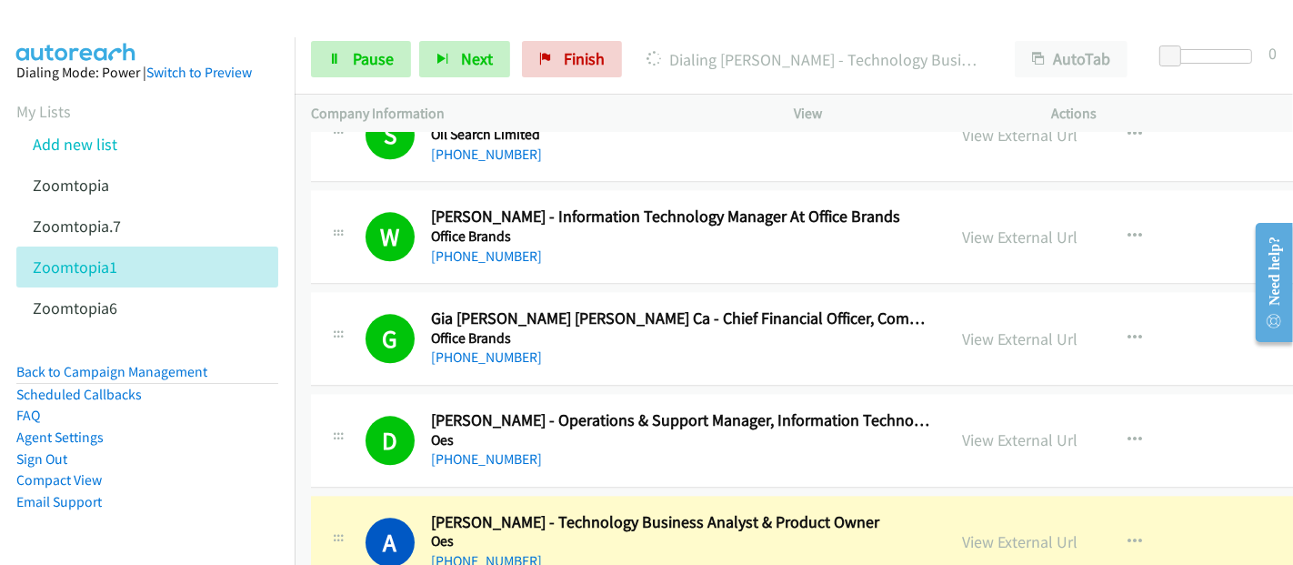
click at [382, 495] on div "A Callback Scheduled [PERSON_NAME] - Technology Business Analyst & Product Owne…" at bounding box center [913, 542] width 1204 height 94
click at [984, 531] on link "View External Url" at bounding box center [1019, 541] width 115 height 21
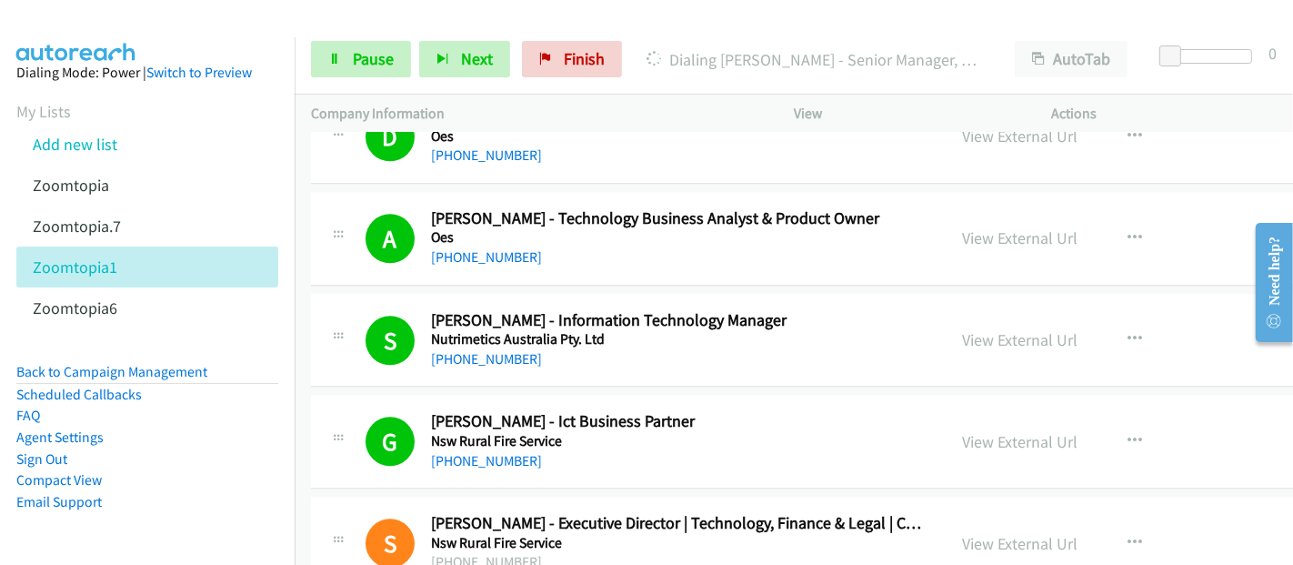
scroll to position [15958, 0]
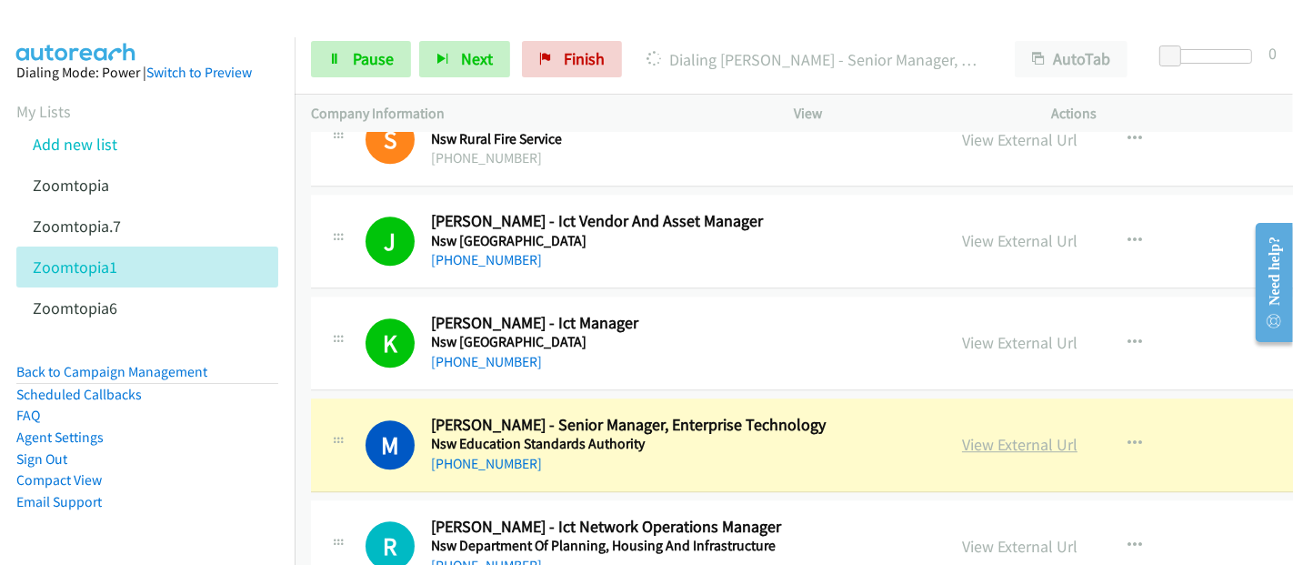
click at [1016, 434] on link "View External Url" at bounding box center [1019, 444] width 115 height 21
click at [375, 65] on span "Pause" at bounding box center [373, 58] width 41 height 21
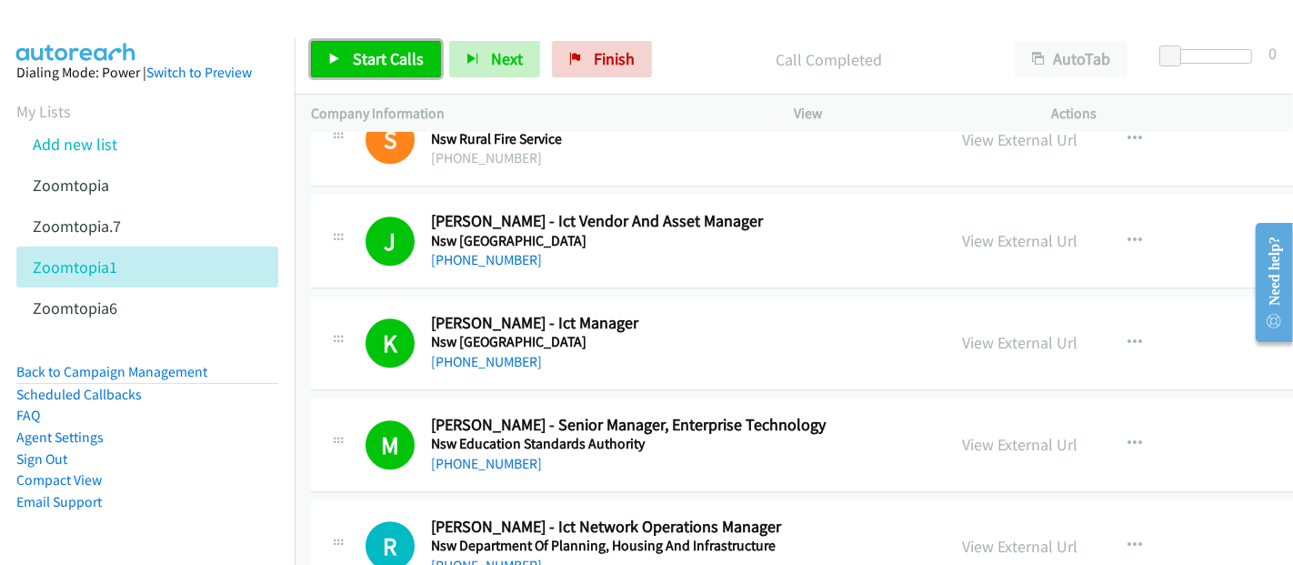
click at [379, 71] on link "Start Calls" at bounding box center [376, 59] width 130 height 36
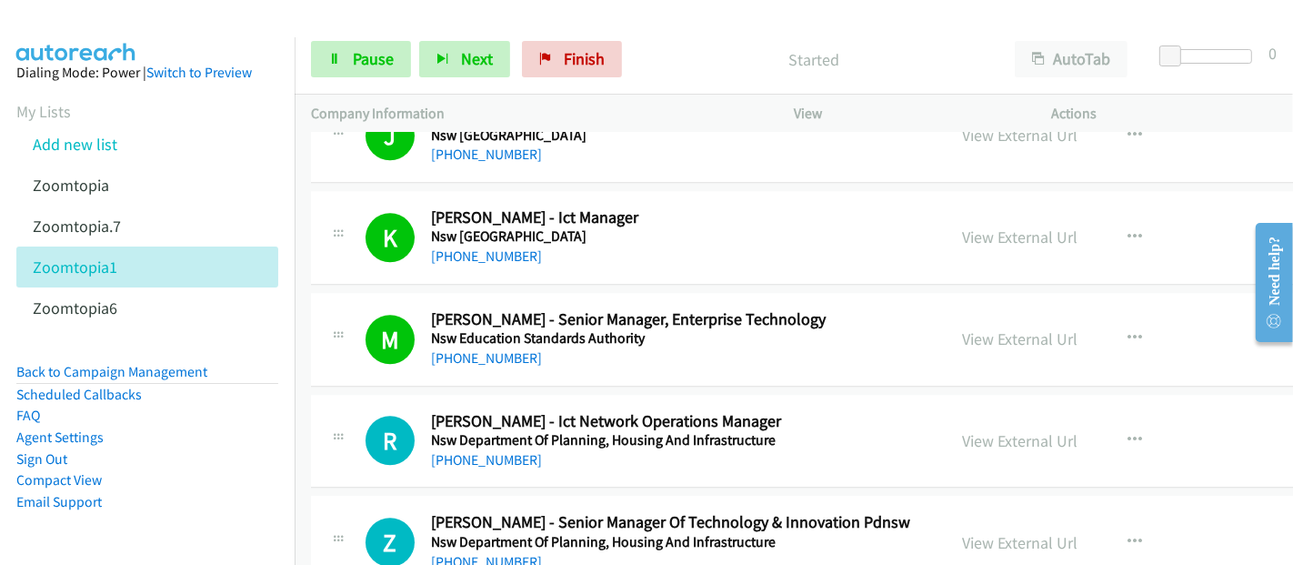
scroll to position [16160, 0]
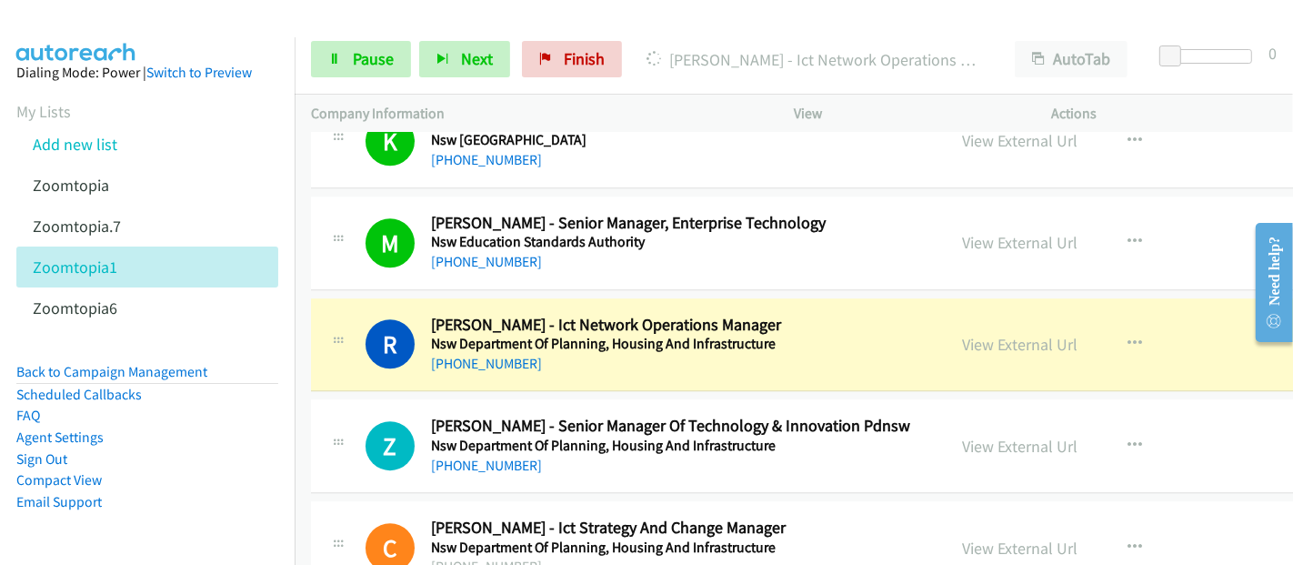
click at [493, 315] on h2 "[PERSON_NAME] - Ict Network Operations Manager" at bounding box center [680, 325] width 498 height 21
click at [962, 334] on link "View External Url" at bounding box center [1019, 344] width 115 height 21
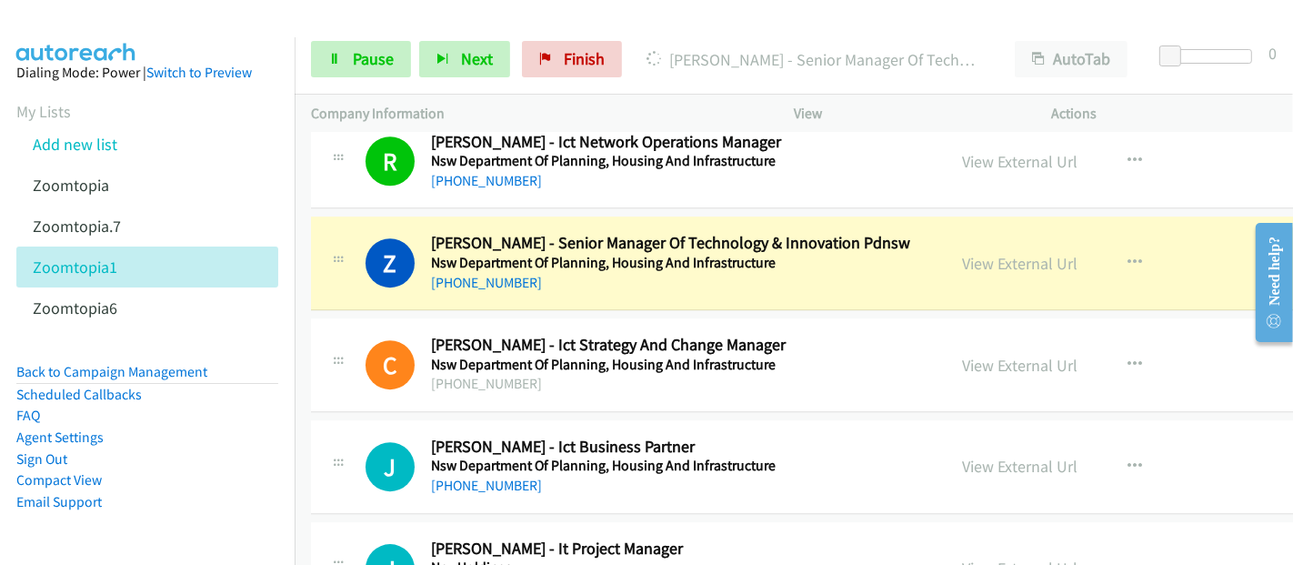
scroll to position [16363, 0]
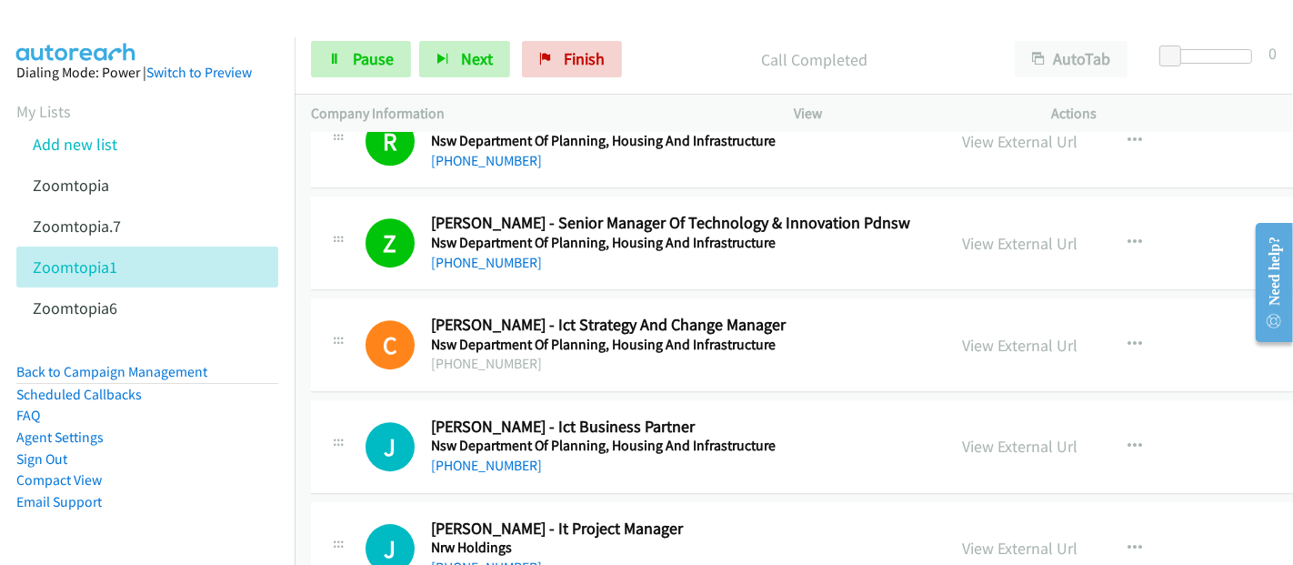
click at [549, 229] on div "Z Callback Scheduled [PERSON_NAME] - Senior Manager Of Technology & Innovation …" at bounding box center [913, 243] width 1204 height 94
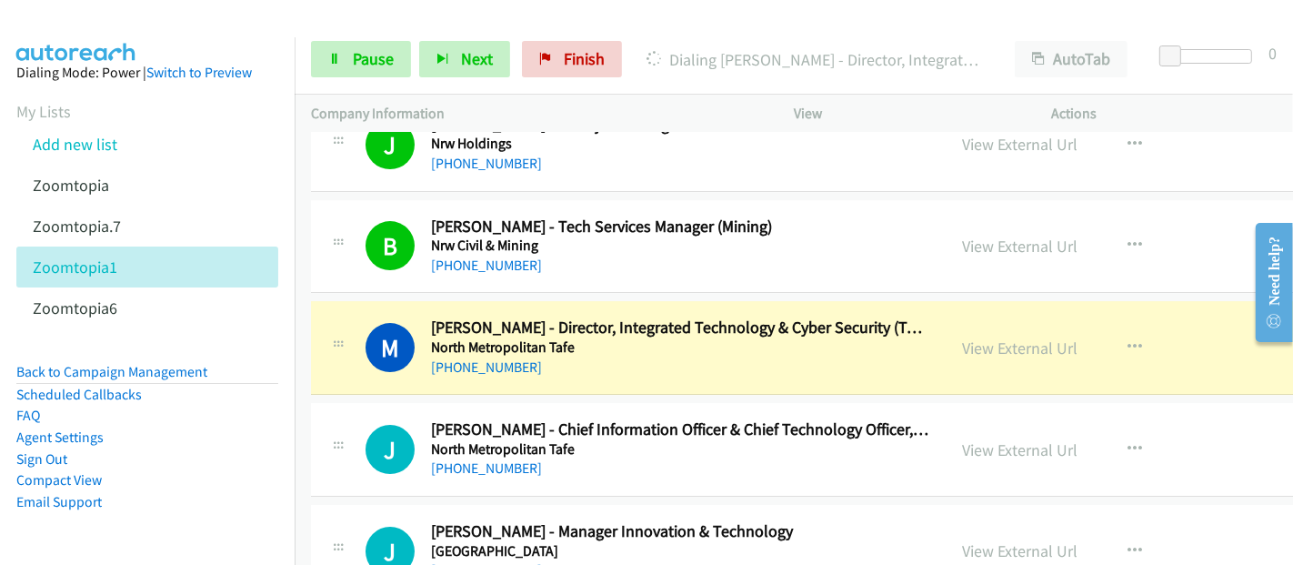
scroll to position [16868, 0]
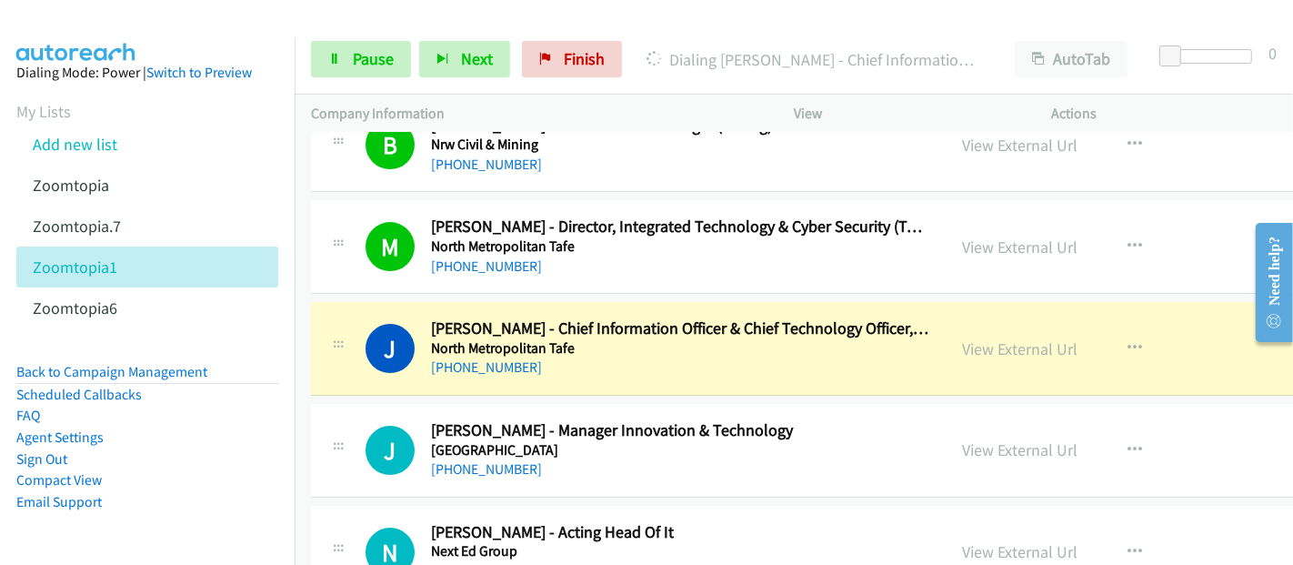
click at [522, 302] on div "J Callback Scheduled [PERSON_NAME] - Chief Information Officer & Chief Technolo…" at bounding box center [913, 349] width 1204 height 94
click at [1008, 338] on link "View External Url" at bounding box center [1019, 348] width 115 height 21
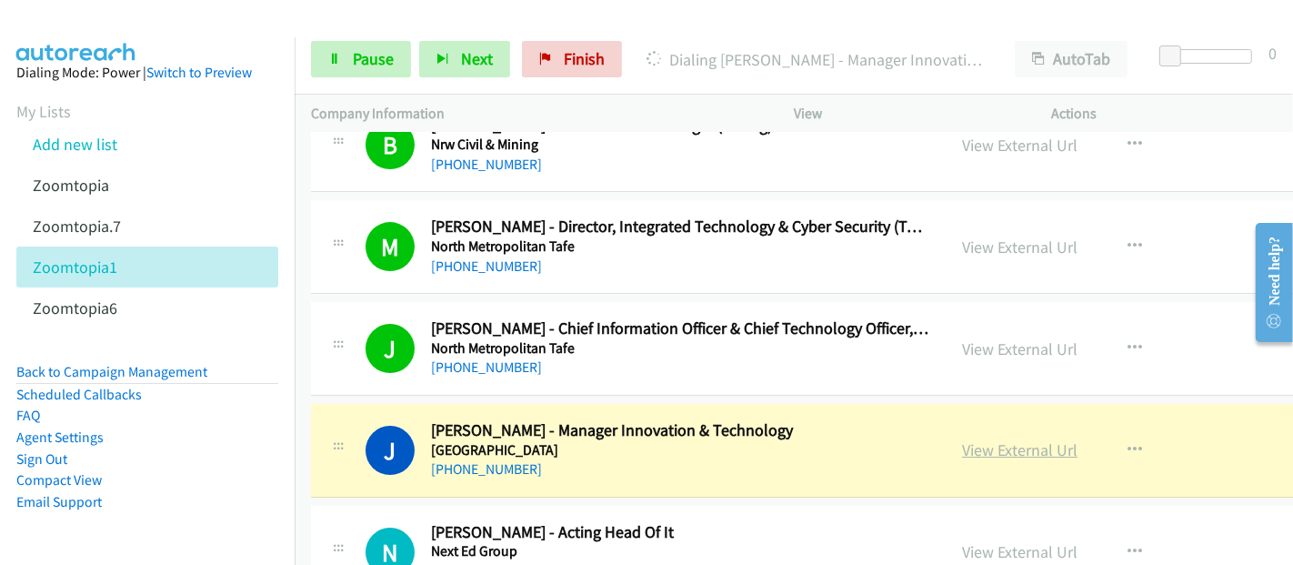
click at [1007, 439] on link "View External Url" at bounding box center [1019, 449] width 115 height 21
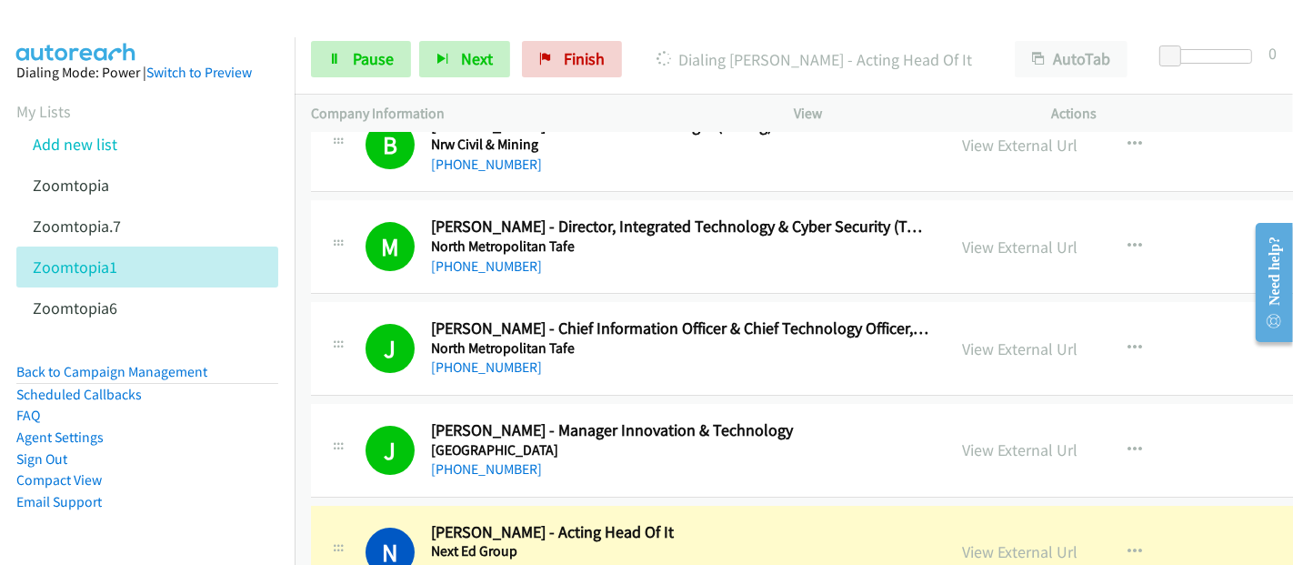
scroll to position [17170, 0]
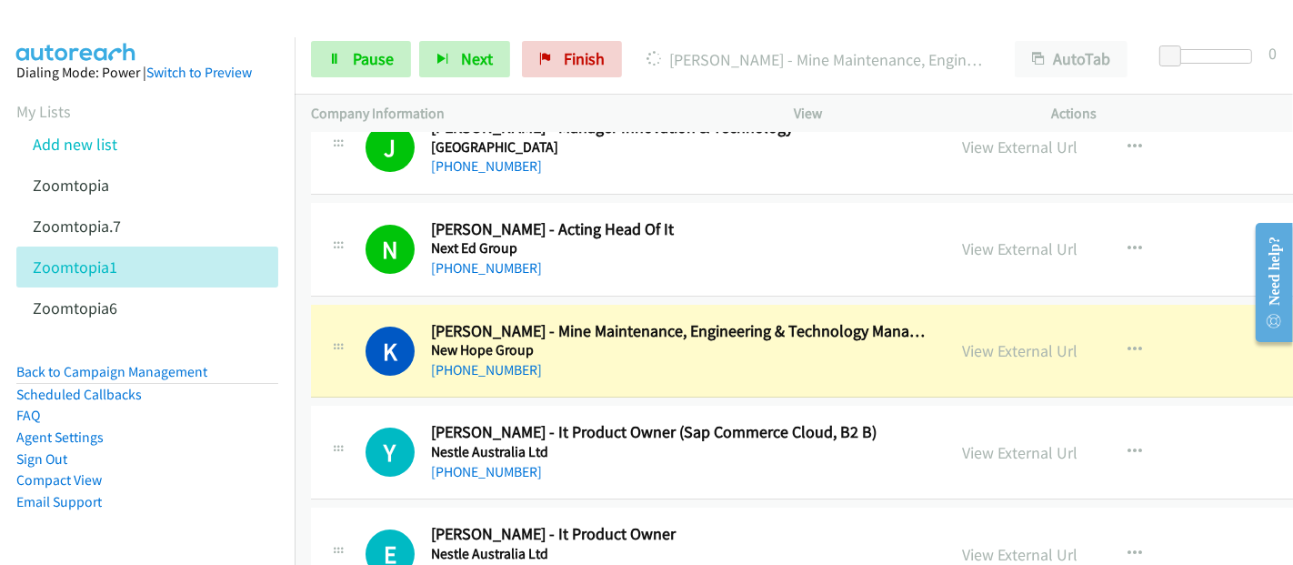
click at [301, 224] on td "N Callback Scheduled [PERSON_NAME] - Acting Head Of It Next Ed Group [GEOGRAPHI…" at bounding box center [913, 249] width 1236 height 102
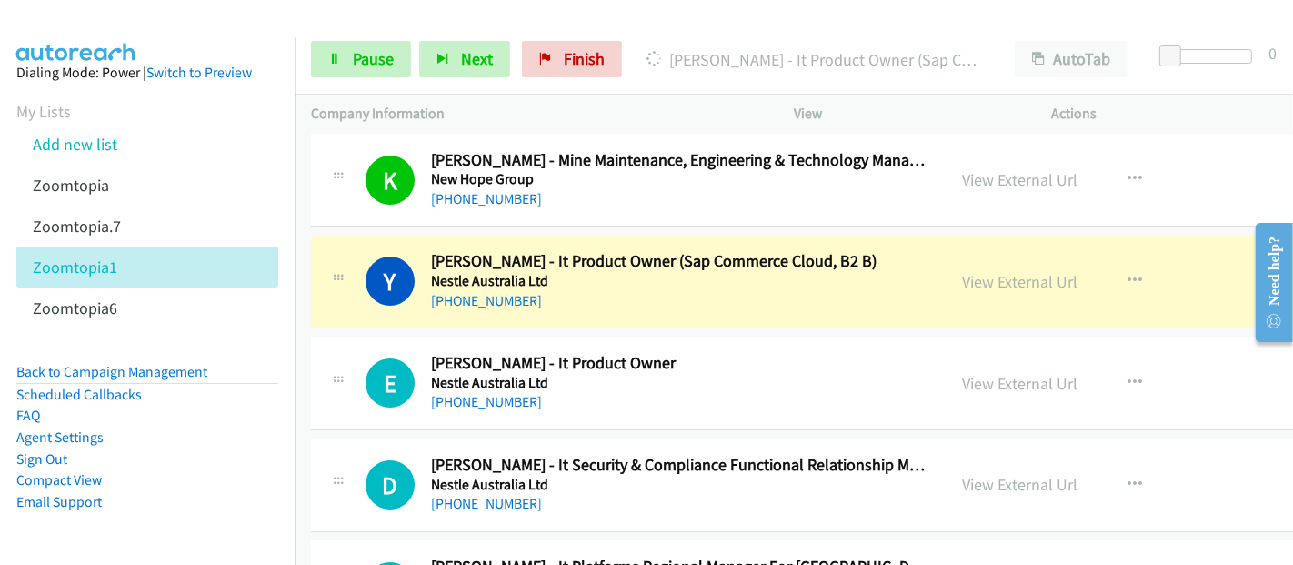
scroll to position [17373, 0]
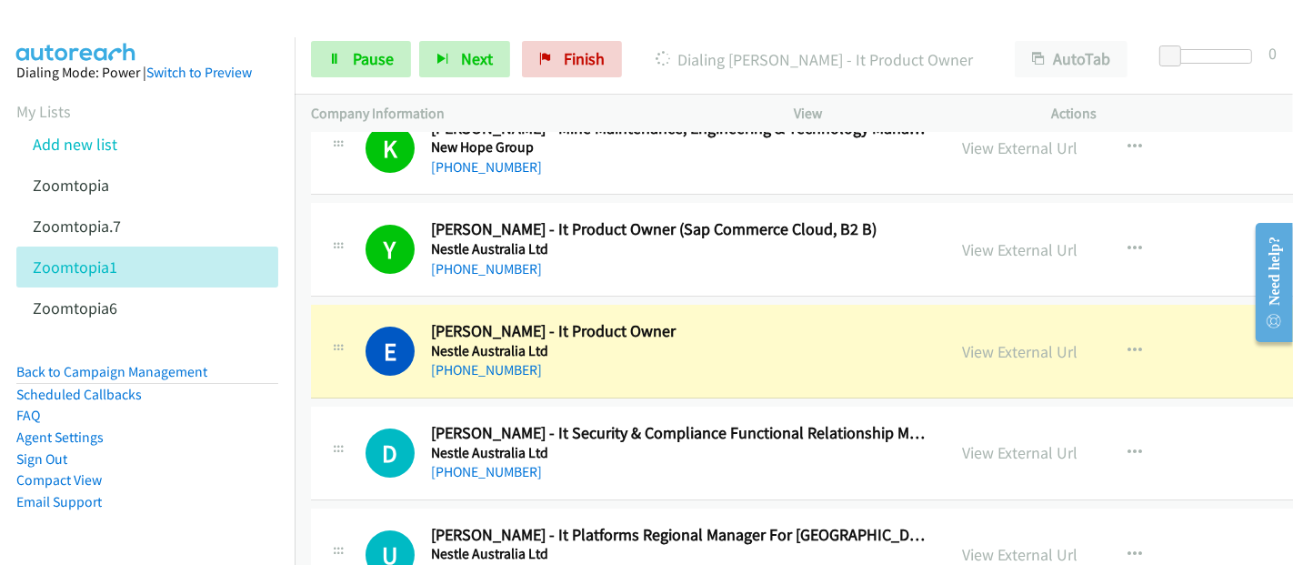
click at [401, 321] on div "E Callback Scheduled [PERSON_NAME] - It Product Owner Nestle Australia Ltd [GEO…" at bounding box center [647, 351] width 564 height 60
click at [982, 341] on link "View External Url" at bounding box center [1019, 351] width 115 height 21
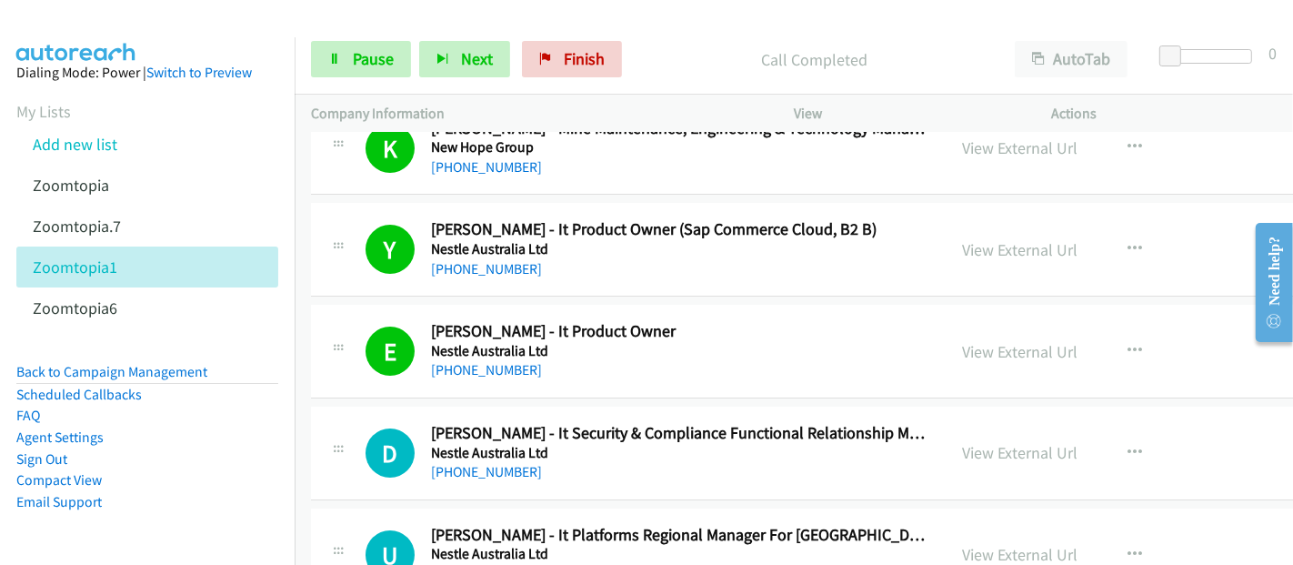
scroll to position [17575, 0]
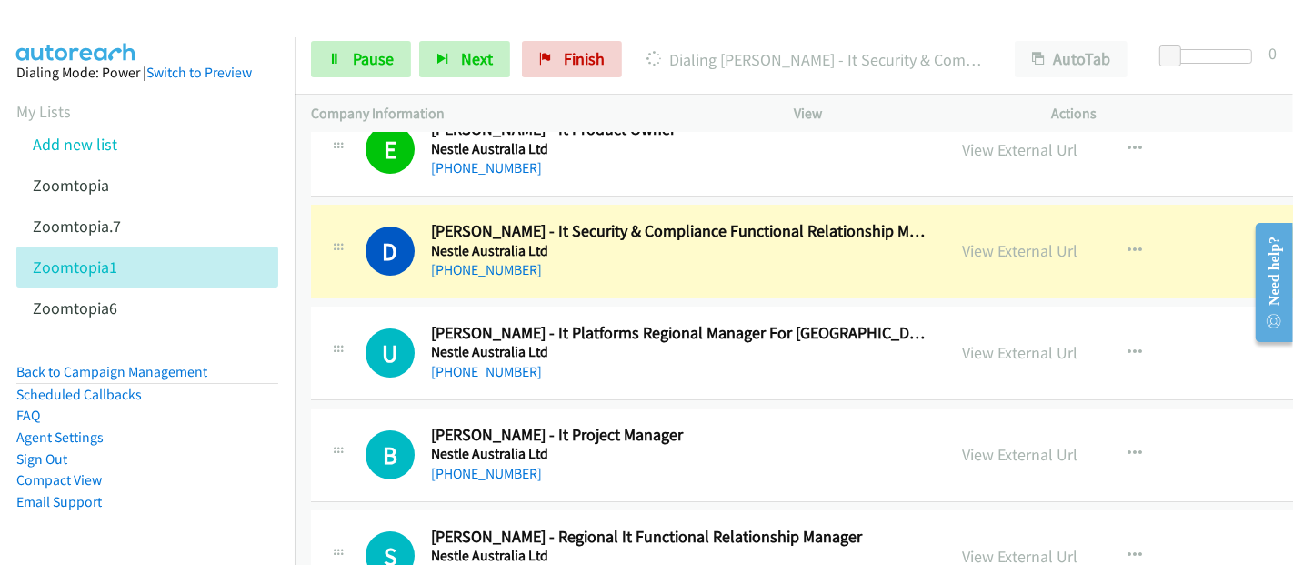
drag, startPoint x: 452, startPoint y: 169, endPoint x: 464, endPoint y: 171, distance: 12.0
click at [452, 205] on div "D Callback Scheduled [PERSON_NAME] - It Security & Compliance Functional Relati…" at bounding box center [913, 252] width 1204 height 94
click at [1013, 240] on link "View External Url" at bounding box center [1019, 250] width 115 height 21
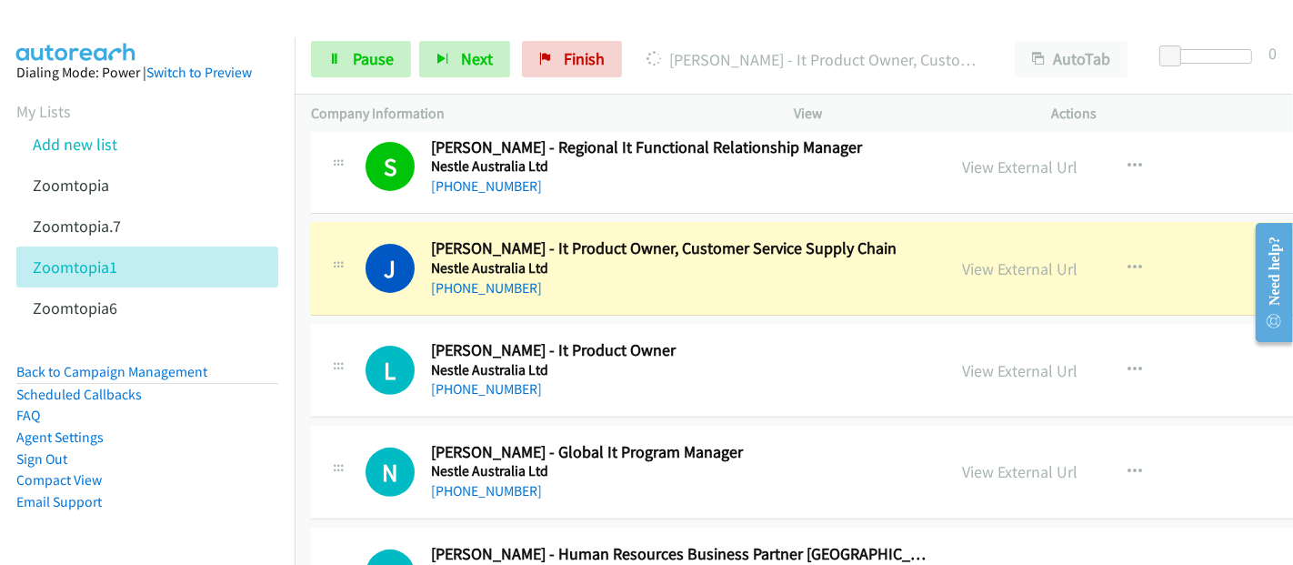
scroll to position [17978, 0]
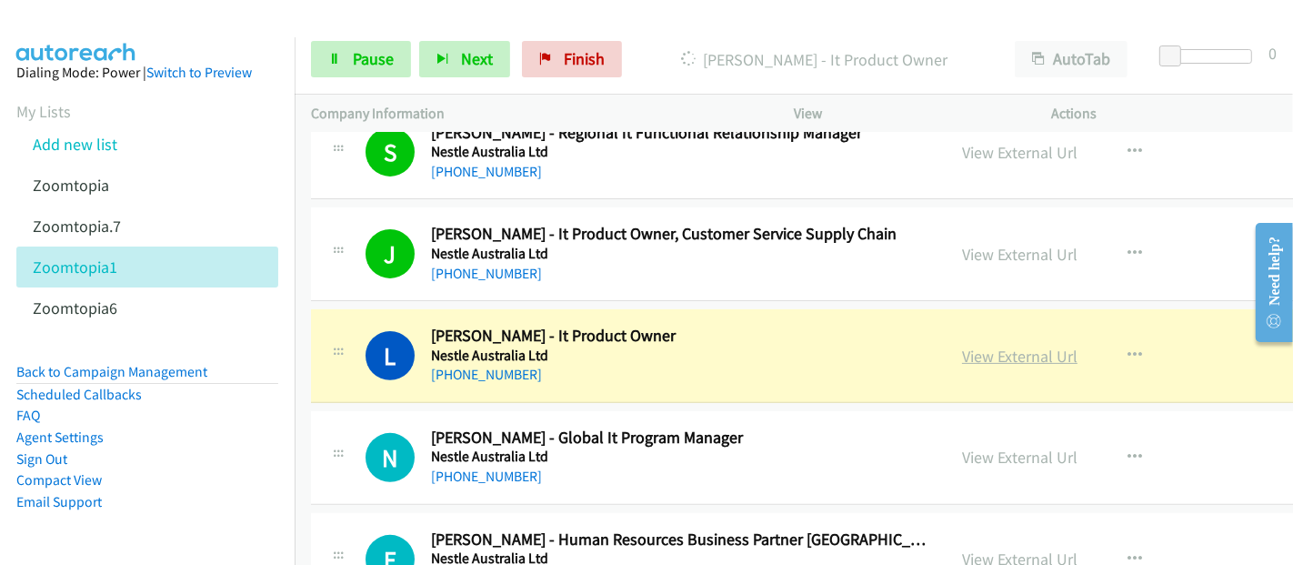
click at [1007, 345] on link "View External Url" at bounding box center [1019, 355] width 115 height 21
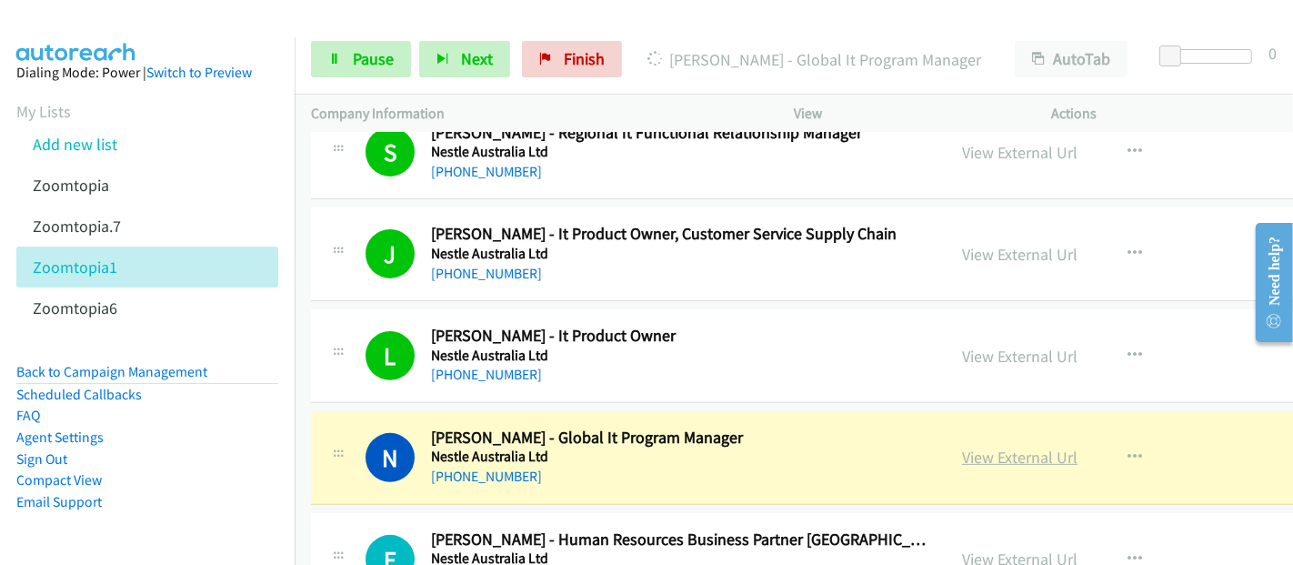
click at [998, 446] on link "View External Url" at bounding box center [1019, 456] width 115 height 21
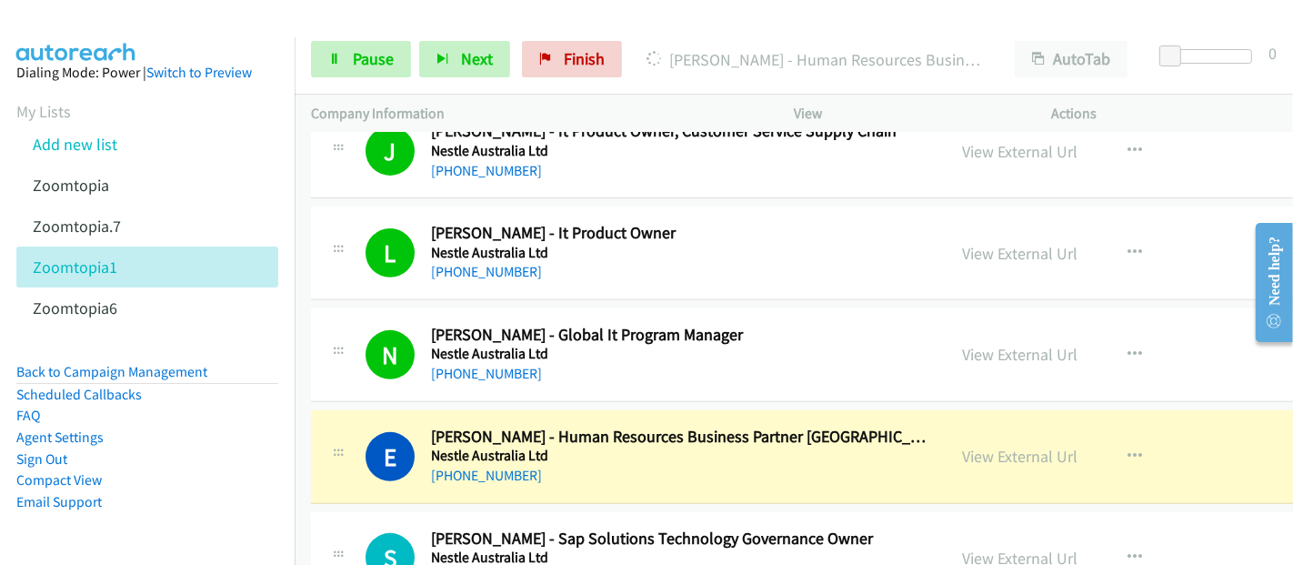
scroll to position [18282, 0]
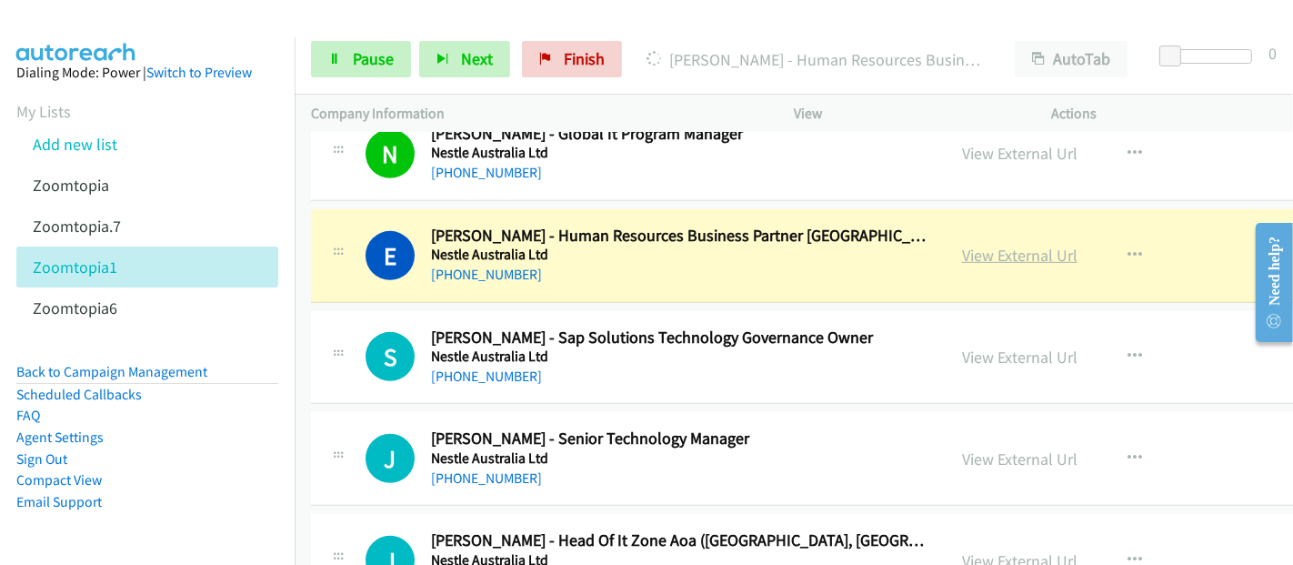
click at [995, 245] on link "View External Url" at bounding box center [1019, 255] width 115 height 21
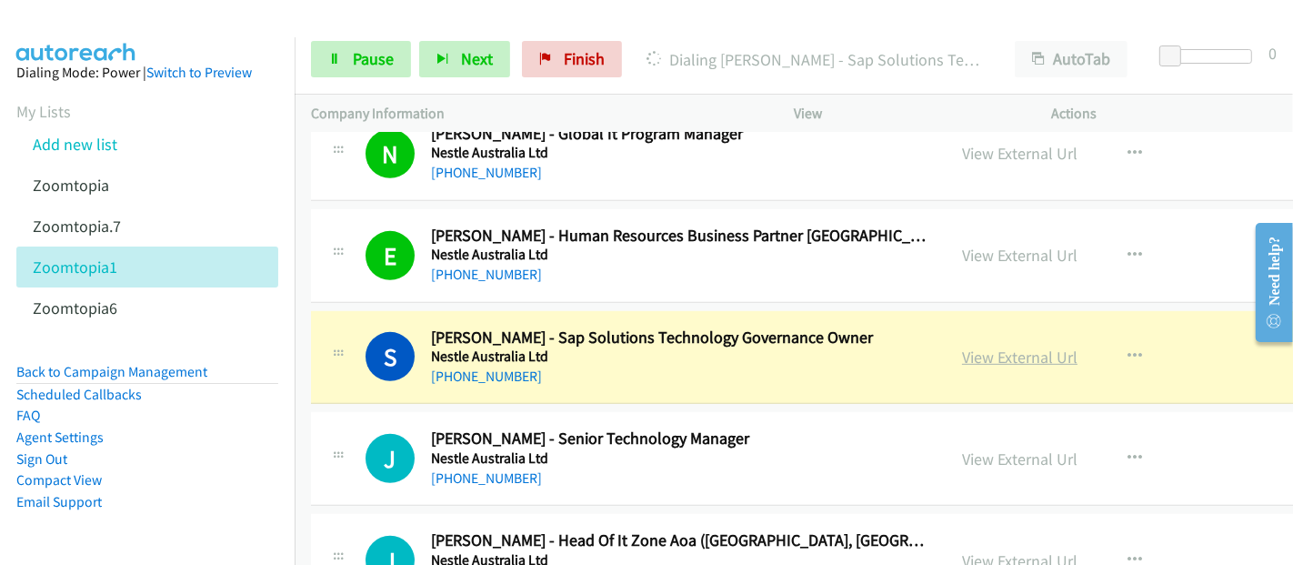
click at [1014, 346] on link "View External Url" at bounding box center [1019, 356] width 115 height 21
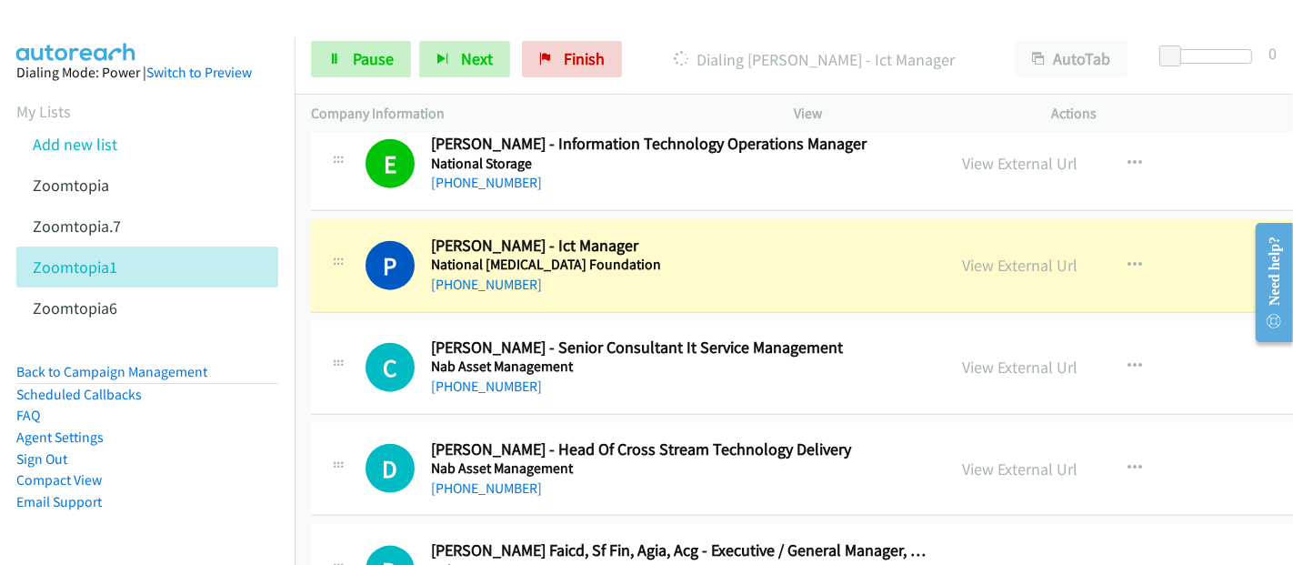
scroll to position [19191, 0]
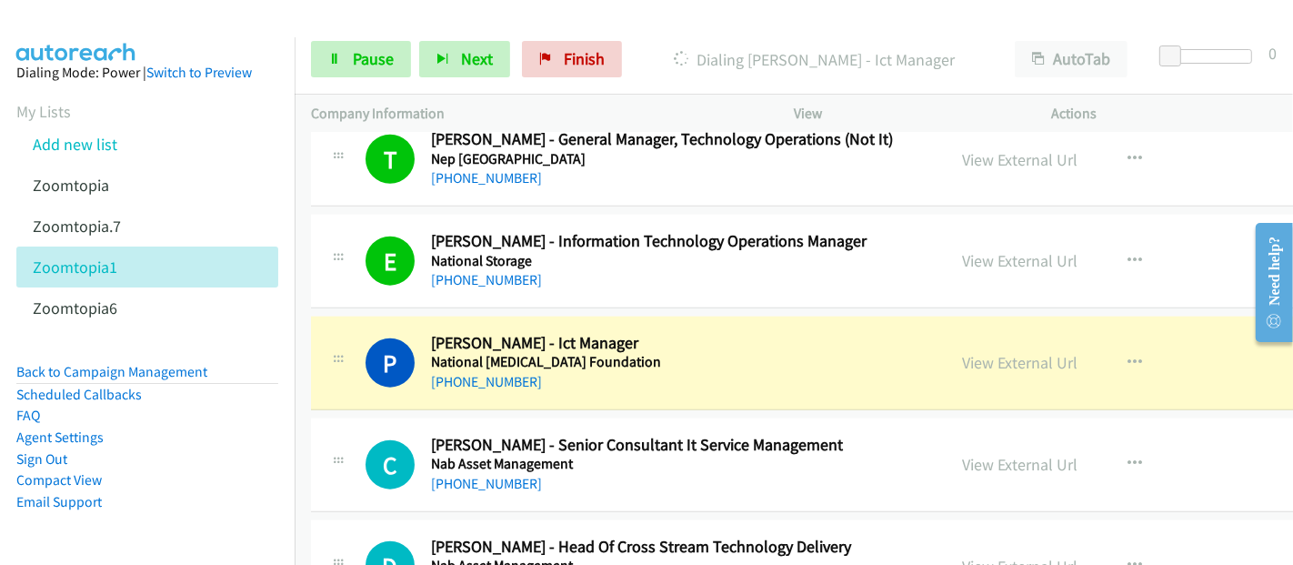
click at [461, 333] on h2 "[PERSON_NAME] - Ict Manager" at bounding box center [680, 343] width 498 height 21
click at [962, 352] on link "View External Url" at bounding box center [1019, 362] width 115 height 21
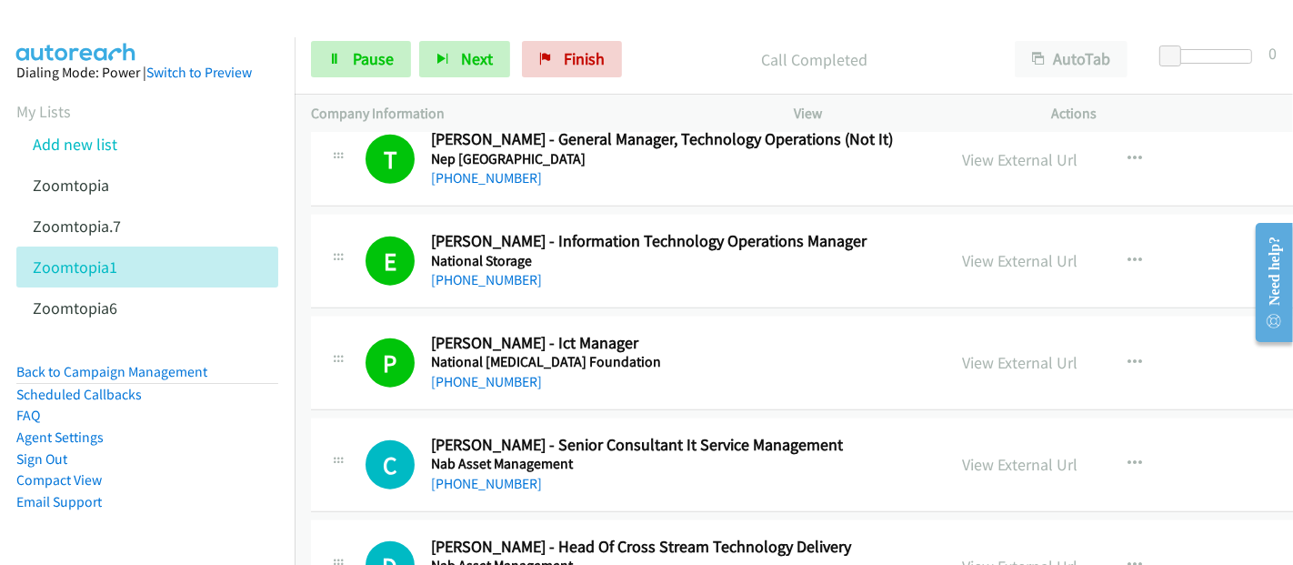
click at [304, 312] on td "P Callback Scheduled [PERSON_NAME] - Ict Manager National [MEDICAL_DATA] Founda…" at bounding box center [913, 363] width 1236 height 102
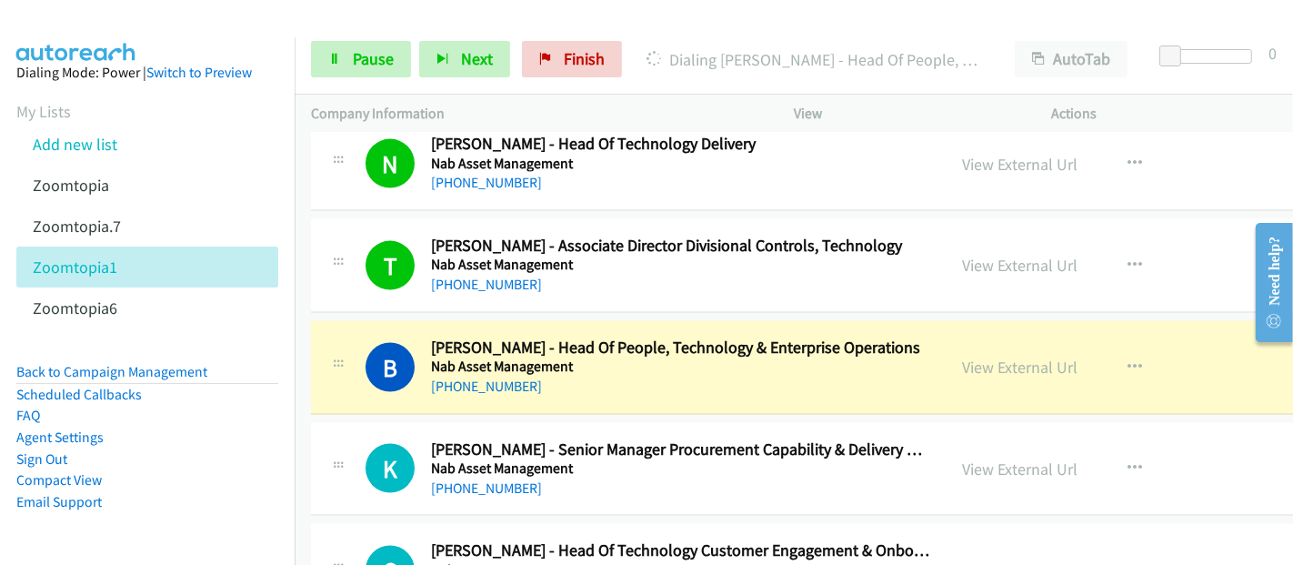
scroll to position [19897, 0]
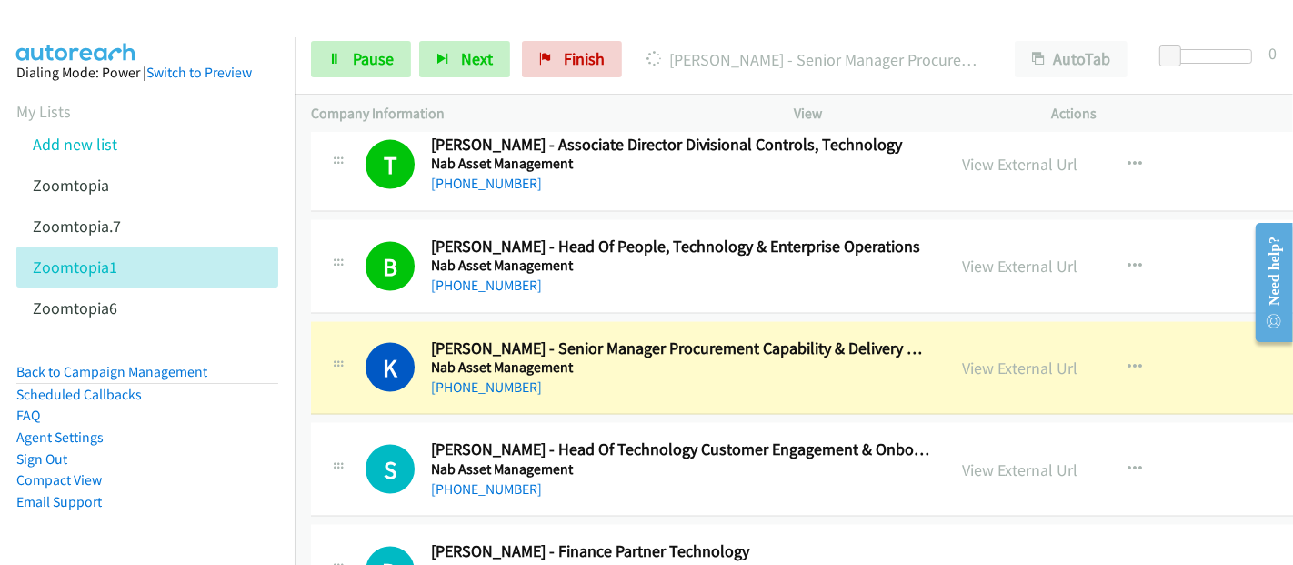
drag, startPoint x: 475, startPoint y: 280, endPoint x: 497, endPoint y: 286, distance: 22.7
click at [475, 322] on div "K Callback Scheduled [PERSON_NAME] - Senior Manager Procurement Capability & De…" at bounding box center [913, 369] width 1204 height 94
click at [983, 357] on link "View External Url" at bounding box center [1019, 367] width 115 height 21
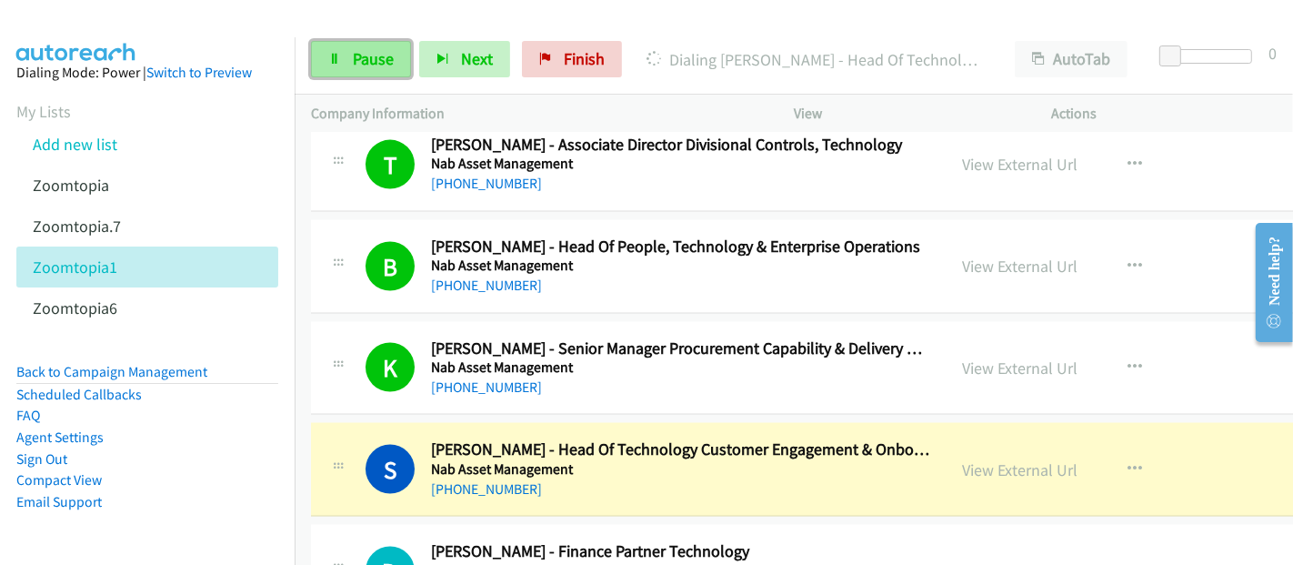
click at [347, 61] on link "Pause" at bounding box center [361, 59] width 100 height 36
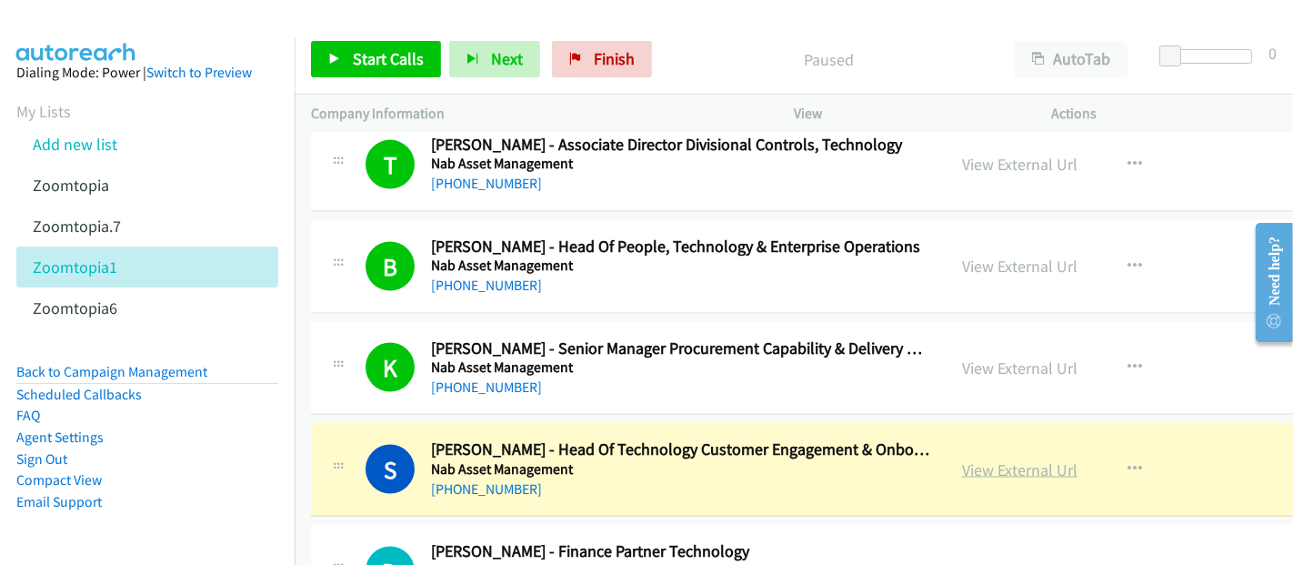
click at [1005, 459] on link "View External Url" at bounding box center [1019, 469] width 115 height 21
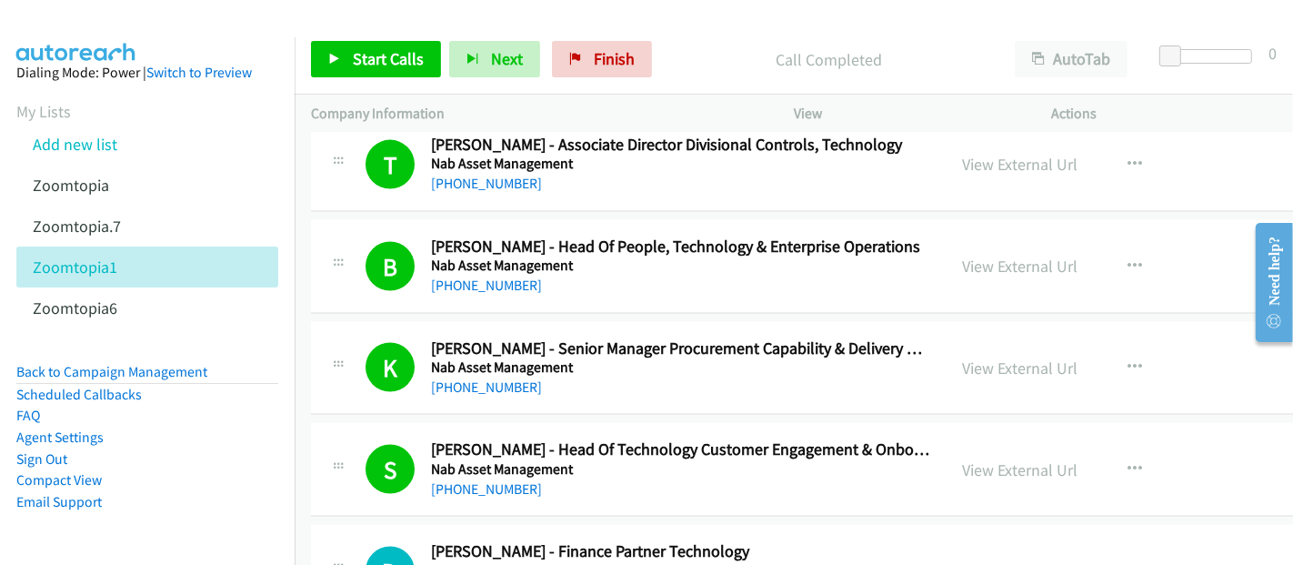
click at [742, 478] on div "[PHONE_NUMBER]" at bounding box center [680, 489] width 498 height 22
